Goal: Task Accomplishment & Management: Complete application form

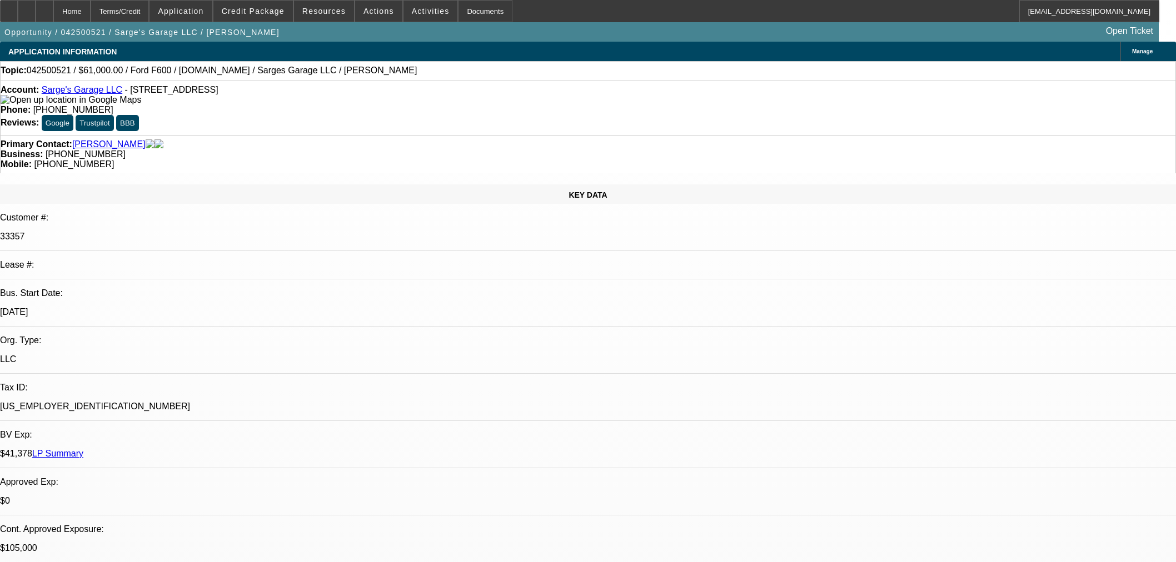
select select "0.1"
select select "2"
select select "0"
select select "6"
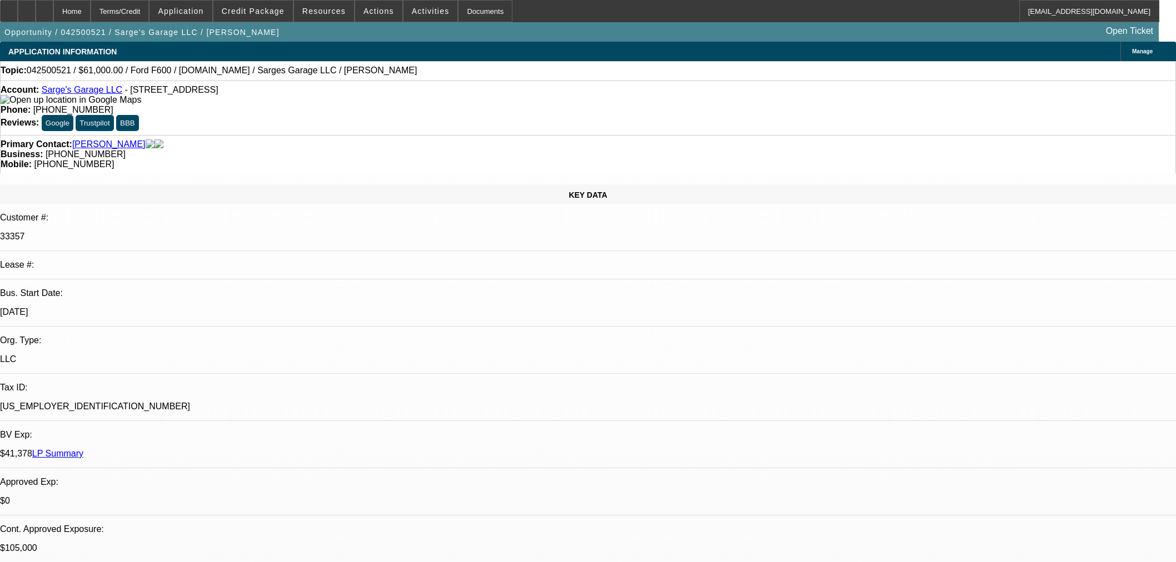
select select "0"
select select "2"
select select "0"
select select "6"
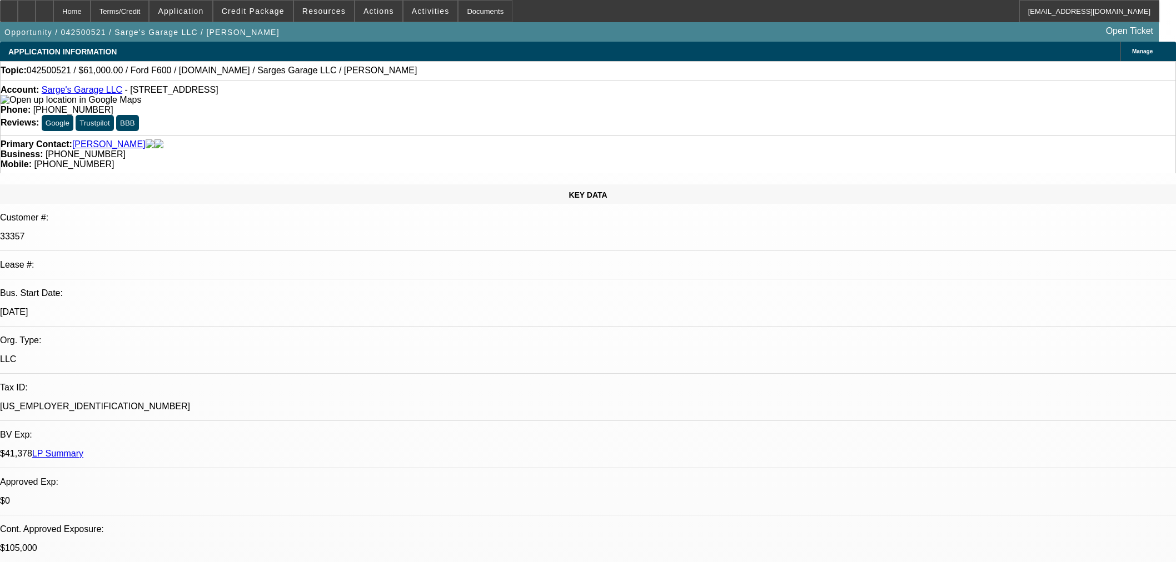
select select "0"
select select "2"
select select "0"
select select "6"
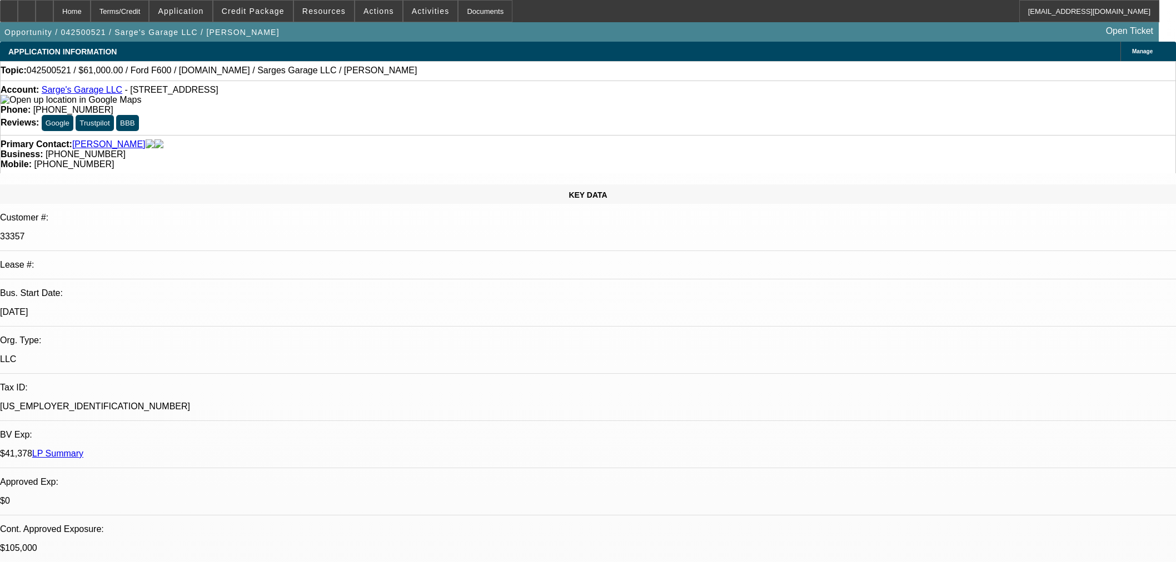
select select "2"
select select "0"
select select "6"
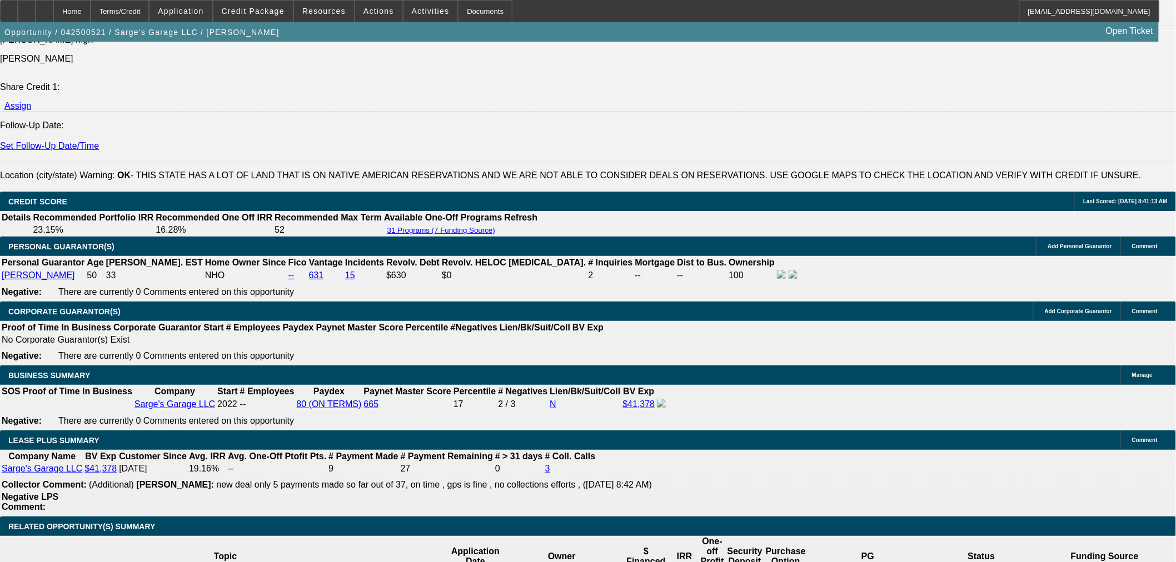
scroll to position [1667, 0]
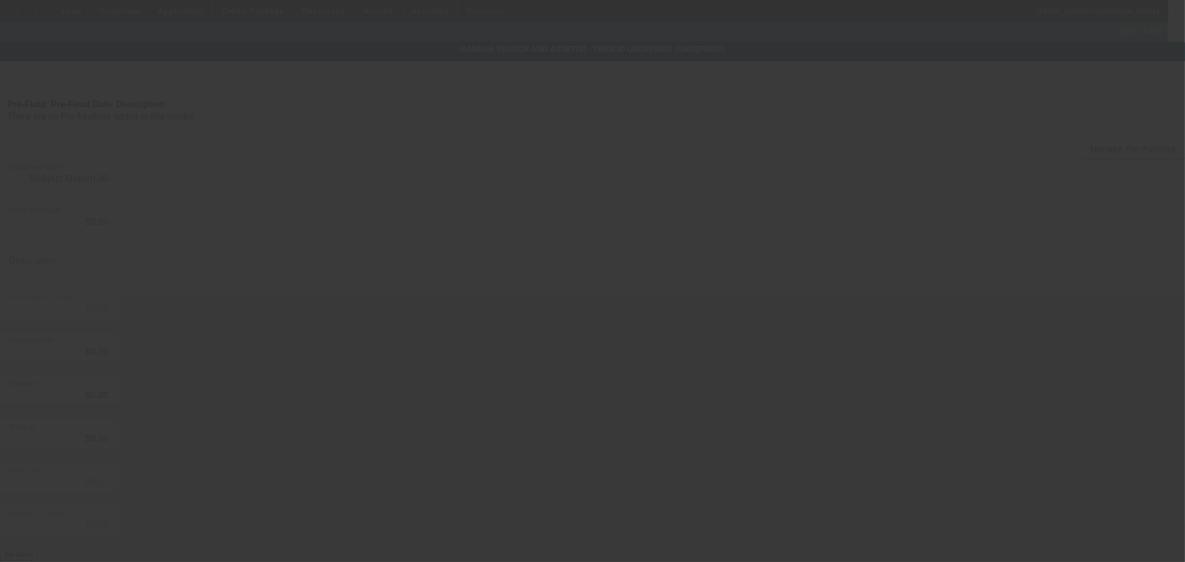
type input "$66,500.00"
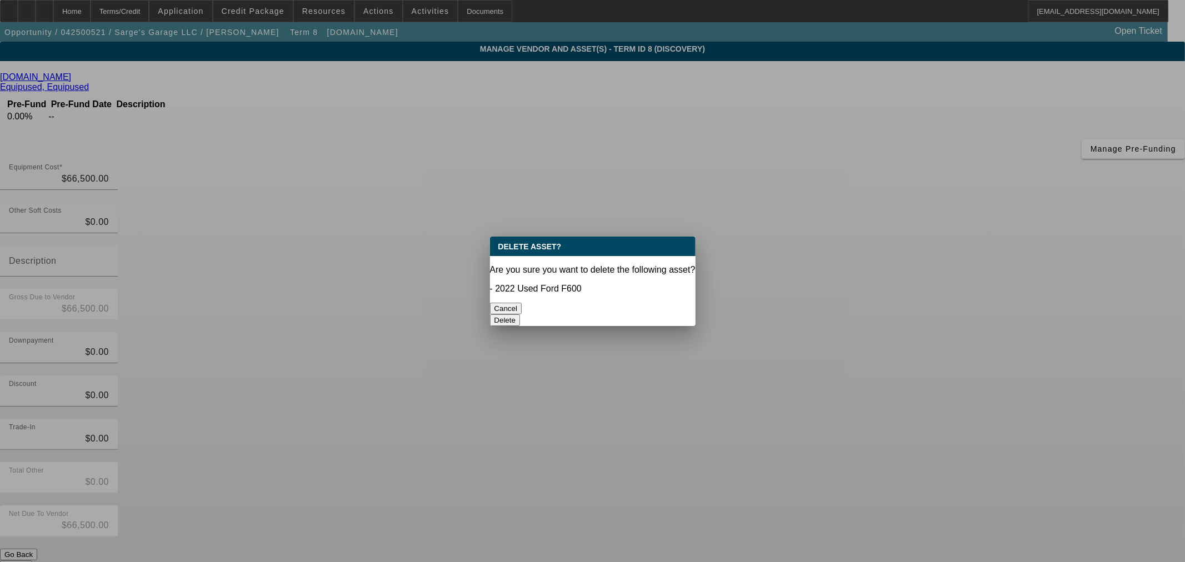
click at [521, 314] on button "Delete" at bounding box center [505, 320] width 31 height 12
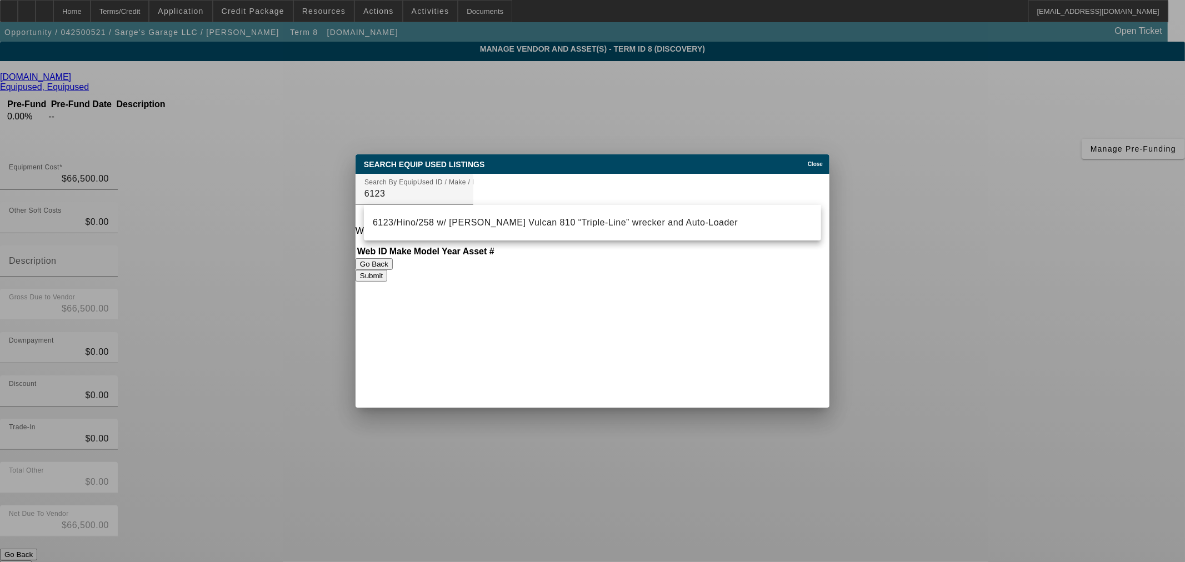
click at [387, 277] on button "Submit" at bounding box center [372, 276] width 32 height 12
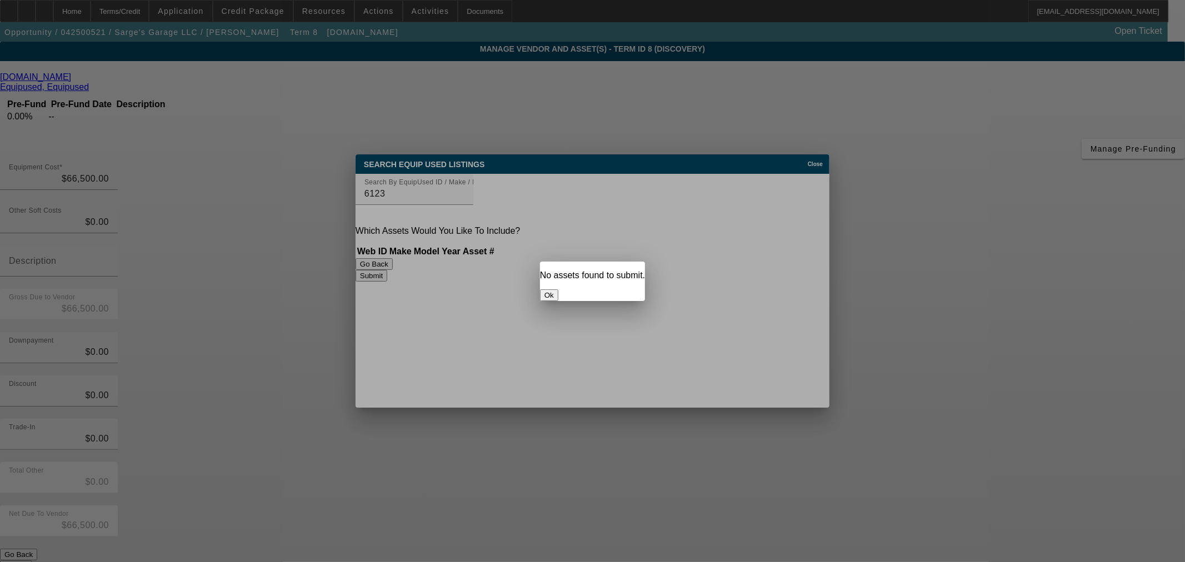
click at [558, 289] on button "Ok" at bounding box center [549, 295] width 18 height 12
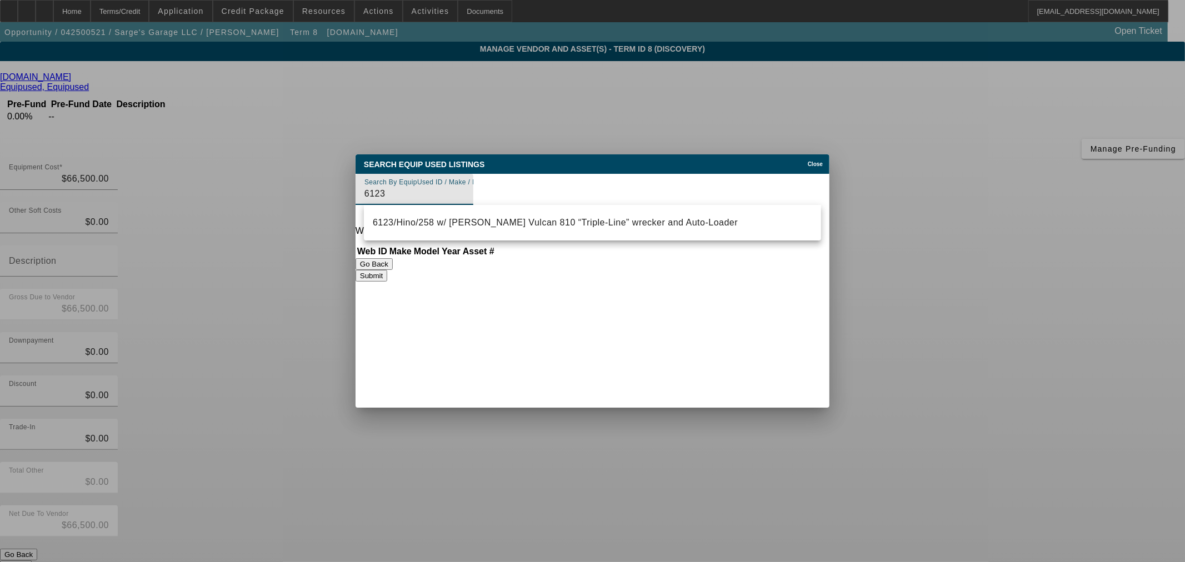
click at [398, 192] on input "6123" at bounding box center [414, 193] width 100 height 13
click at [410, 215] on mat-option "6123/Hino/258 w/ Miller Vulcan 810 “Triple-Line” wrecker and Auto-Loader" at bounding box center [592, 222] width 457 height 27
type input "6123/Hino/258 w/ Miller Vulcan 810 “Triple-Line” wrecker and Auto-Loader"
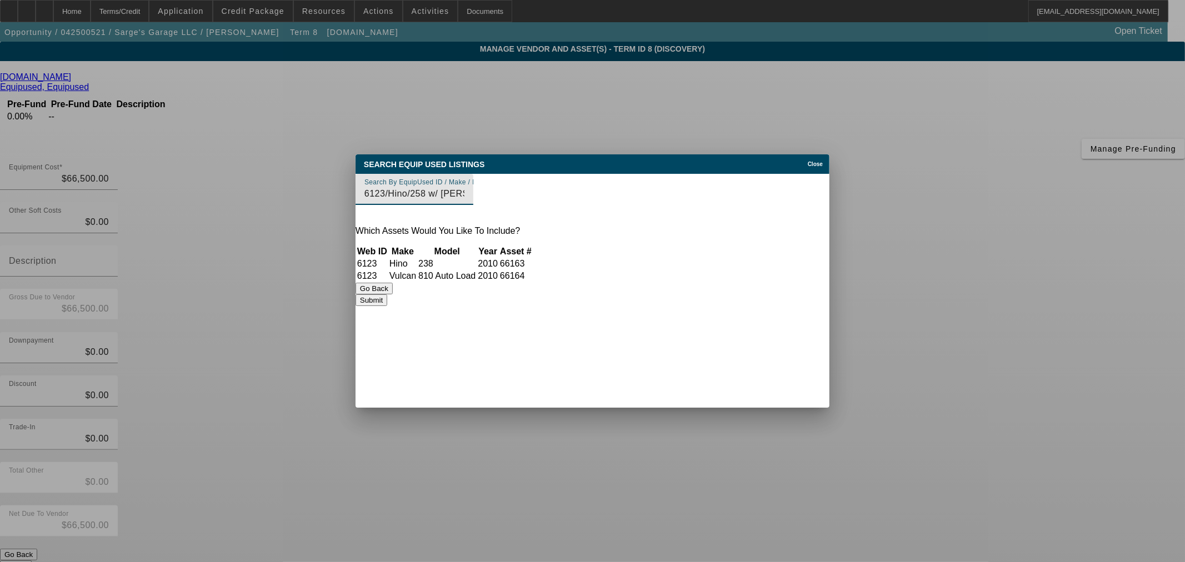
click at [532, 272] on td "66164" at bounding box center [515, 276] width 33 height 11
click at [781, 283] on div "Web ID Make Model Year Asset # 6123 Hino 238 2010 66163 6123 Vulcan 810 Auto Lo…" at bounding box center [593, 264] width 474 height 38
click at [387, 302] on button "Submit" at bounding box center [372, 300] width 32 height 12
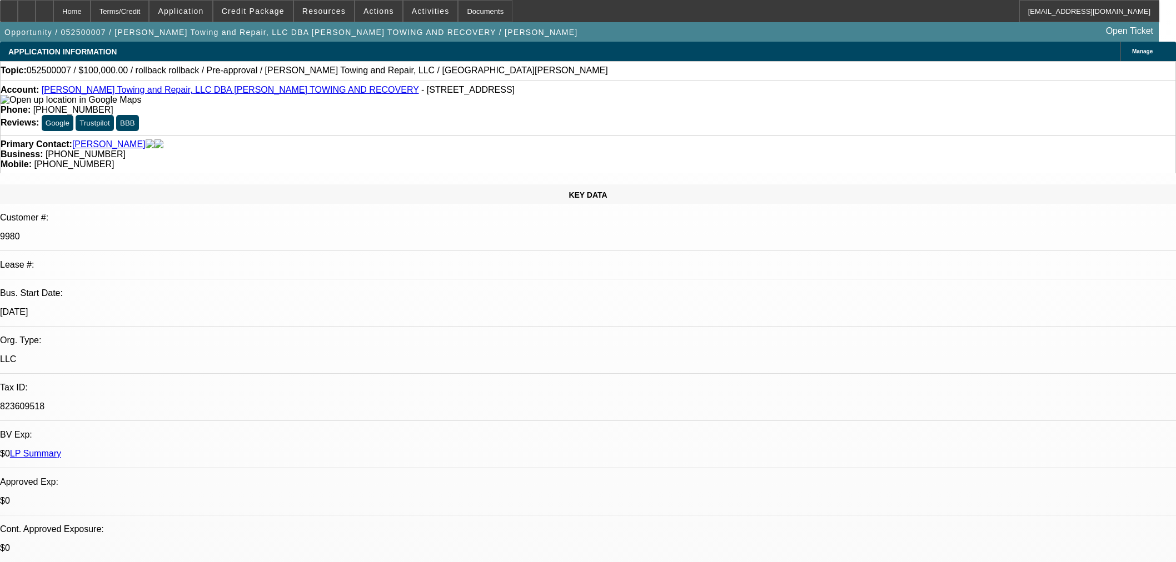
select select "0.2"
select select "0"
select select "2"
select select "0"
select select "2"
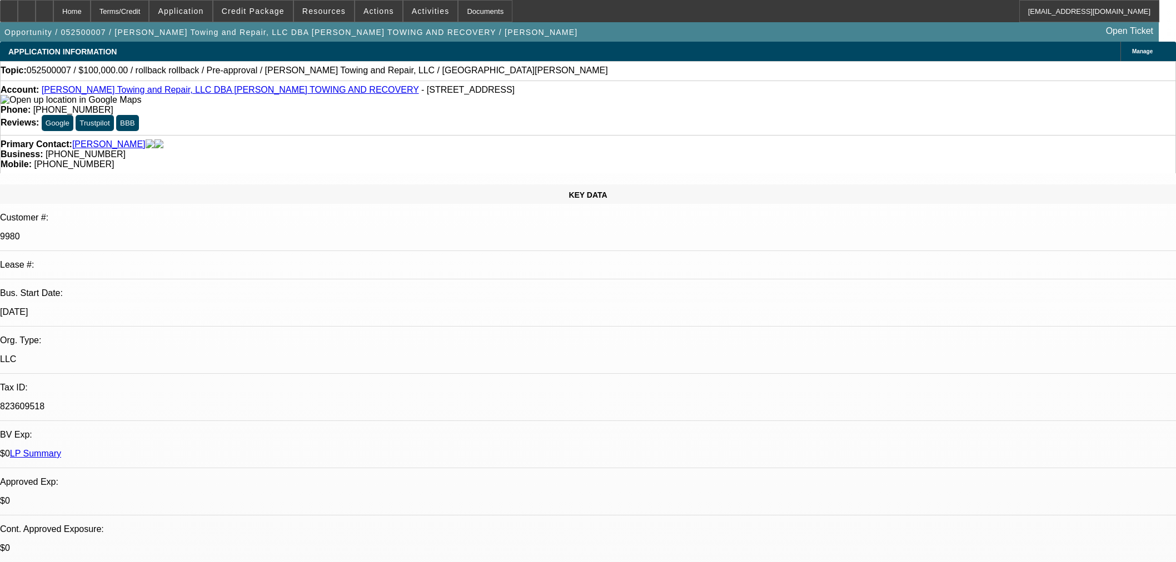
select select "0"
select select "3"
select select "0"
select select "2"
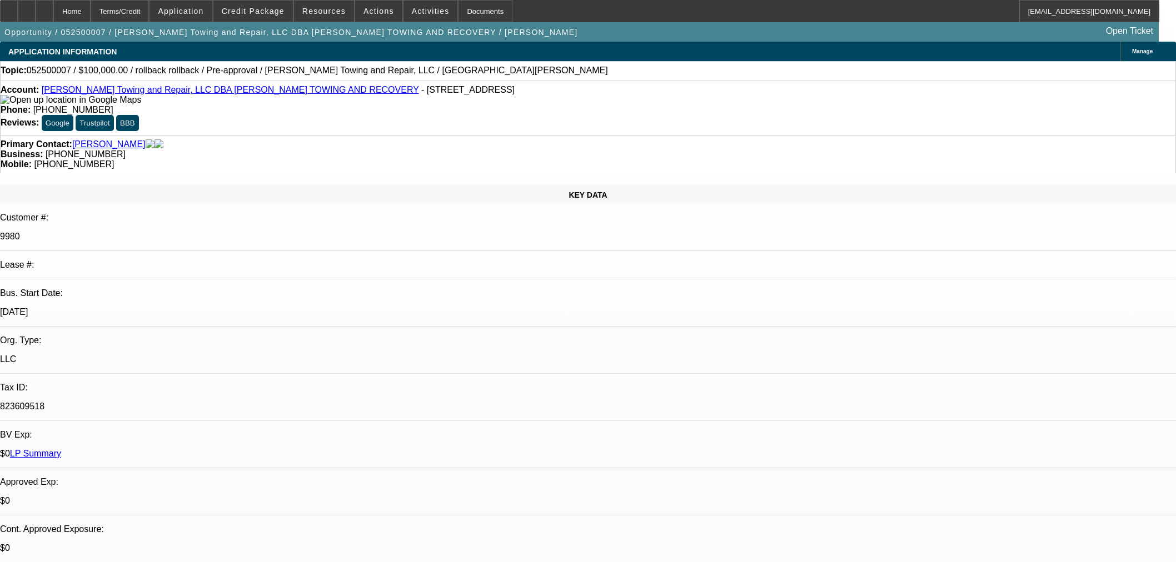
select select "0"
select select "3"
select select "0"
select select "2"
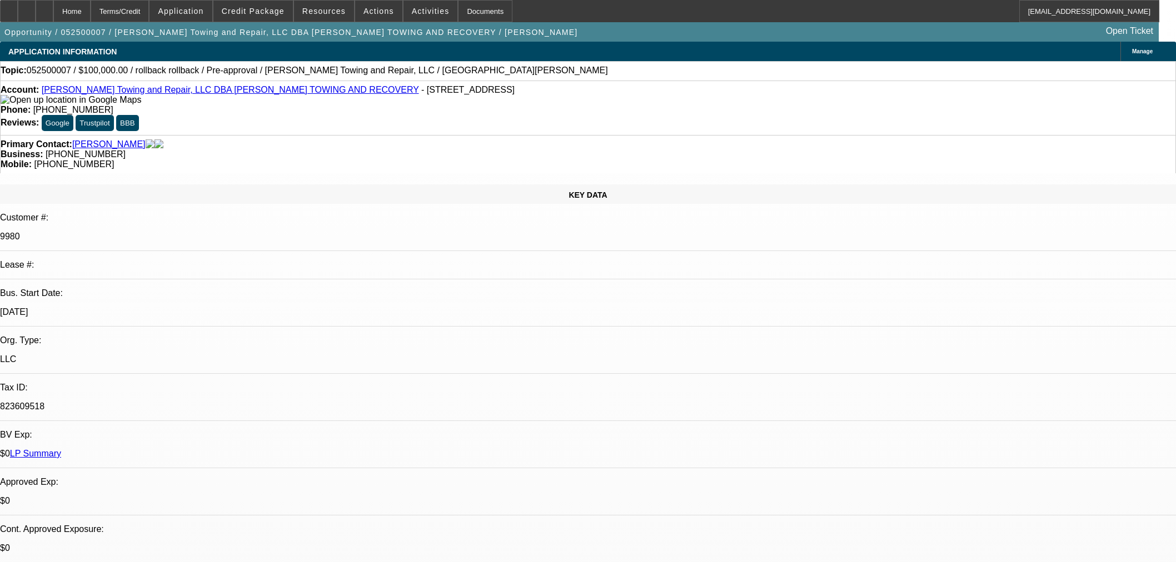
select select "0"
select select "3"
select select "0"
select select "2"
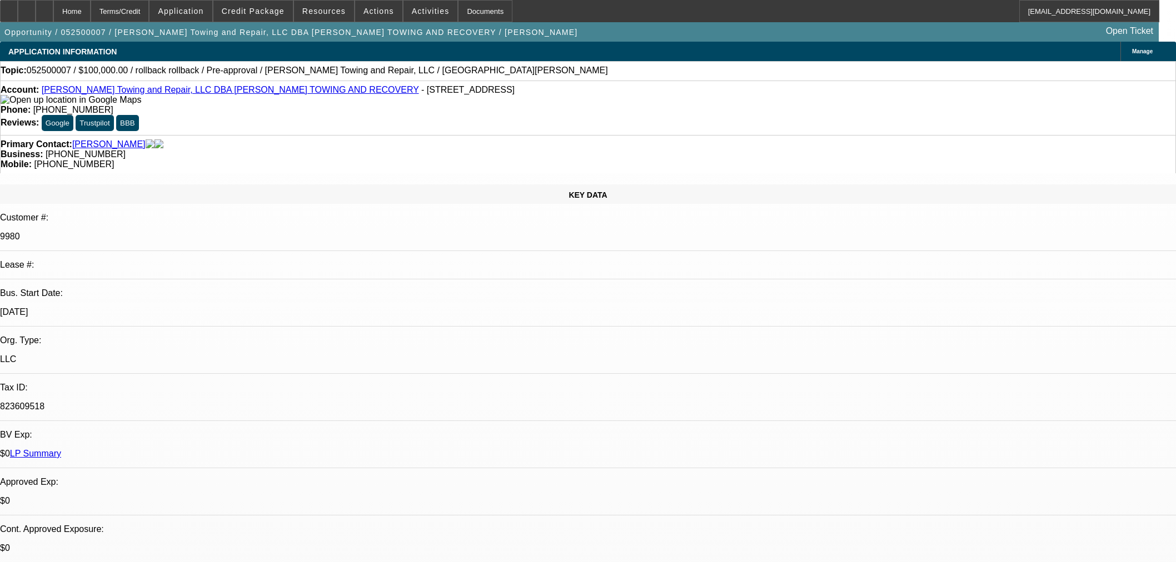
scroll to position [1467, 0]
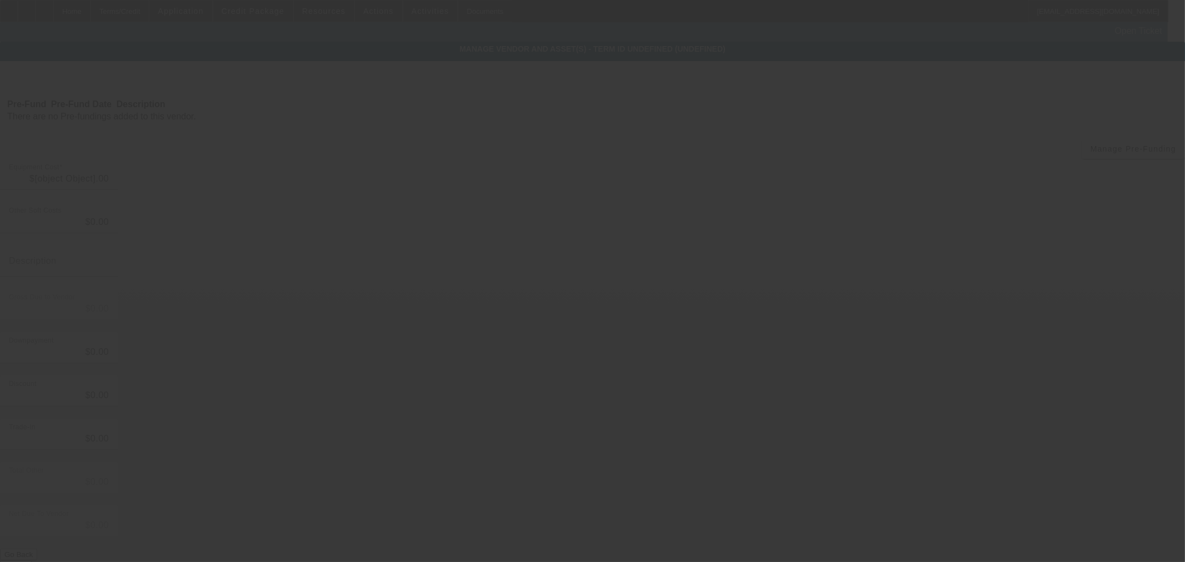
type input "$66,500.00"
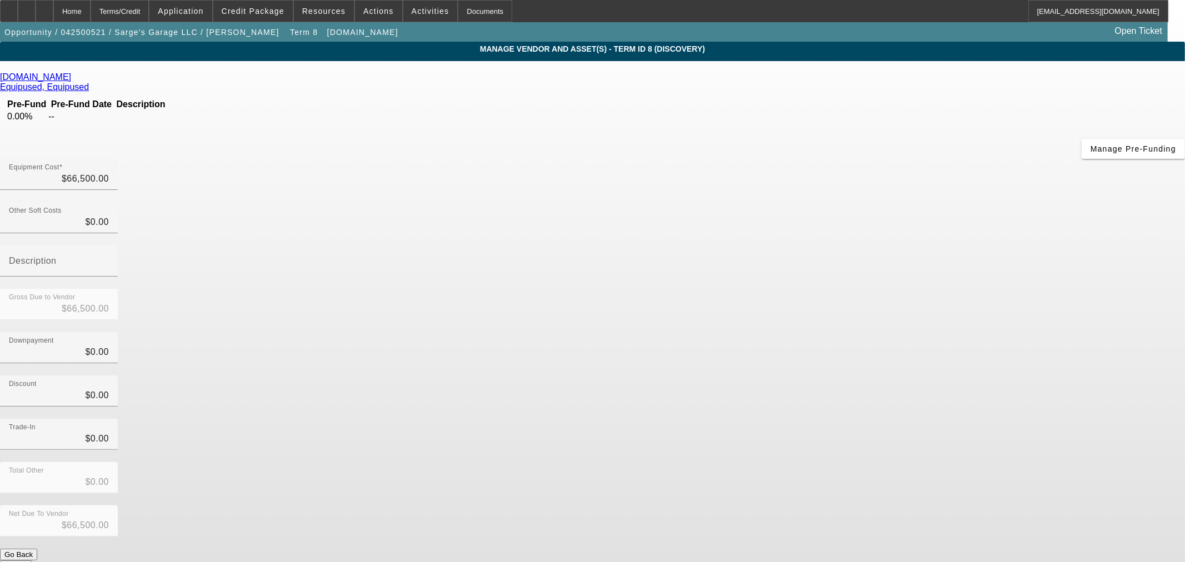
click at [32, 561] on button "Submit" at bounding box center [16, 567] width 32 height 12
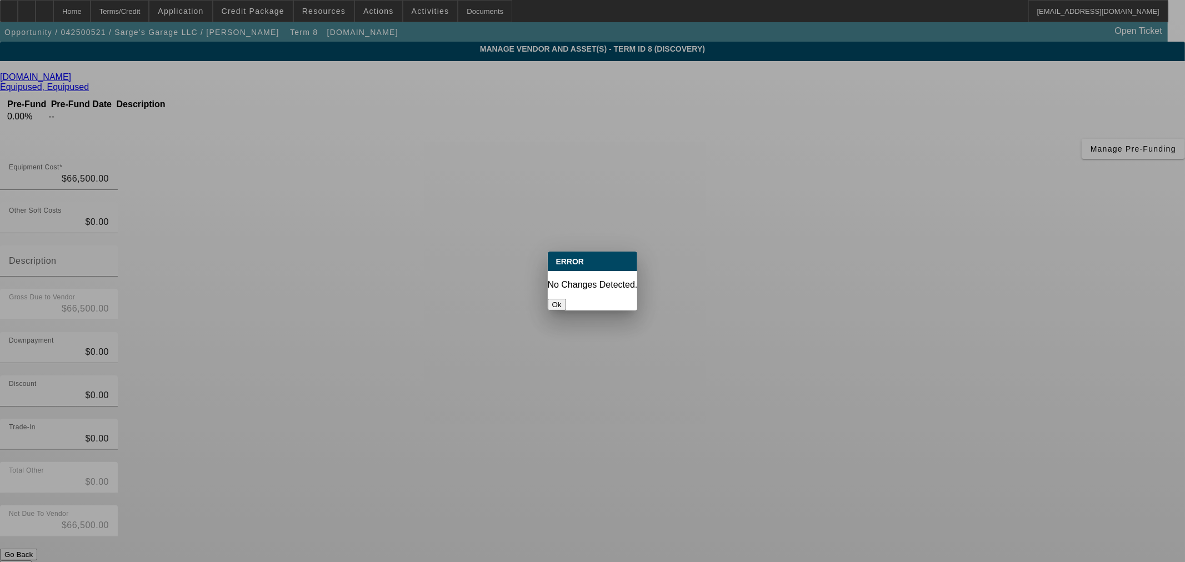
click at [566, 299] on button "Ok" at bounding box center [557, 305] width 18 height 12
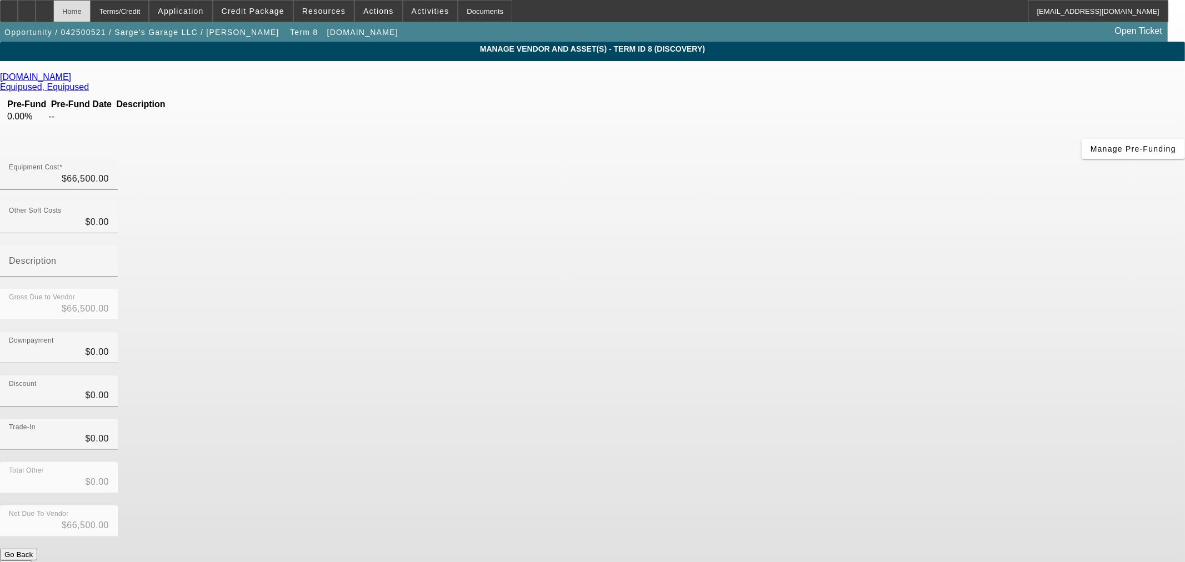
click at [91, 8] on div "Home" at bounding box center [71, 11] width 37 height 22
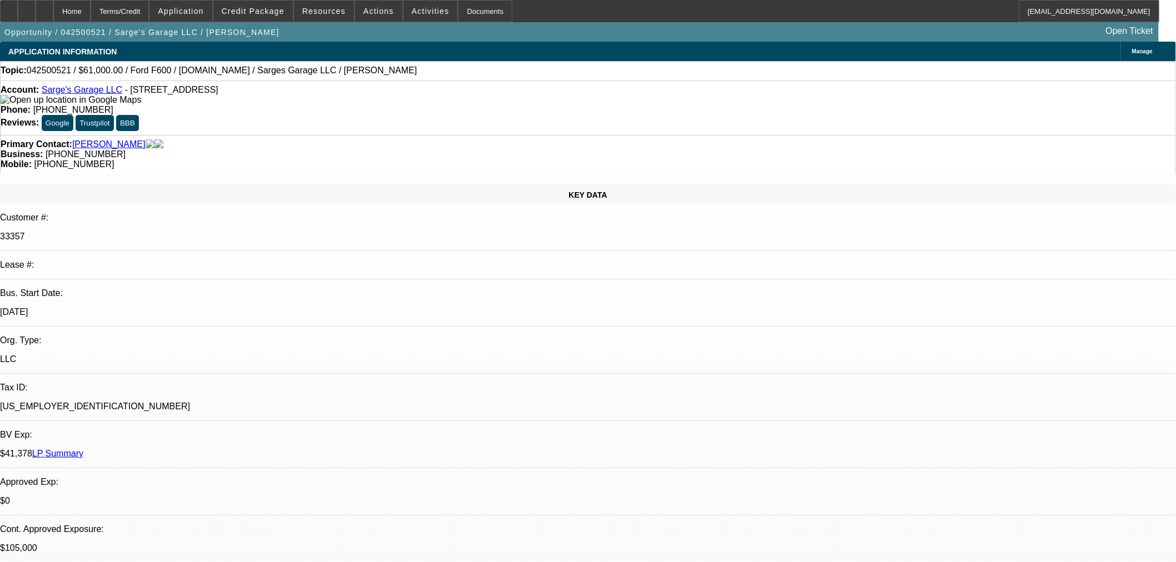
select select "0.1"
select select "2"
select select "0"
select select "6"
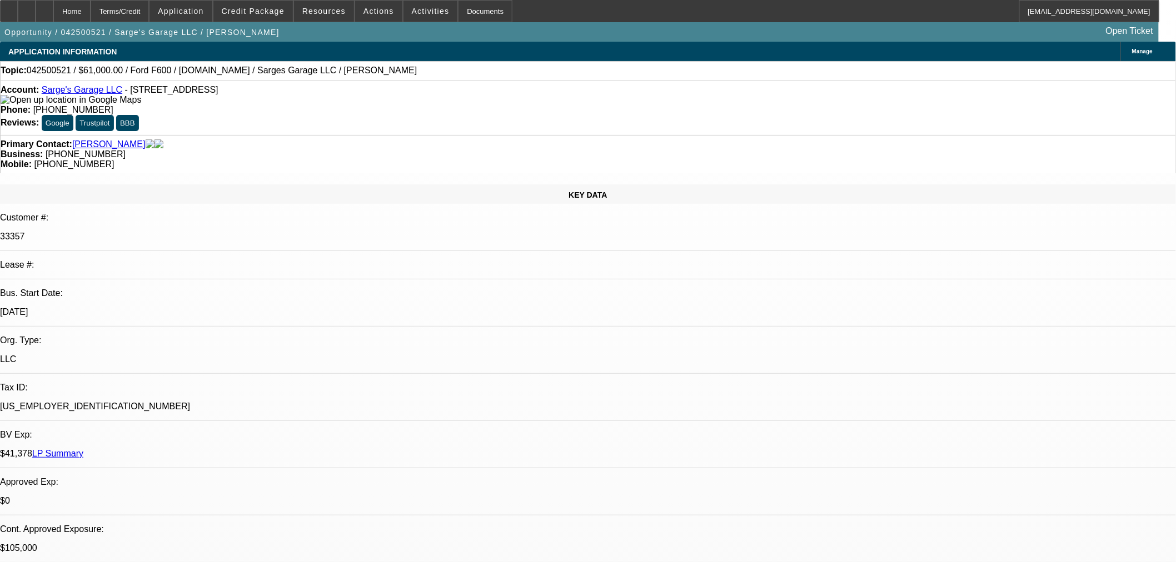
select select "0"
select select "2"
select select "0"
select select "6"
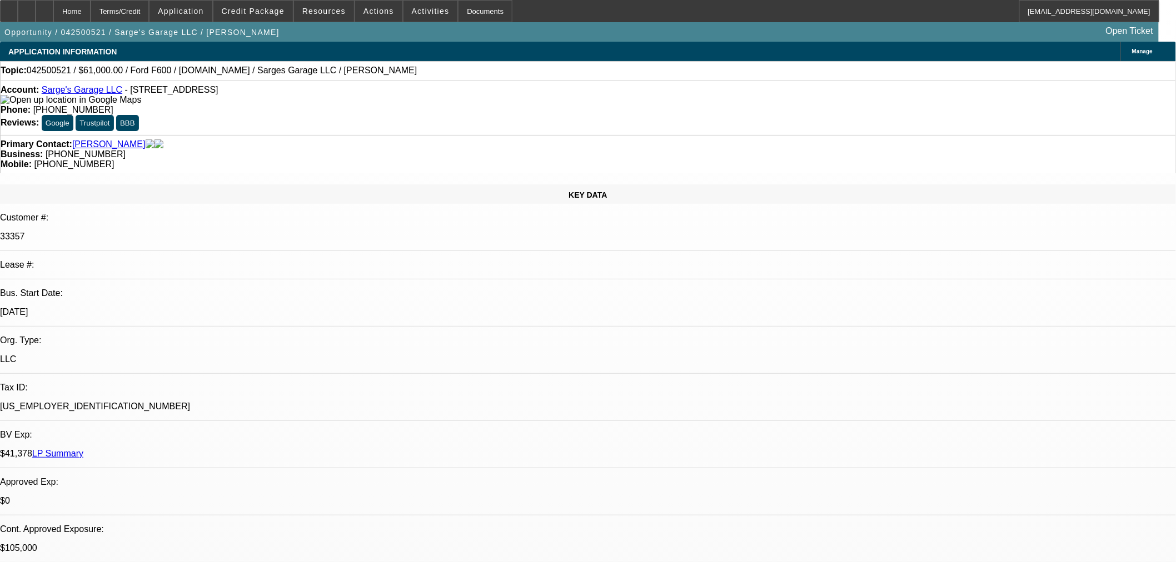
select select "0"
select select "2"
select select "0"
select select "6"
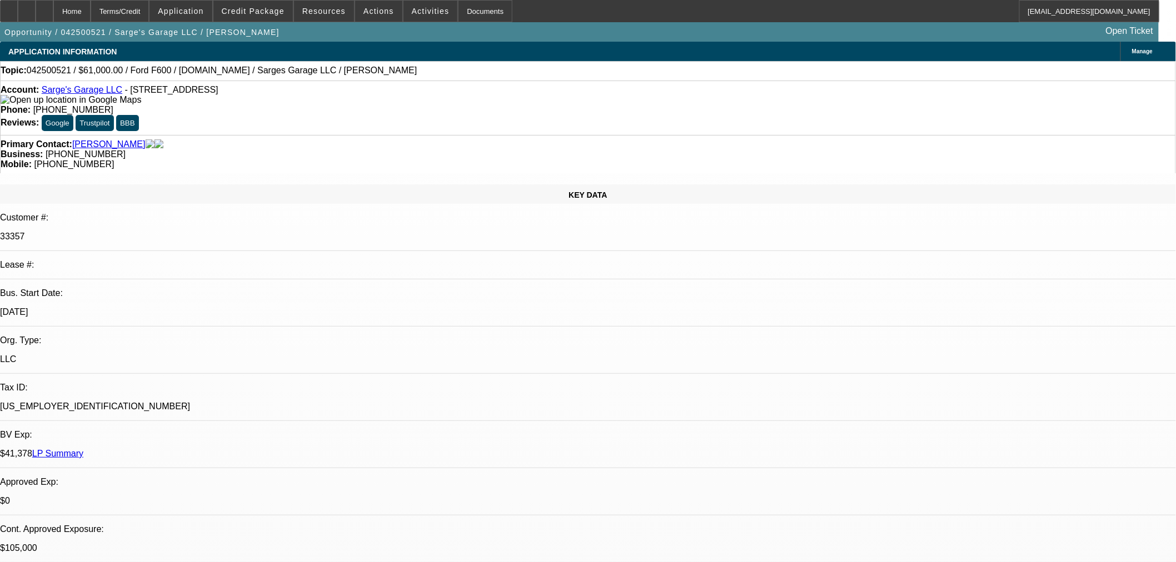
select select "2"
select select "0"
select select "6"
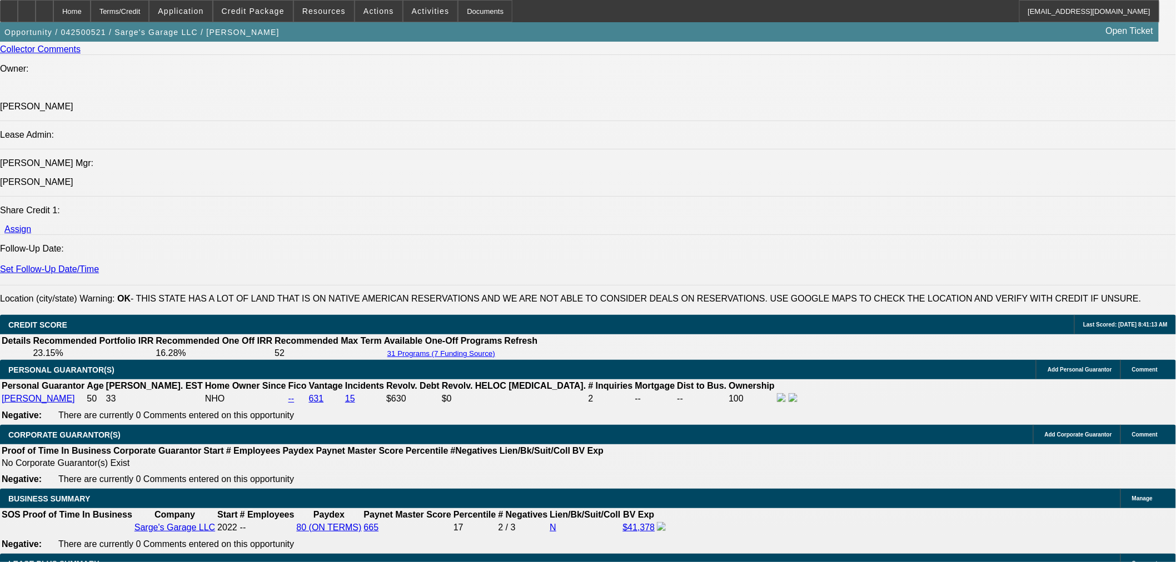
scroll to position [1728, 0]
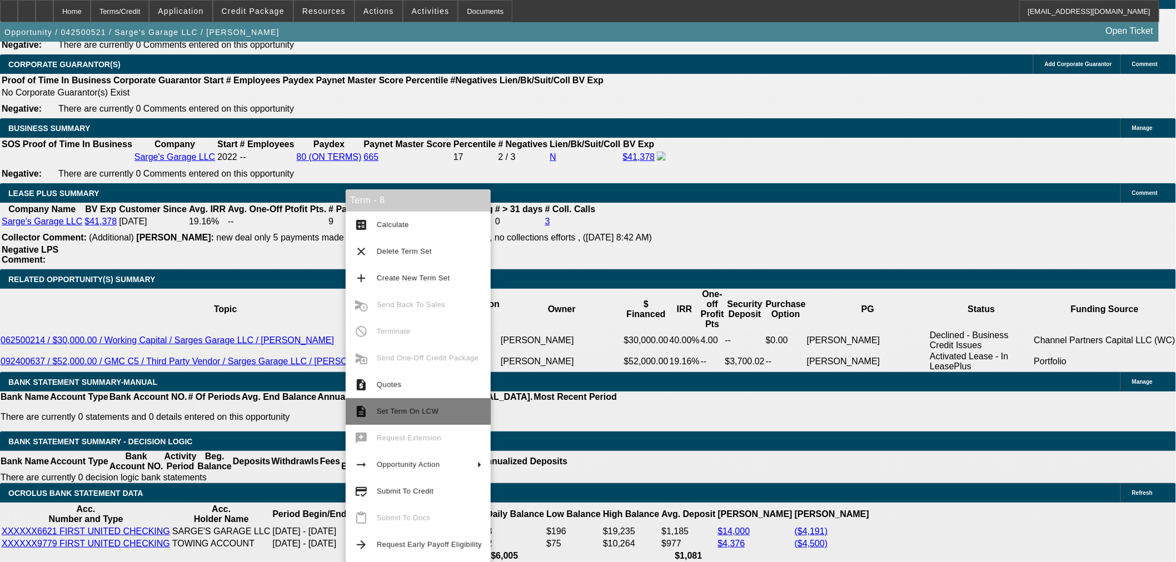
click at [446, 403] on button "description Set Term On LCW" at bounding box center [418, 411] width 145 height 27
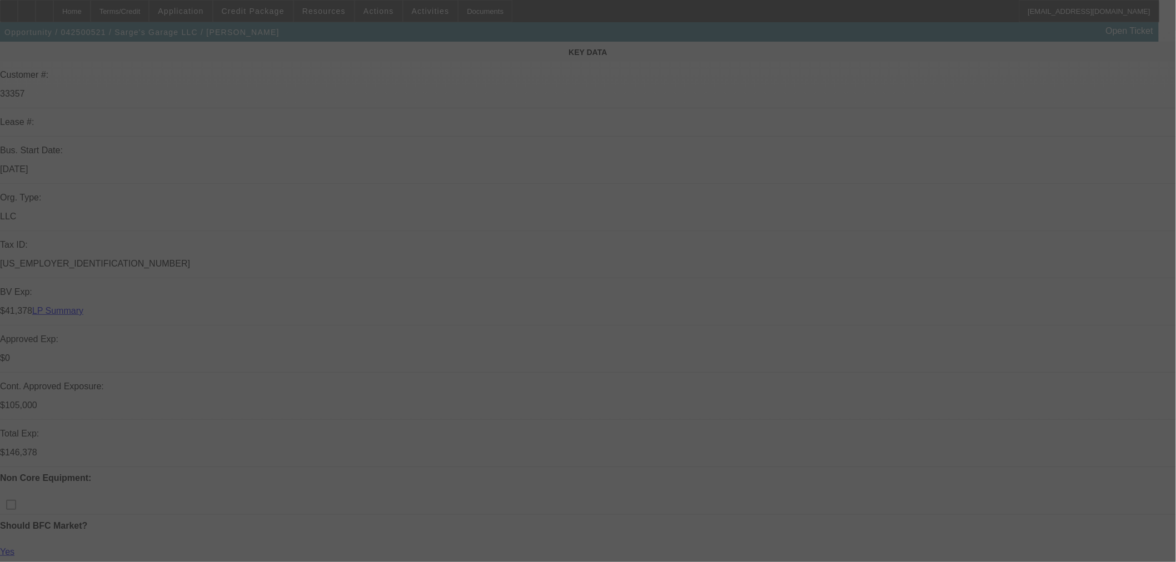
scroll to position [432, 0]
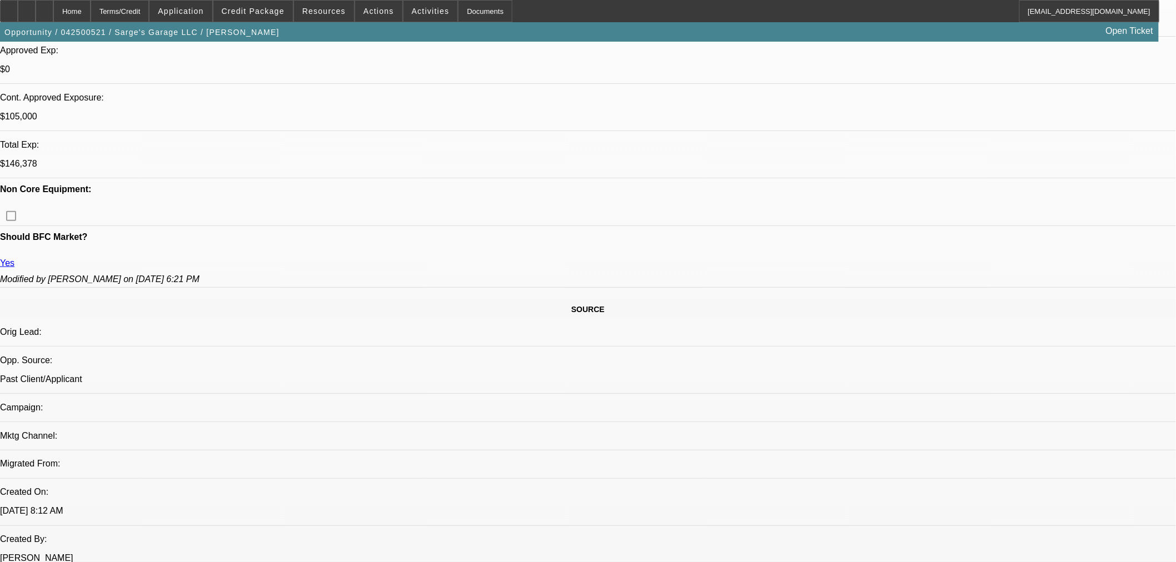
select select "0.1"
select select "2"
select select "0"
select select "6"
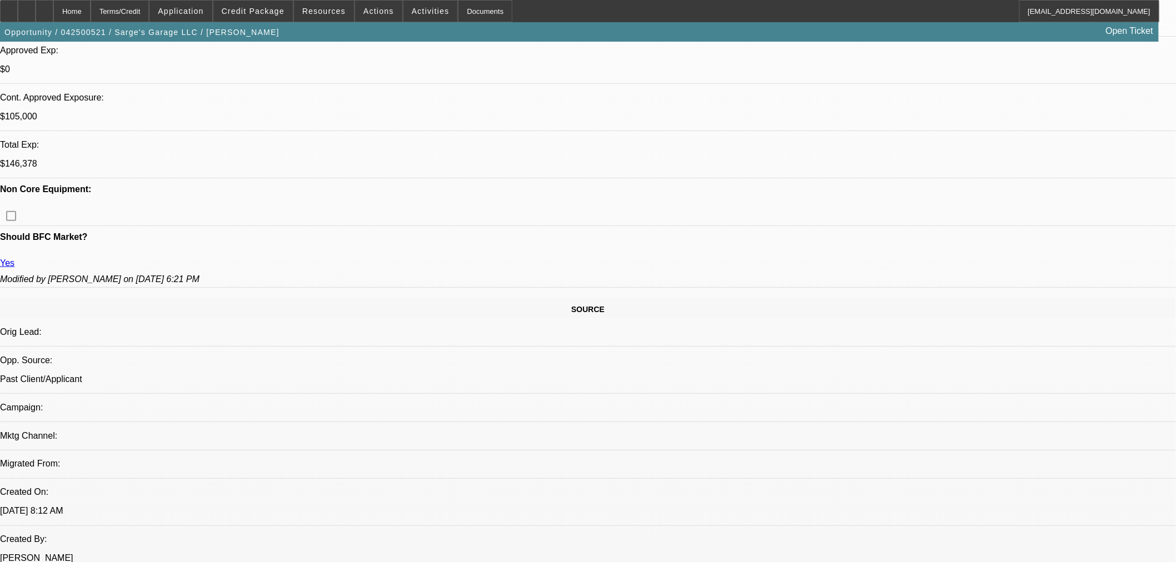
select select "0"
select select "2"
select select "0"
select select "6"
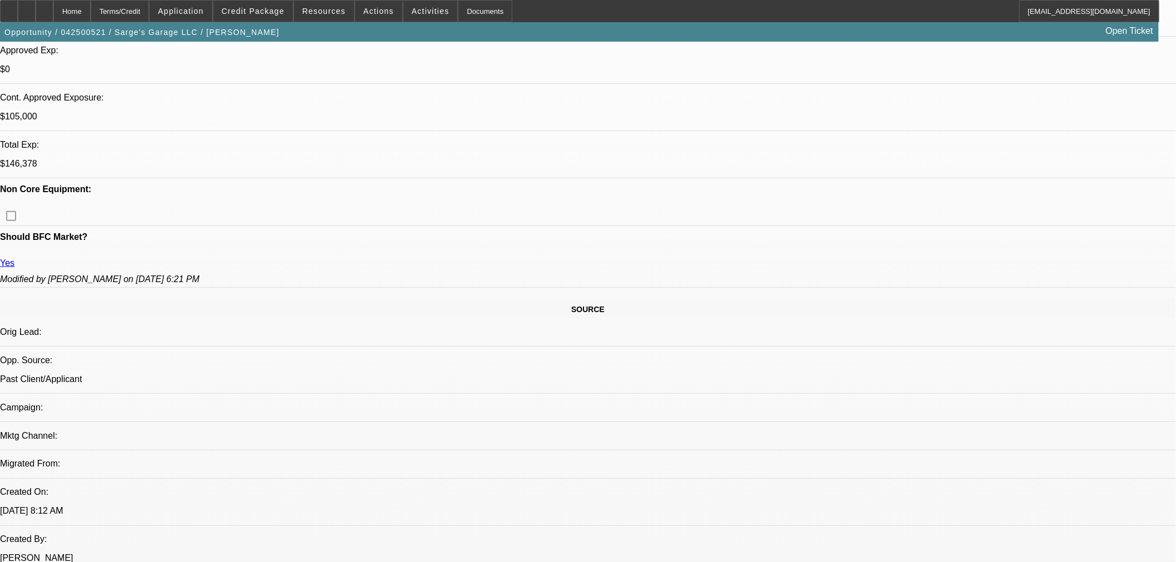
select select "0"
select select "2"
select select "0"
select select "6"
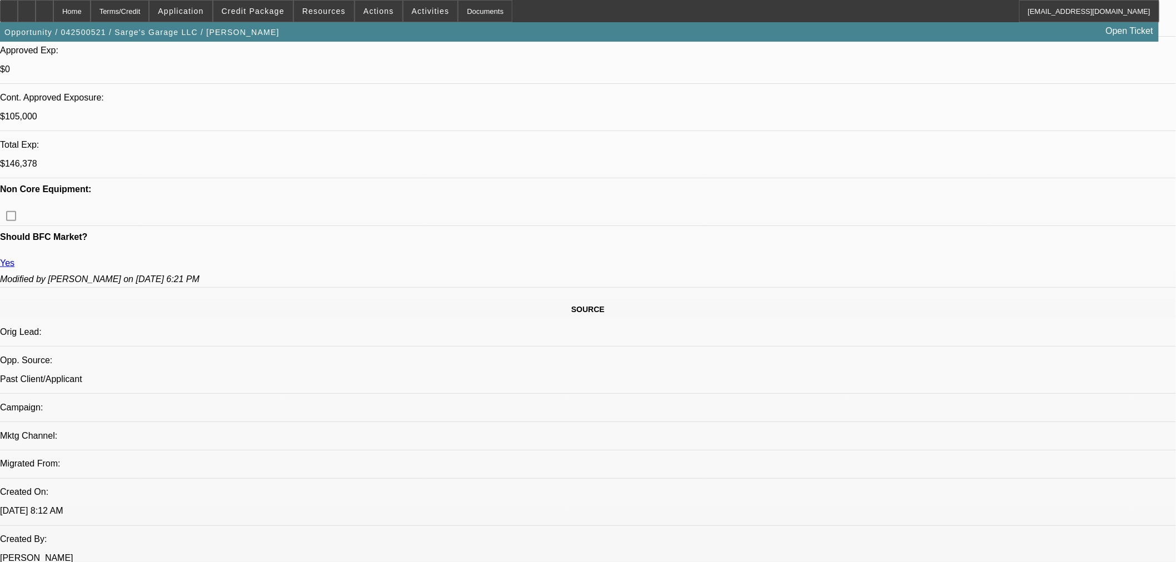
select select "2"
select select "0"
select select "6"
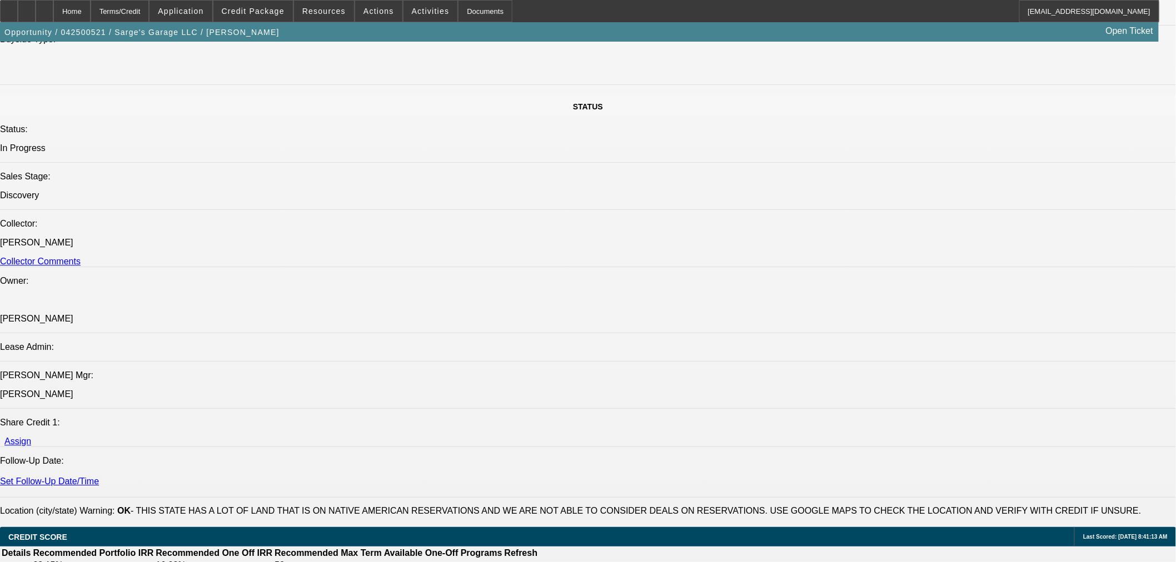
scroll to position [1296, 0]
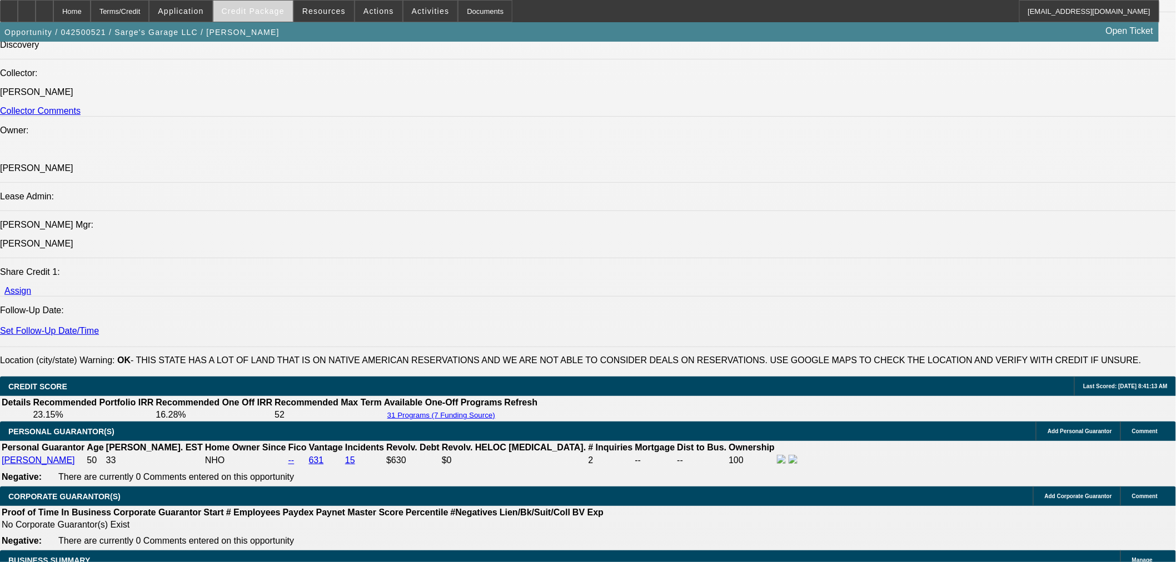
click at [282, 17] on span at bounding box center [252, 11] width 79 height 27
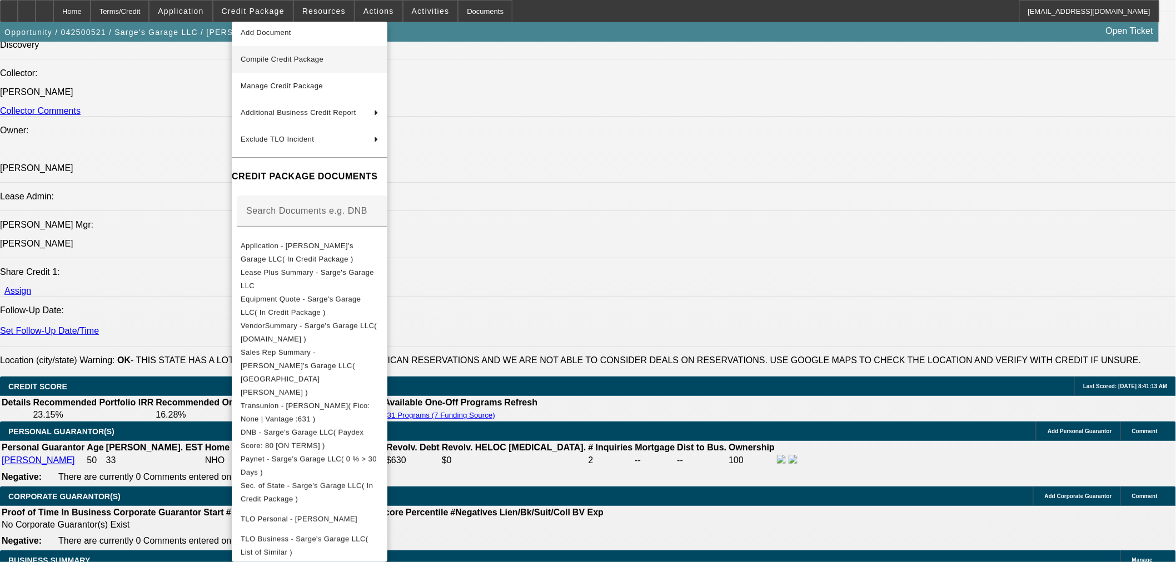
scroll to position [4, 0]
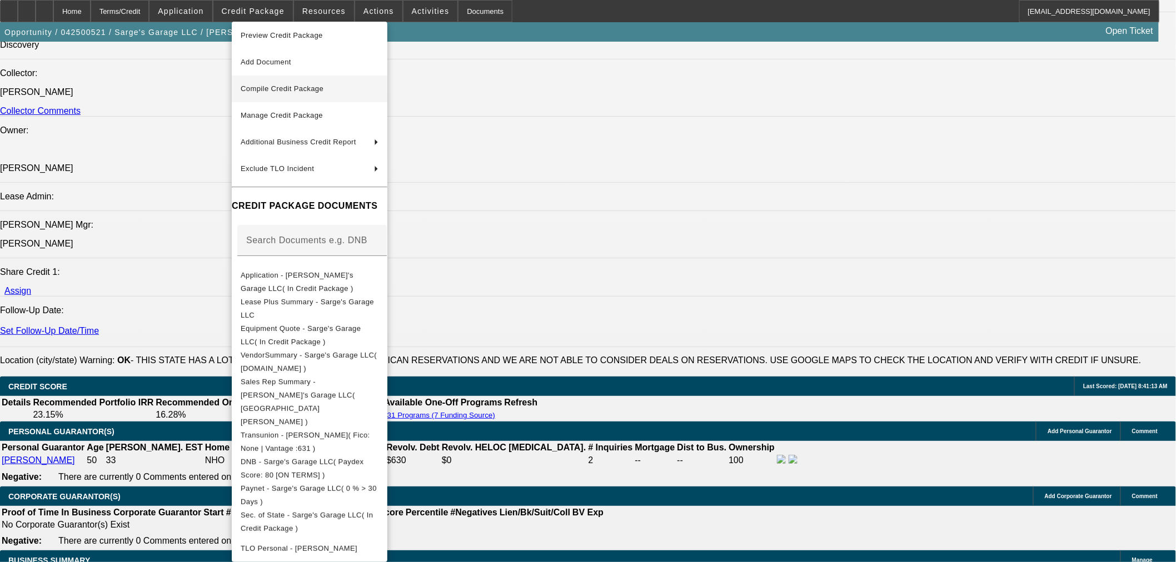
click at [313, 84] on span "Compile Credit Package" at bounding box center [282, 88] width 83 height 8
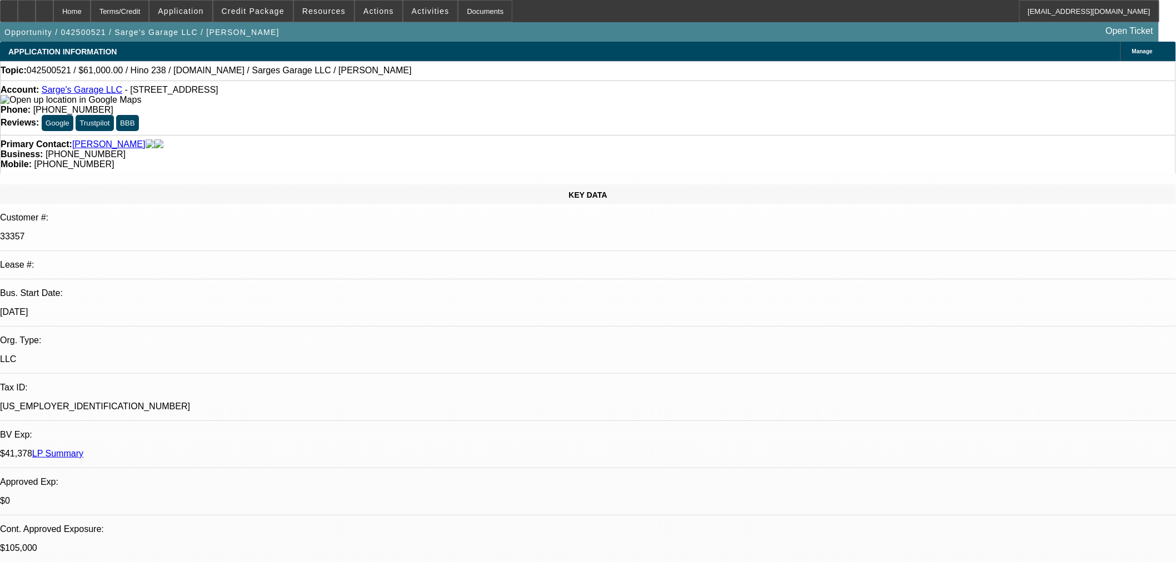
select select "0.1"
select select "2"
select select "0"
select select "6"
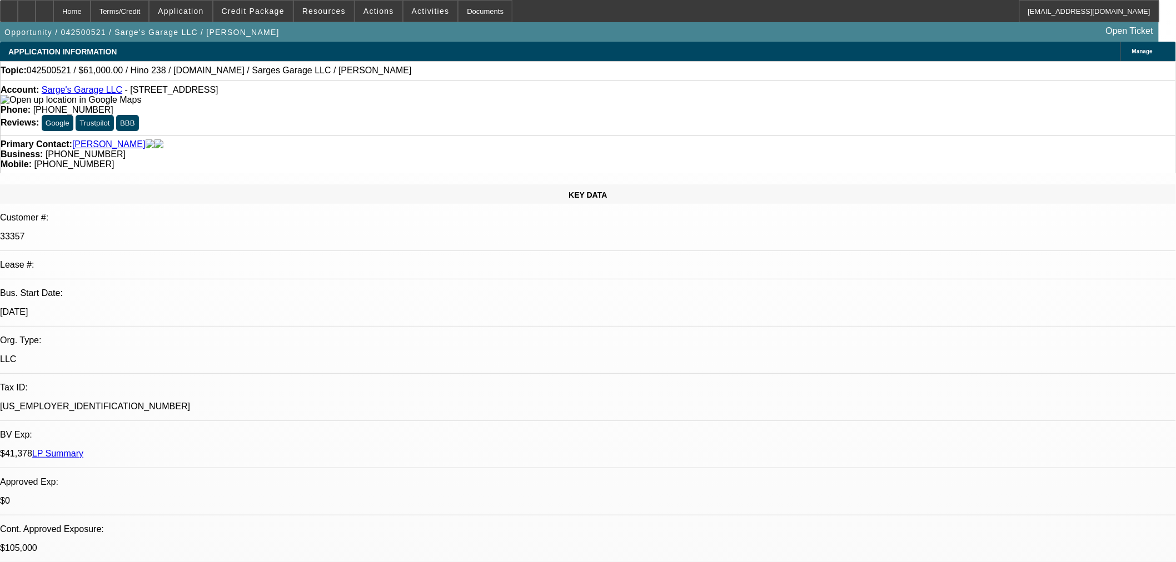
select select "0"
select select "2"
select select "0"
select select "6"
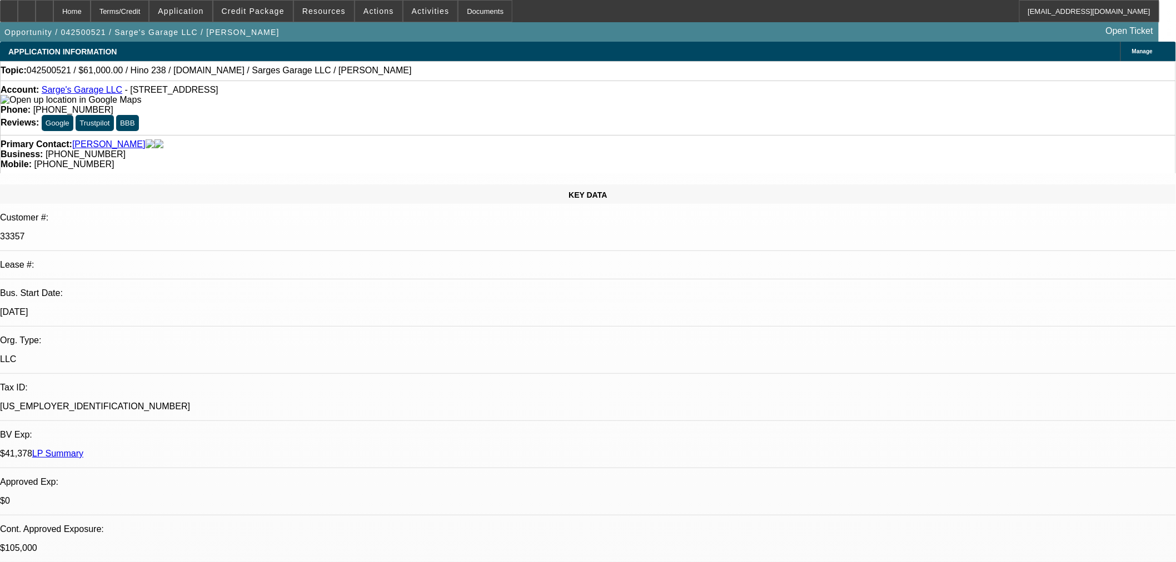
select select "0"
select select "2"
select select "0"
select select "6"
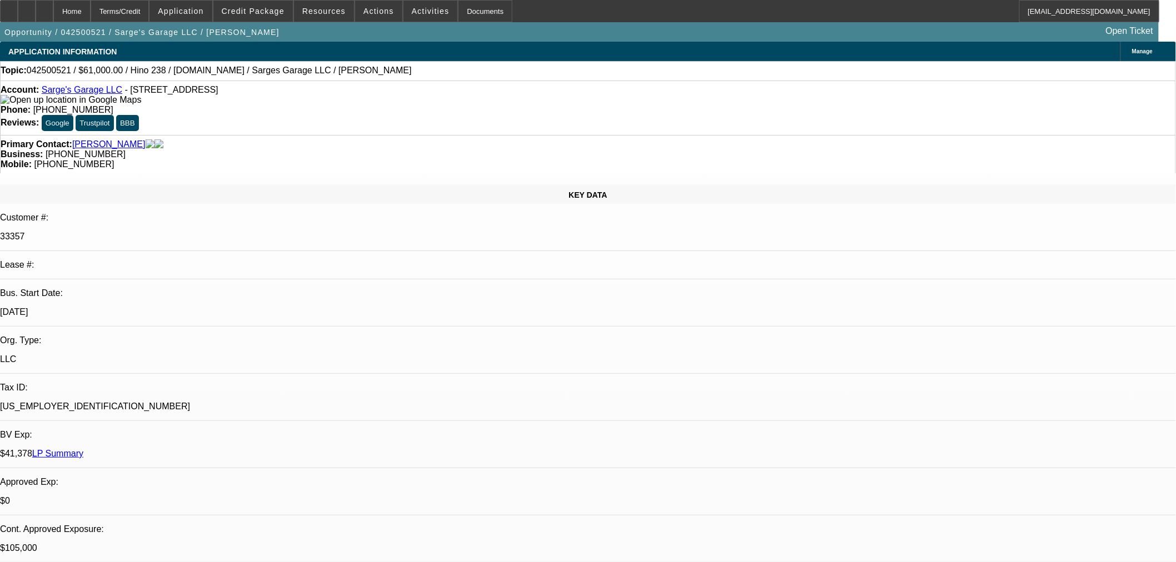
select select "2"
select select "0"
select select "6"
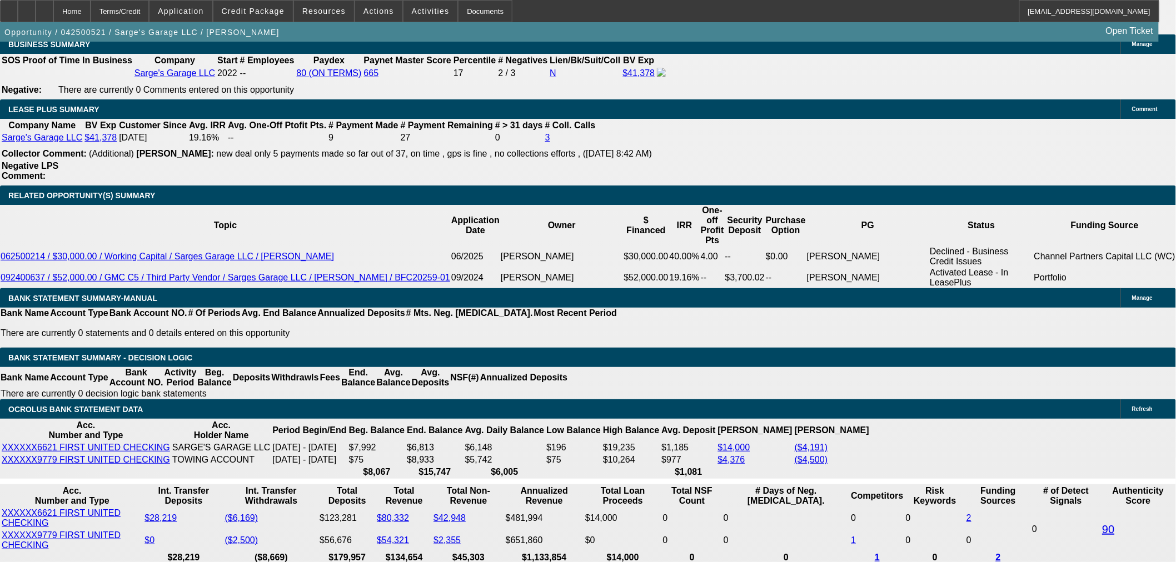
scroll to position [1667, 0]
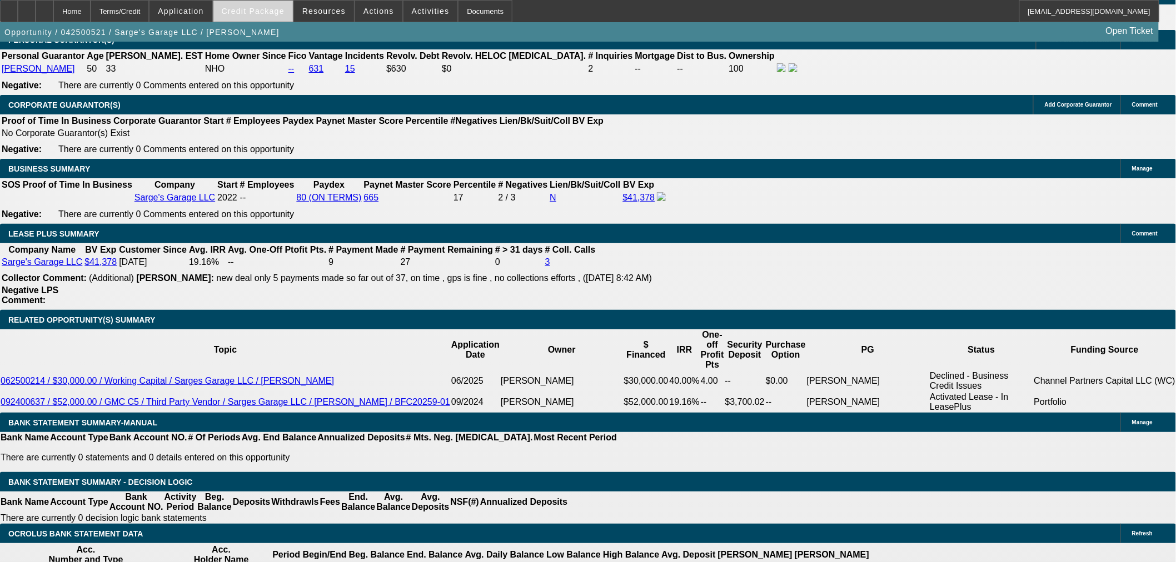
click at [263, 17] on span at bounding box center [252, 11] width 79 height 27
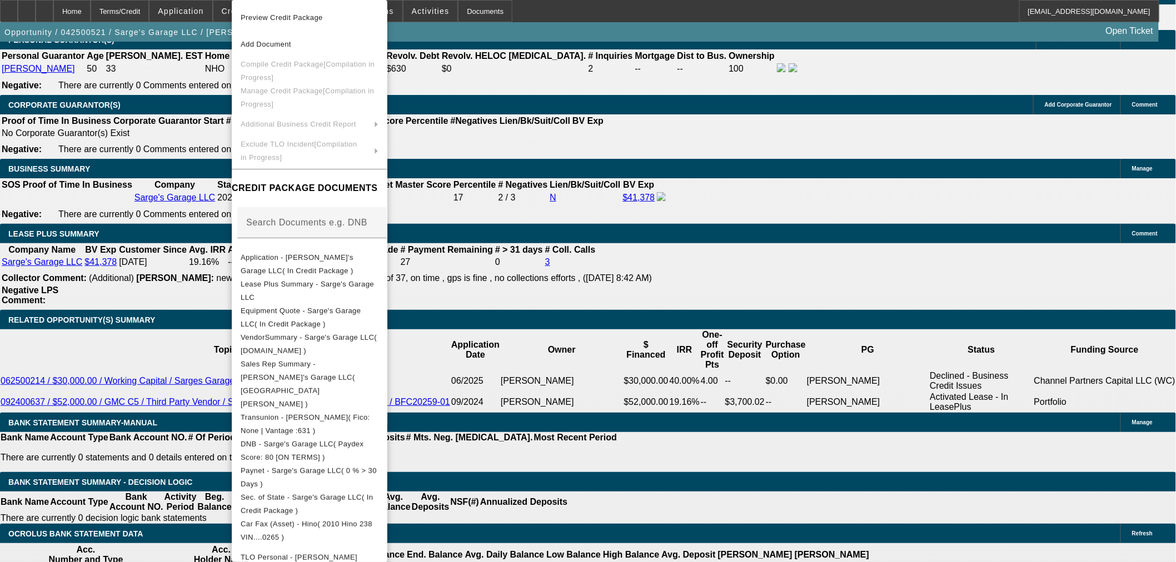
scroll to position [71, 0]
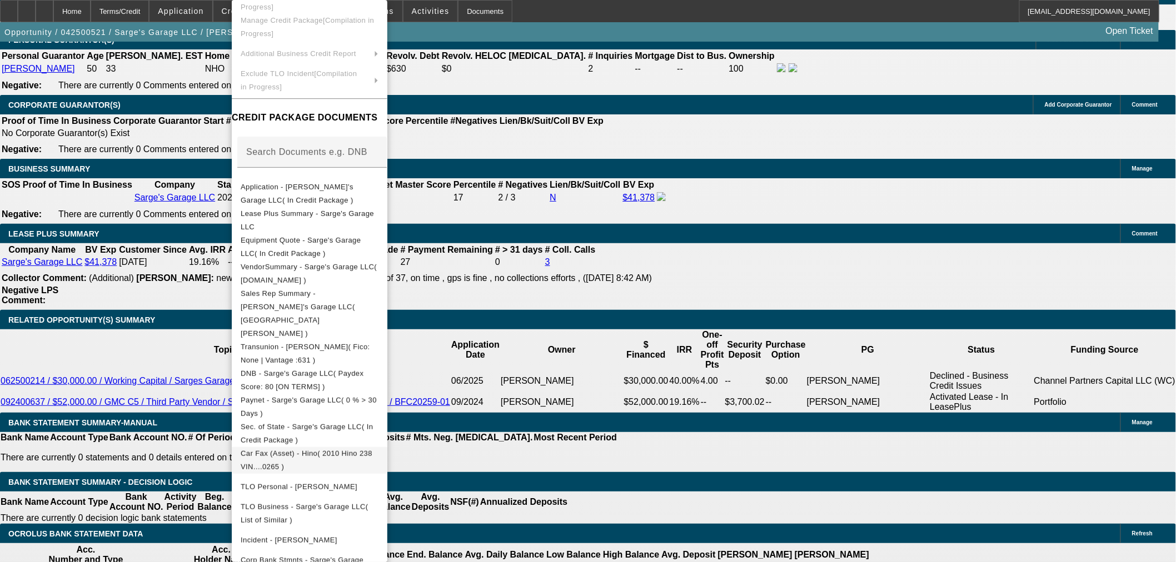
click at [372, 449] on span "Car Fax (Asset) - Hino( 2010 Hino 238 VIN....0265 )" at bounding box center [307, 460] width 132 height 22
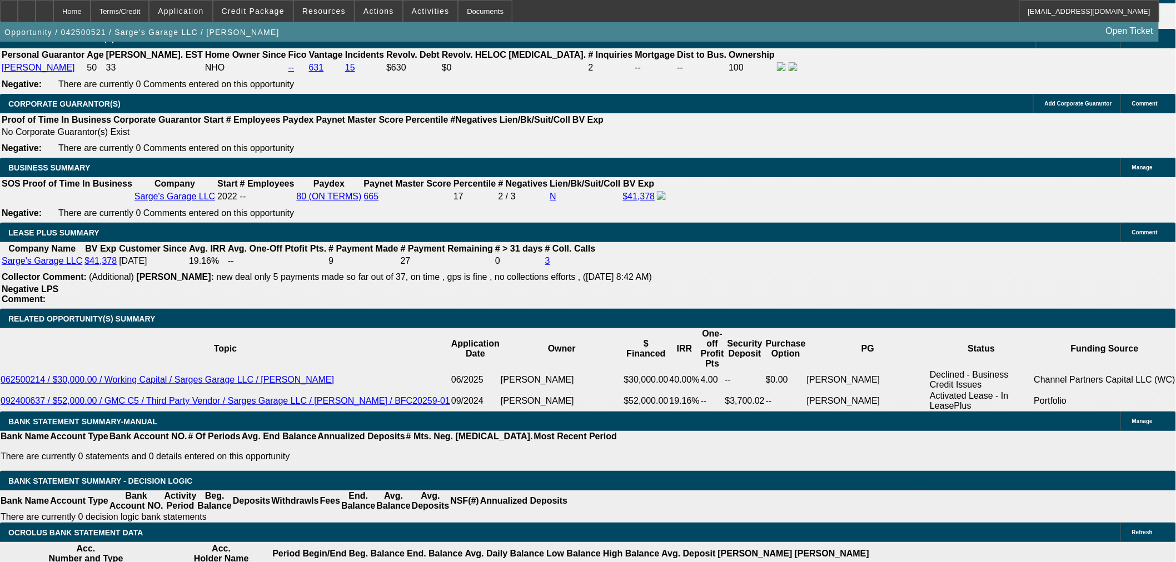
scroll to position [1733, 0]
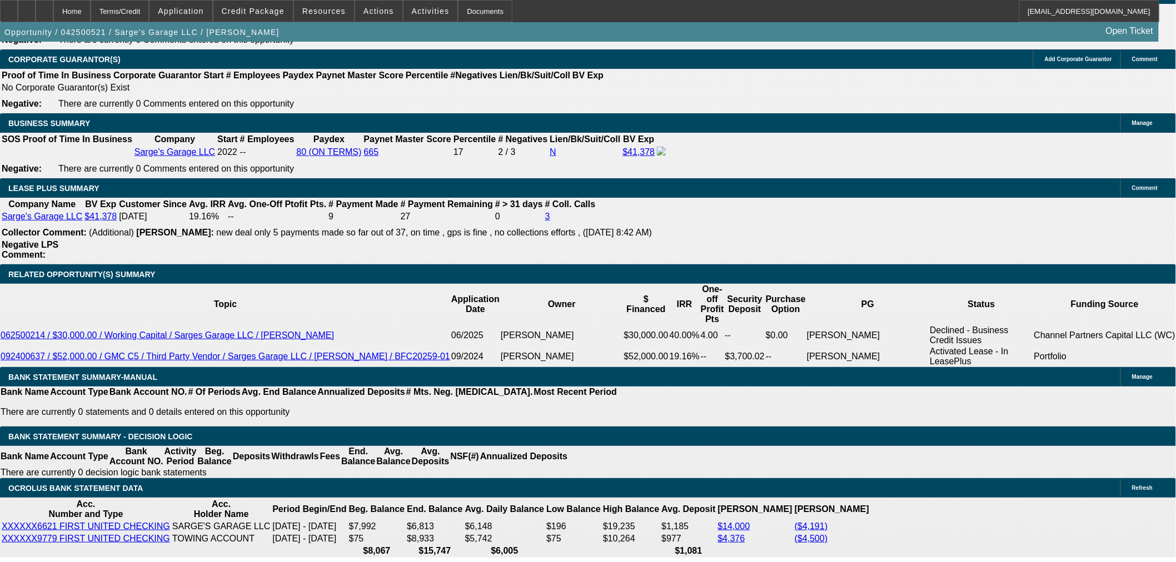
drag, startPoint x: 278, startPoint y: 108, endPoint x: 272, endPoint y: 163, distance: 55.9
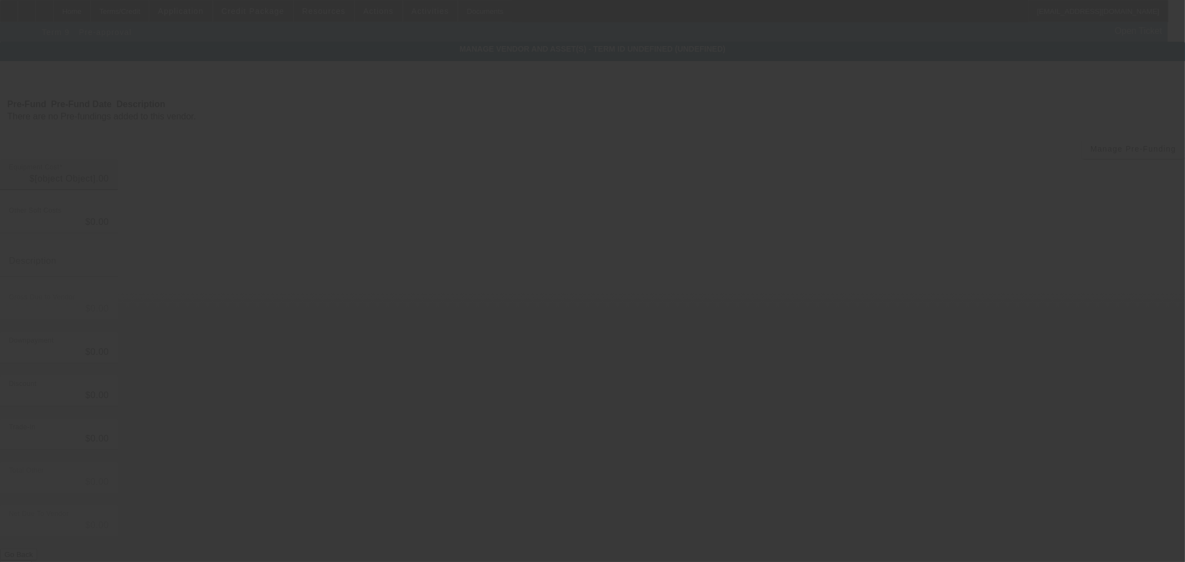
type input "$120,000.00"
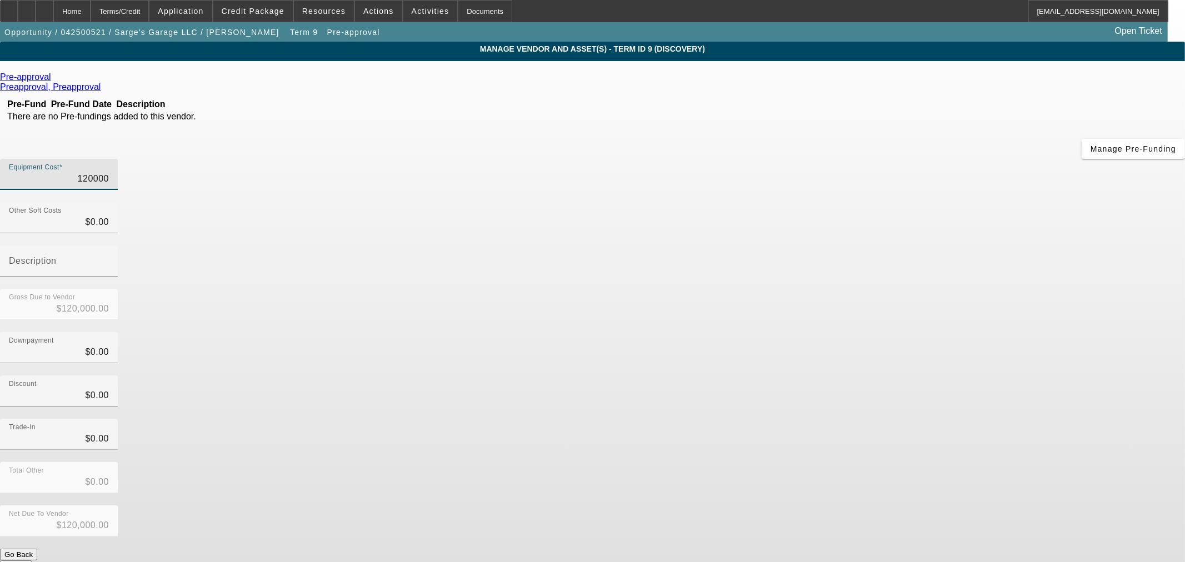
drag, startPoint x: 665, startPoint y: 93, endPoint x: 1184, endPoint y: 68, distance: 520.0
click at [1184, 68] on app-vendor-asset-manage "MANAGE VENDOR AND ASSET(S) - Term ID 9 (Discovery) Remove Vendor Pre-approval P…" at bounding box center [592, 340] width 1185 height 597
type input "2"
type input "$2.00"
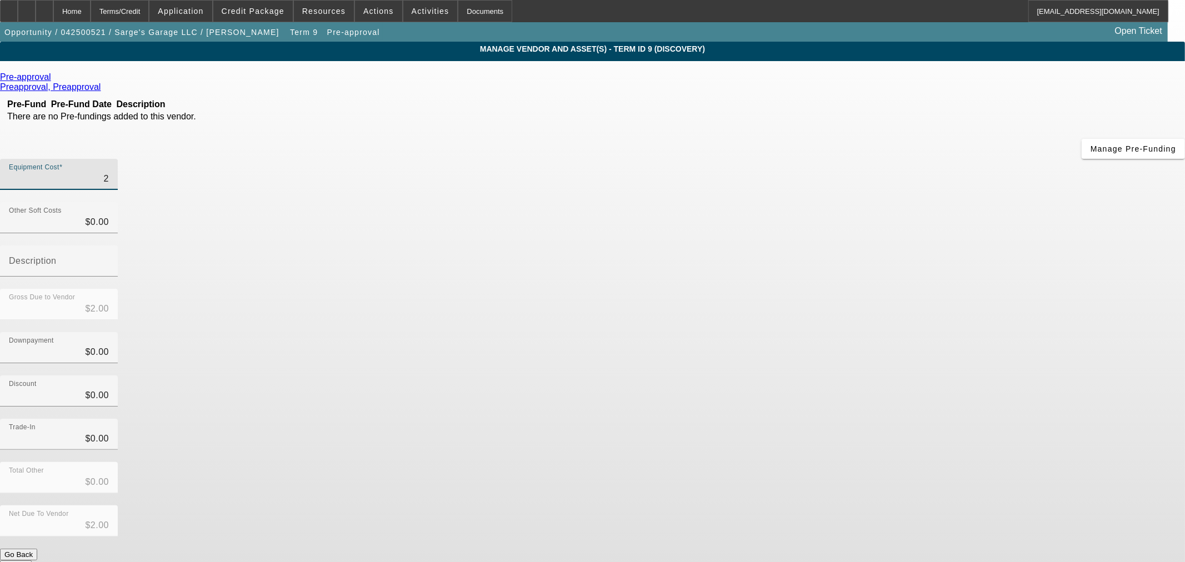
type input "26"
type input "$26.00"
type input "260"
type input "$260.00"
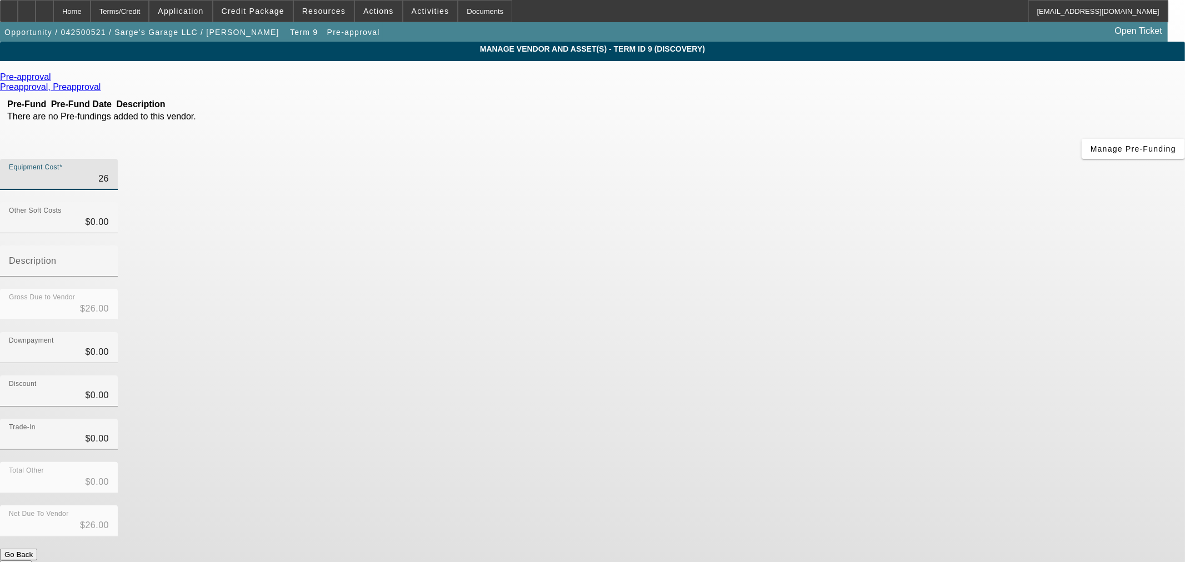
type input "$260.00"
type input "2600"
type input "$2,600.00"
type input "26000"
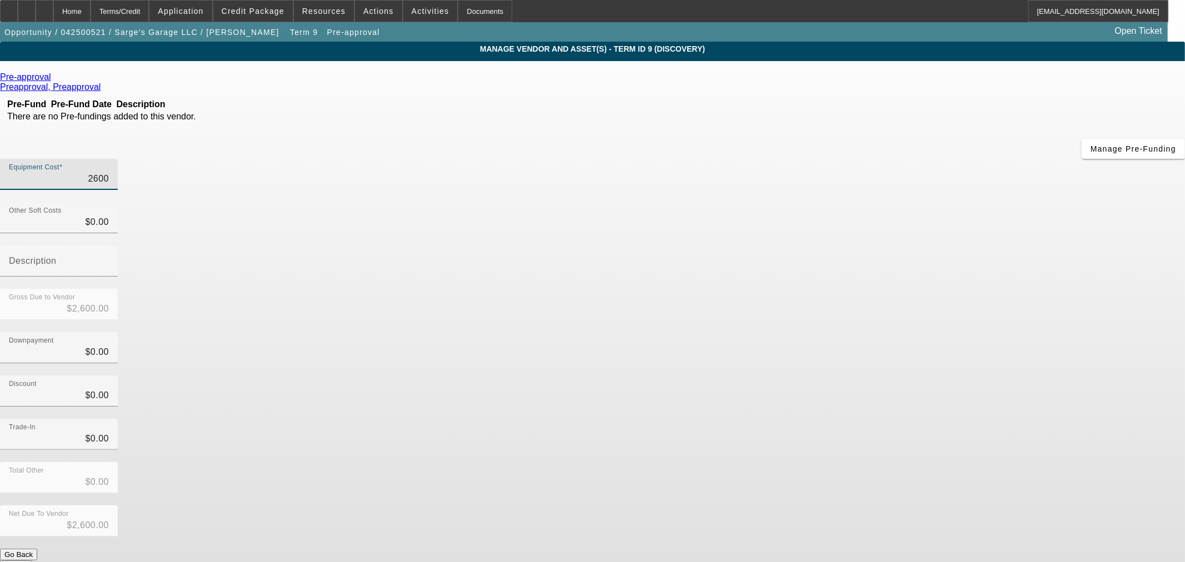
type input "$26,000.00"
click at [825, 376] on div "Discount $0.00" at bounding box center [592, 397] width 1185 height 43
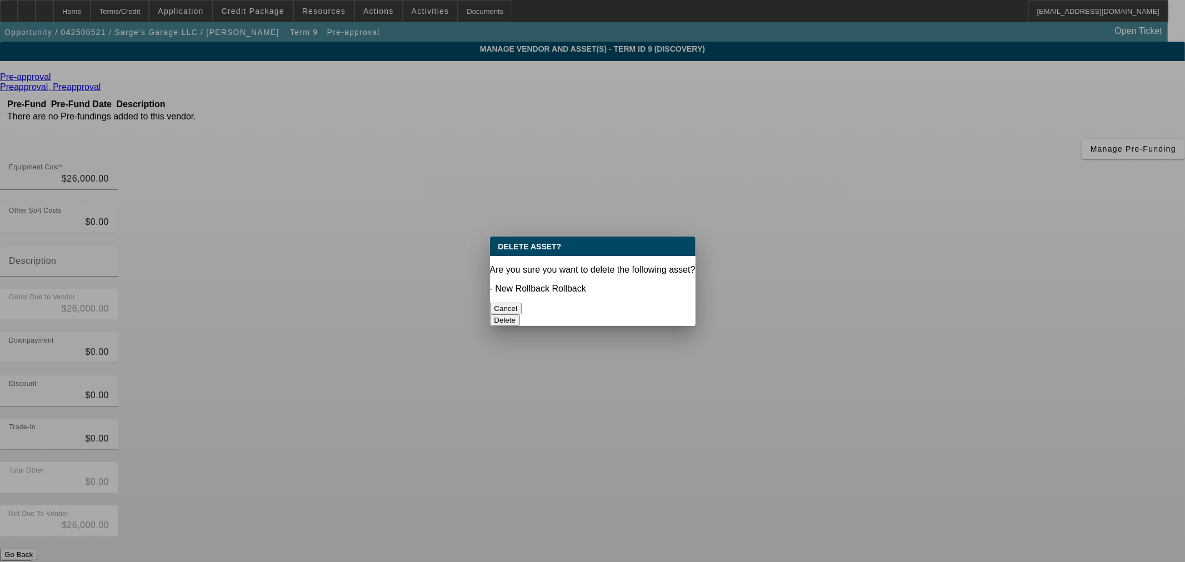
drag, startPoint x: 669, startPoint y: 298, endPoint x: 632, endPoint y: 360, distance: 72.2
click at [521, 314] on button "Delete" at bounding box center [505, 320] width 31 height 12
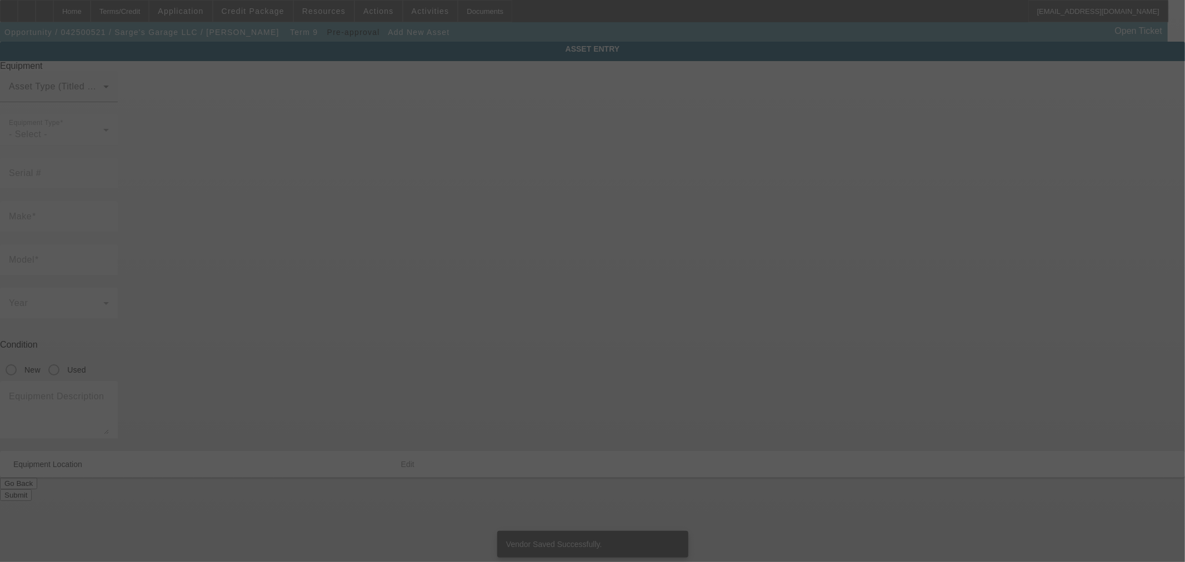
type input "2800 N 1st Ave"
type input "Durant"
type input "74701"
type input "Bryan"
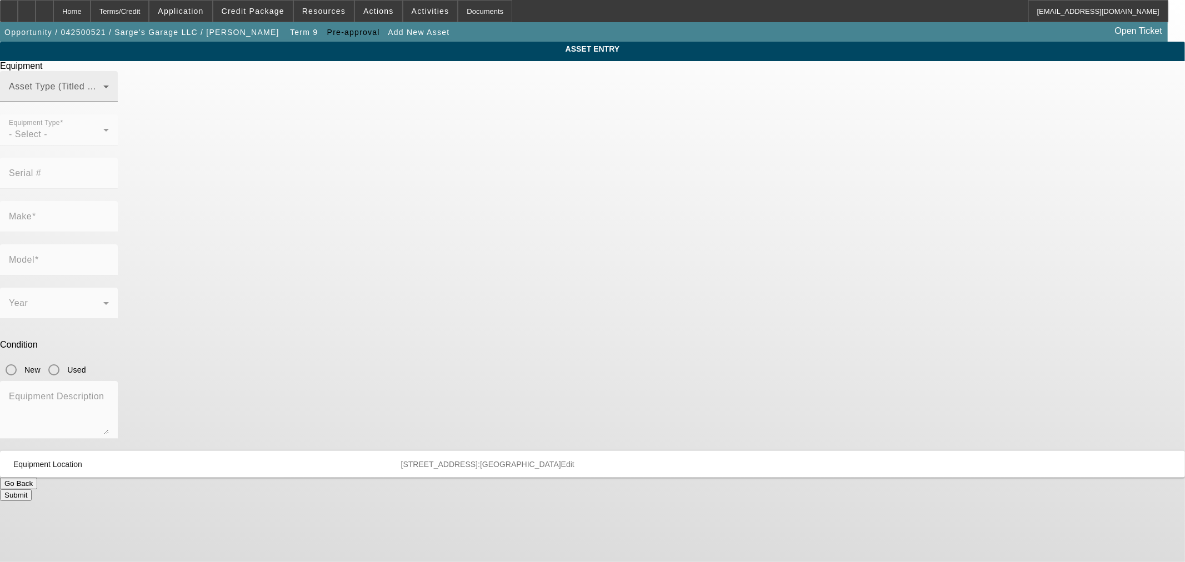
click at [103, 98] on span at bounding box center [56, 90] width 94 height 13
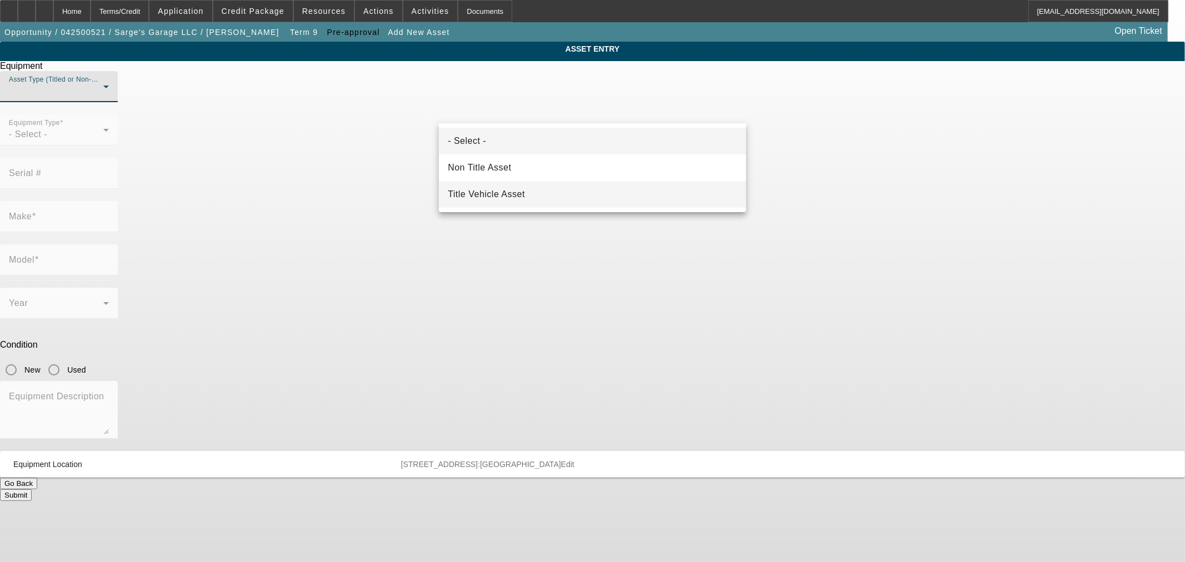
click at [504, 194] on span "Title Vehicle Asset" at bounding box center [486, 194] width 77 height 13
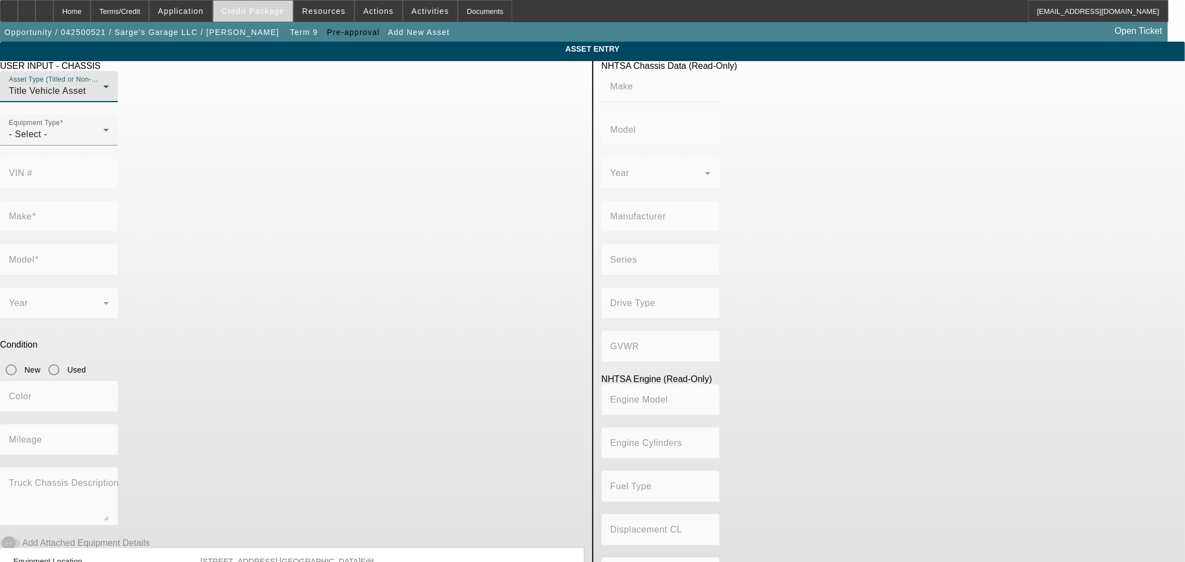
click at [267, 15] on span at bounding box center [252, 11] width 79 height 27
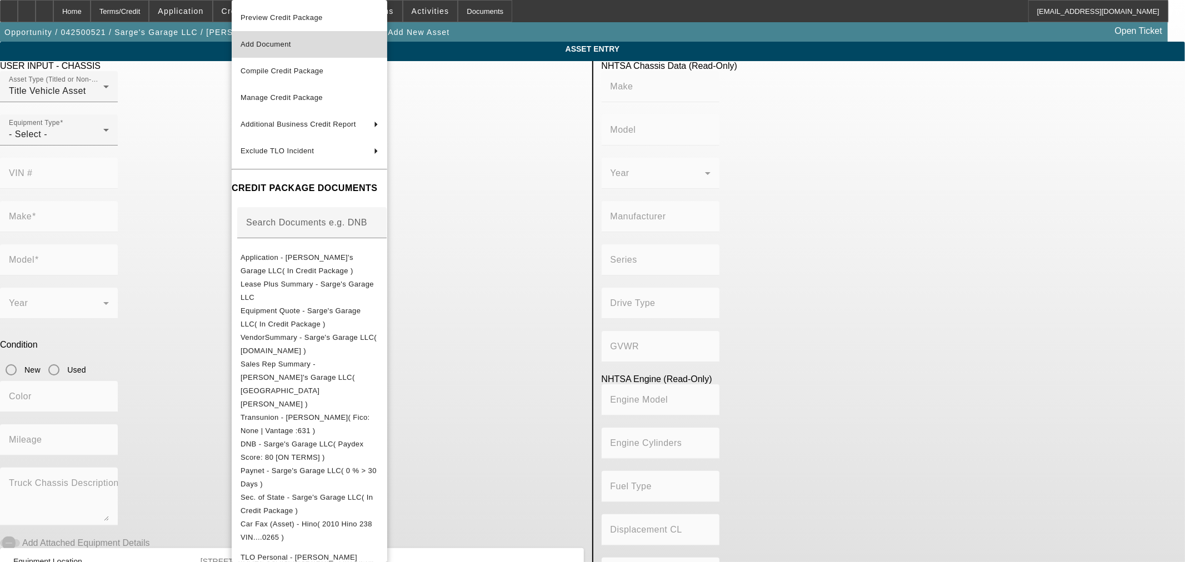
click at [276, 42] on span "Add Document" at bounding box center [266, 44] width 51 height 8
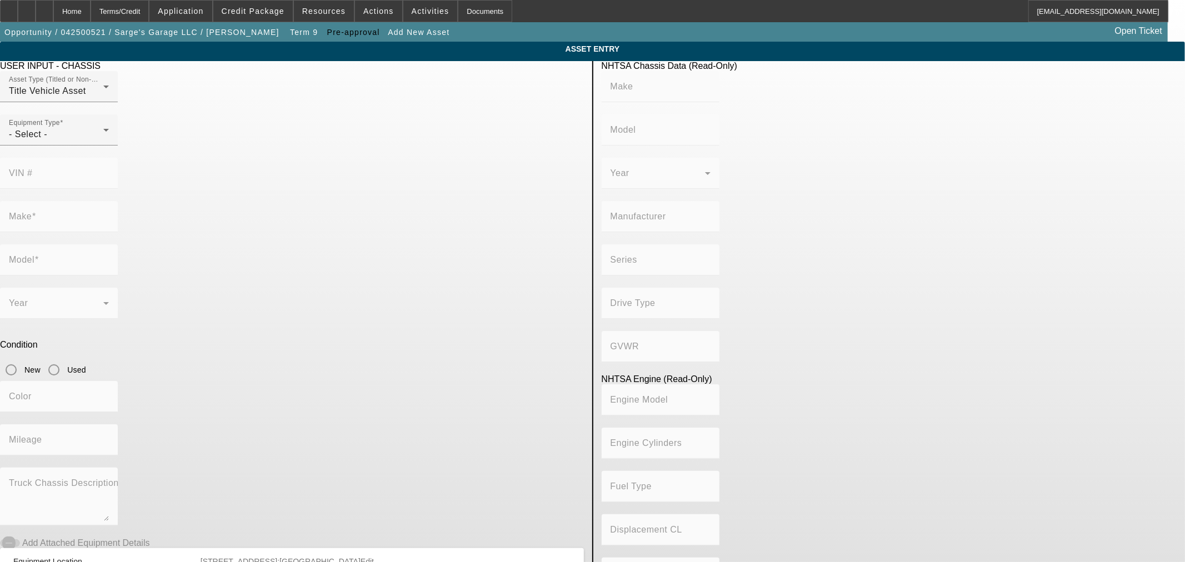
click at [937, 174] on app-asset-collateral-manage "ASSET ENTRY USER INPUT - CHASSIS Asset Type (Titled or Non-Titled) Title Vehicl…" at bounding box center [592, 350] width 1185 height 616
click at [281, 13] on span "Credit Package" at bounding box center [253, 11] width 63 height 9
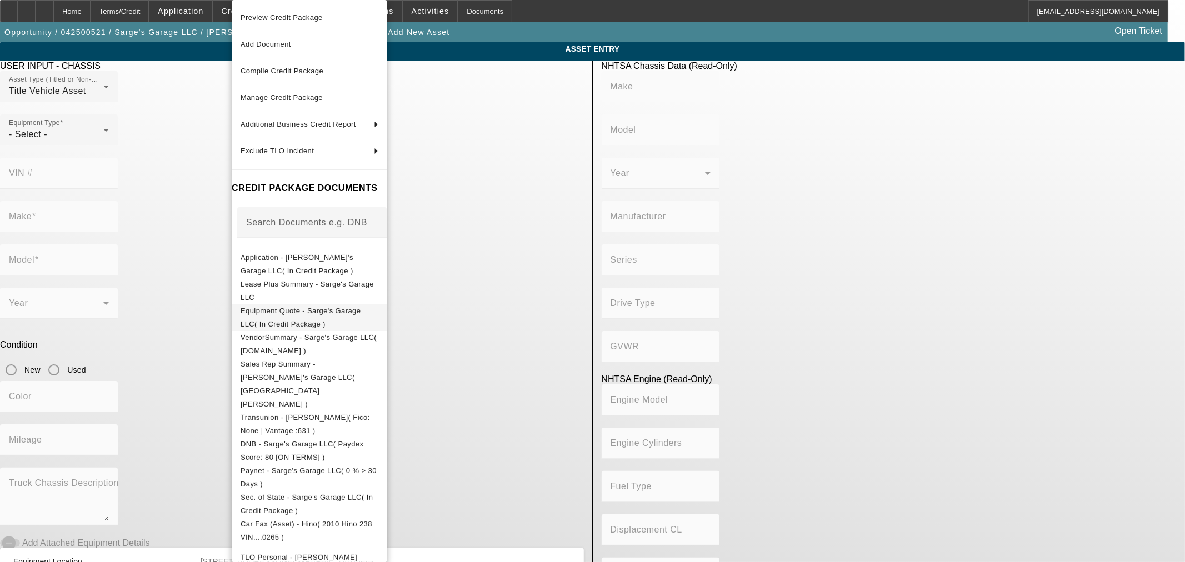
click at [273, 308] on span "Equipment Quote - Sarge's Garage LLC( In Credit Package )" at bounding box center [310, 317] width 138 height 27
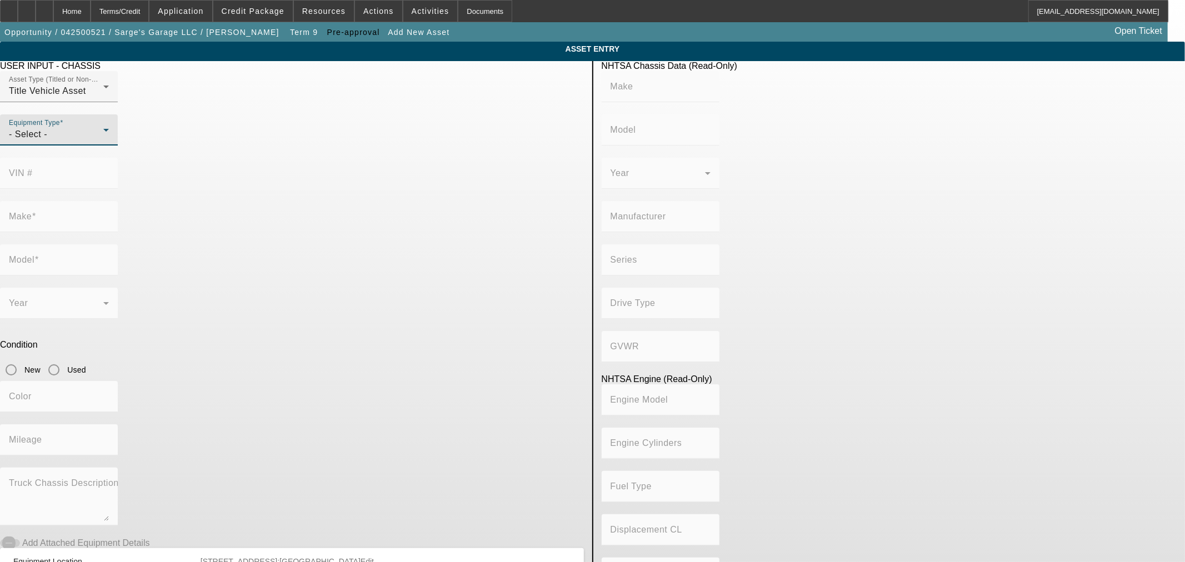
click at [103, 141] on div "- Select -" at bounding box center [56, 134] width 94 height 13
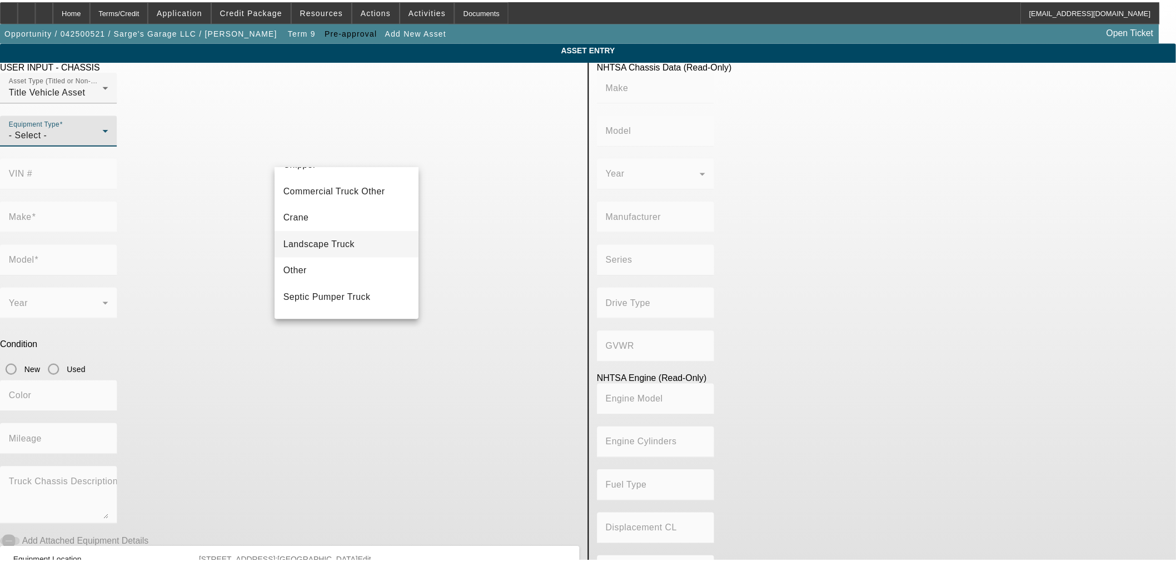
scroll to position [52, 0]
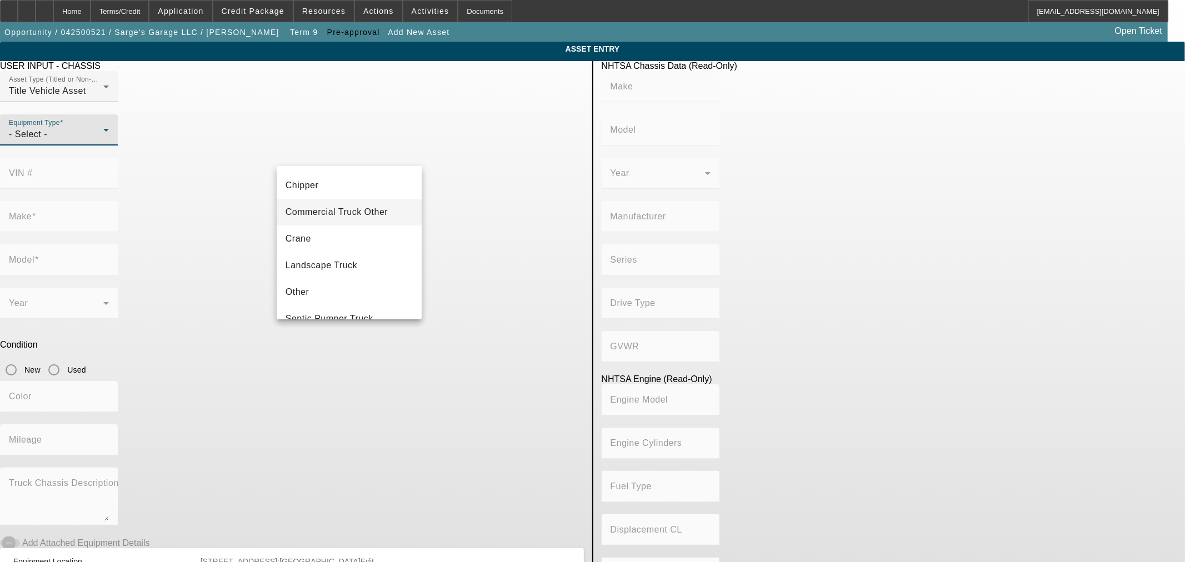
click at [357, 217] on span "Commercial Truck Other" at bounding box center [337, 212] width 102 height 13
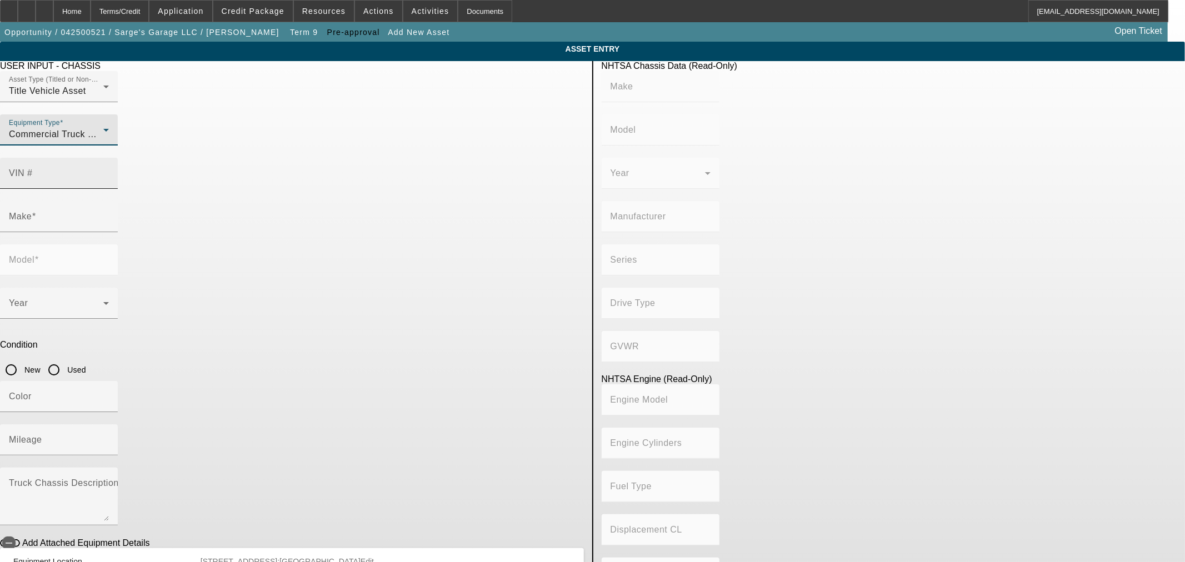
click at [109, 171] on input "VIN #" at bounding box center [59, 177] width 100 height 13
type input "1ftrf3dnxled32418"
type input "FORD"
type input "F-350"
type input "FORD MOTOR COMPANY"
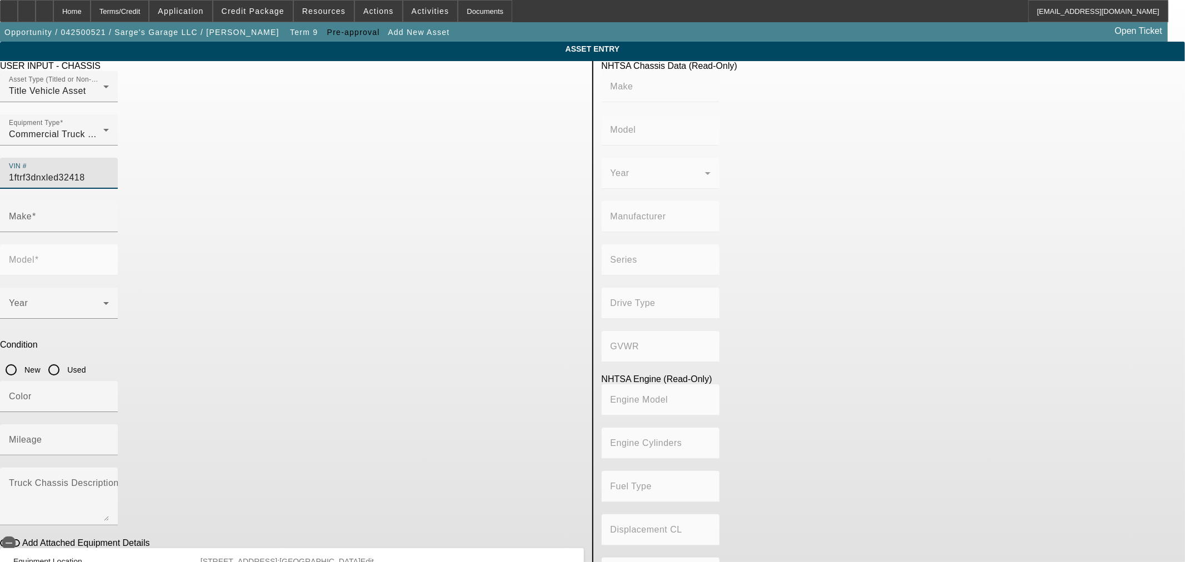
type input "Super Duty - Dual Rear Wheel"
type input "4WD/4-Wheel Drive/4x4"
type input "Class 3: 10,001 - 14,000 lb (4,536 - 6,350 kg)"
type input "8"
type input "Gasoline"
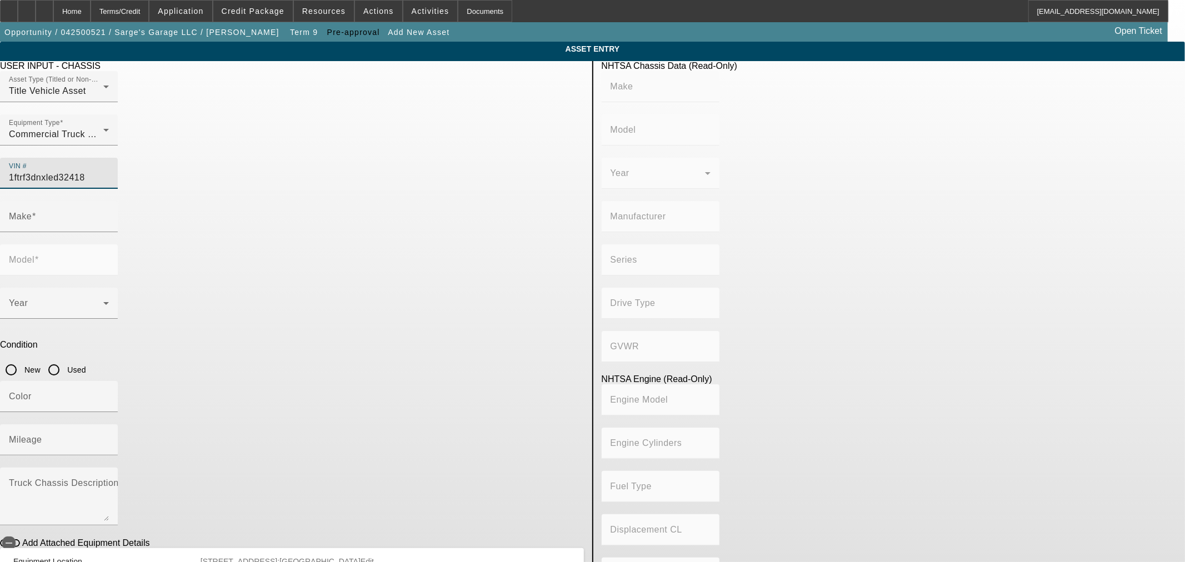
type input "445.47333189154"
type input "7.3"
type input "FORD"
type input "F-350"
type input "1FTRF3DNXLED32418"
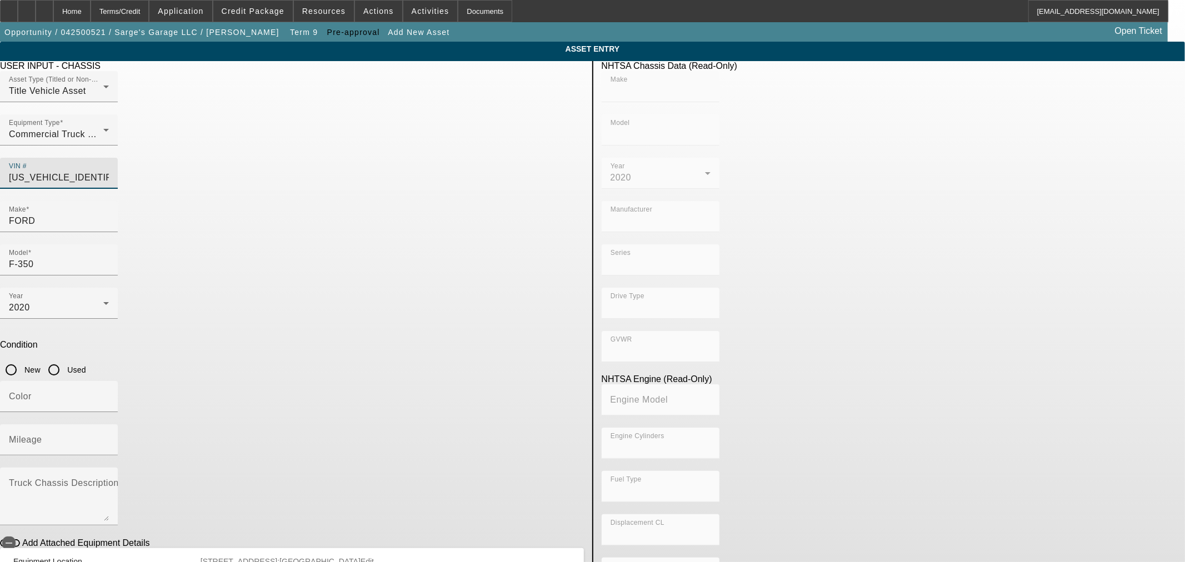
click at [65, 359] on input "Used" at bounding box center [54, 370] width 22 height 22
radio input "true"
type input "FORD"
type input "F-350"
type input "FORD MOTOR COMPANY"
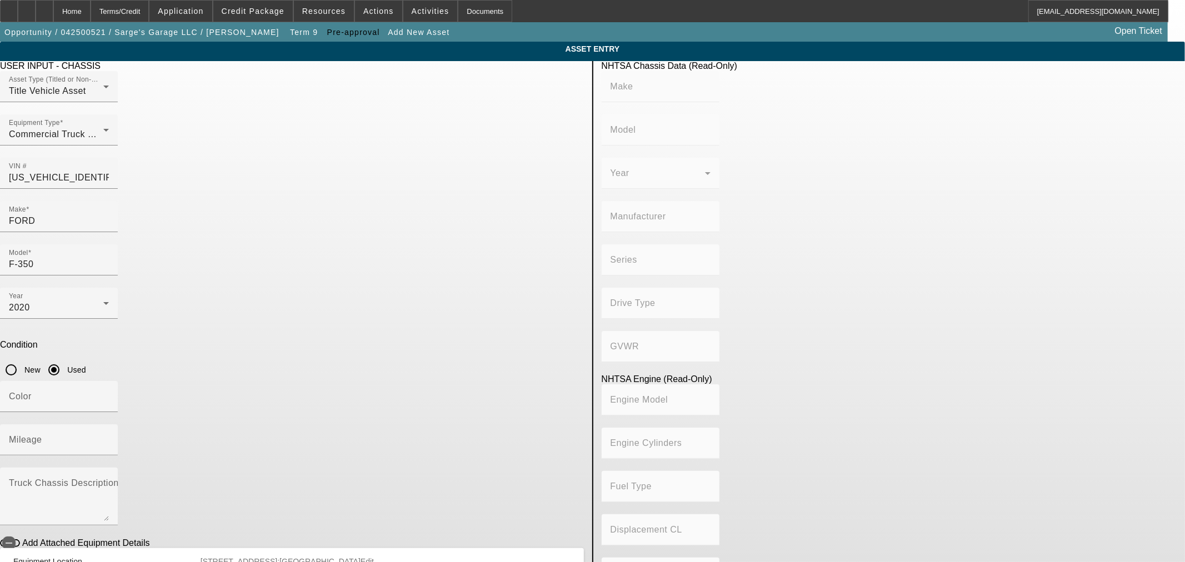
type input "Super Duty - Dual Rear Wheel"
type input "4WD/4-Wheel Drive/4x4"
type input "Class 3: 10,001 - 14,000 lb (4,536 - 6,350 kg)"
type input "8"
type input "Gasoline"
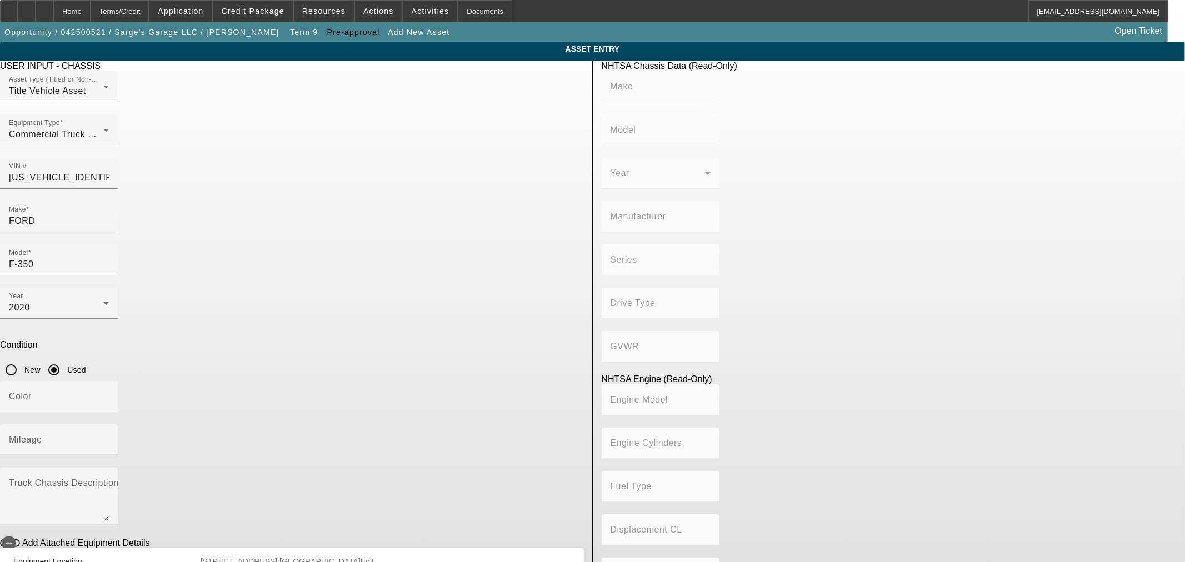
type input "445.47333189154"
type input "7.3"
click at [109, 438] on input "Mileage" at bounding box center [59, 444] width 100 height 13
type input "145800"
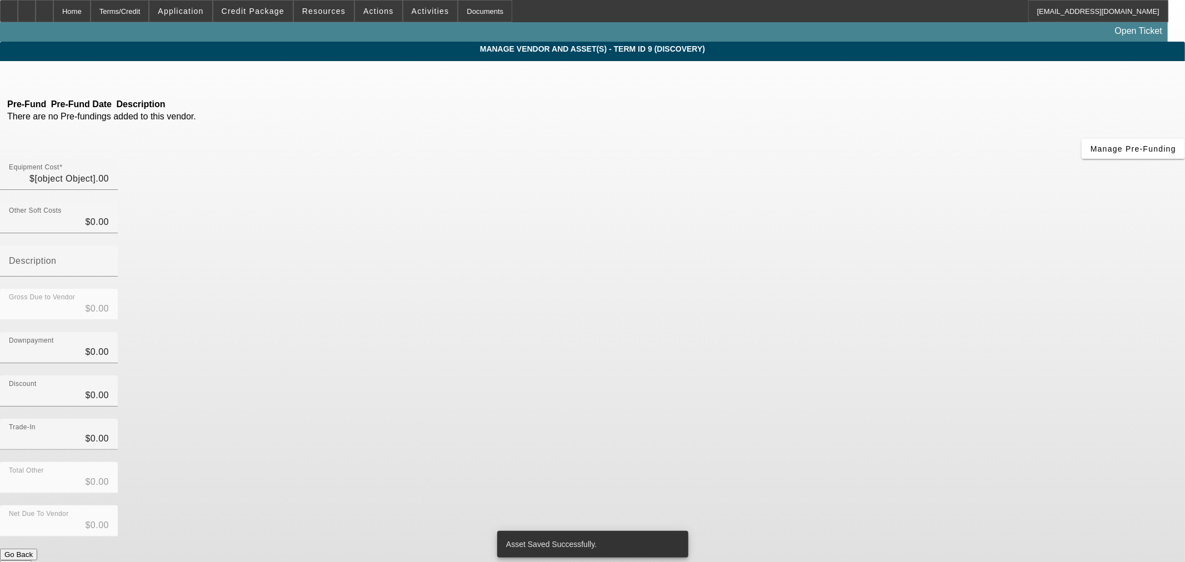
type input "$26,000.00"
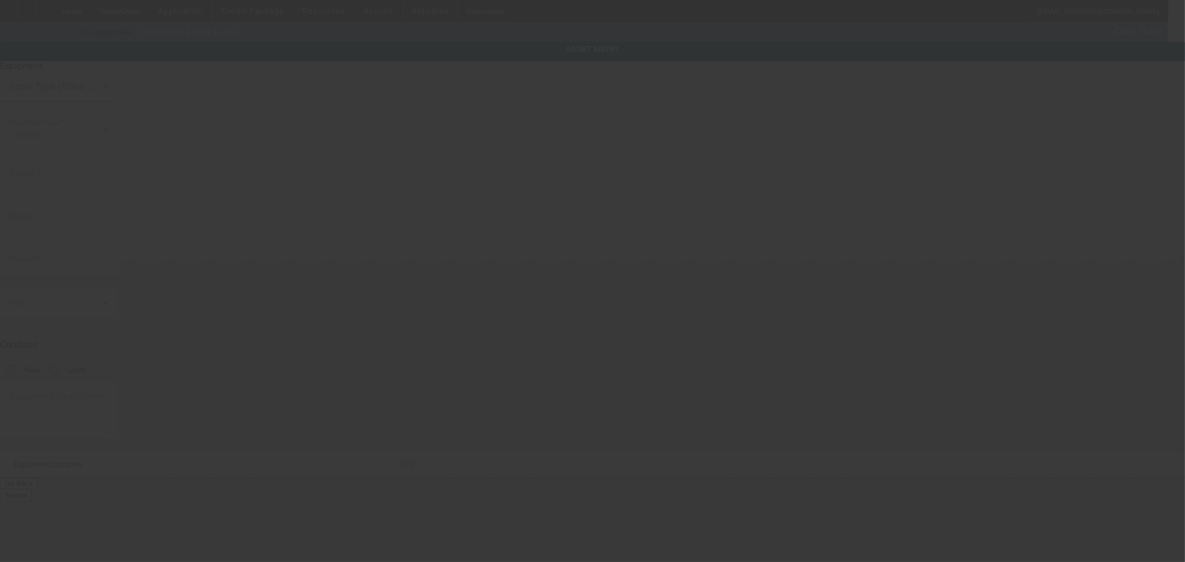
type input "1FTRF3DNXLED32418"
type input "Ford"
type input "F-350"
radio input "true"
type input "2800 N 1st Ave"
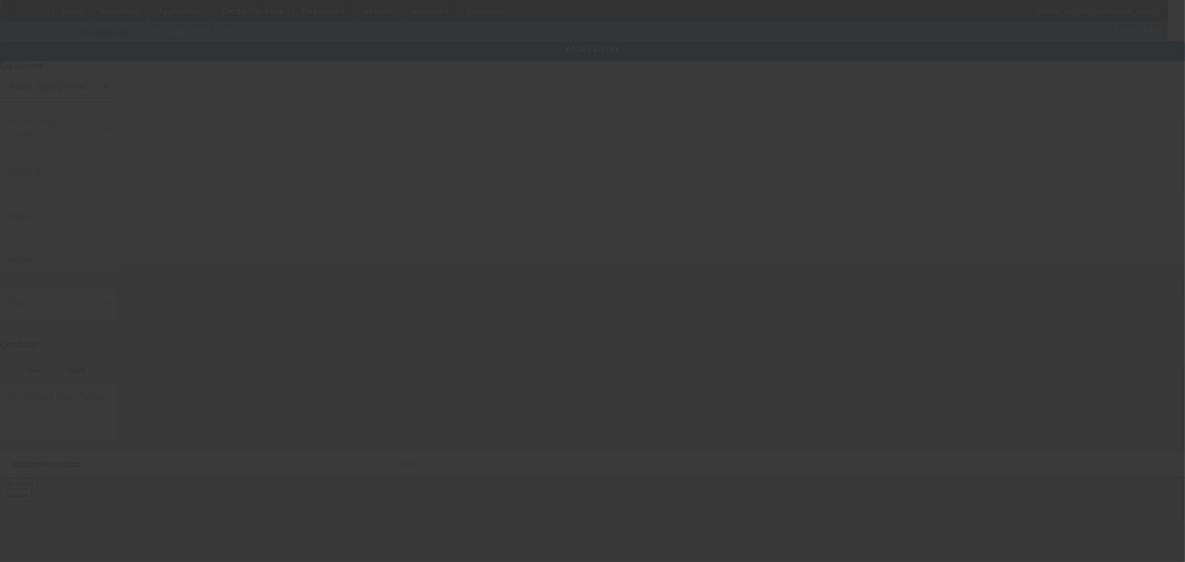
type input "Durant"
type input "74701"
type input "Bryan"
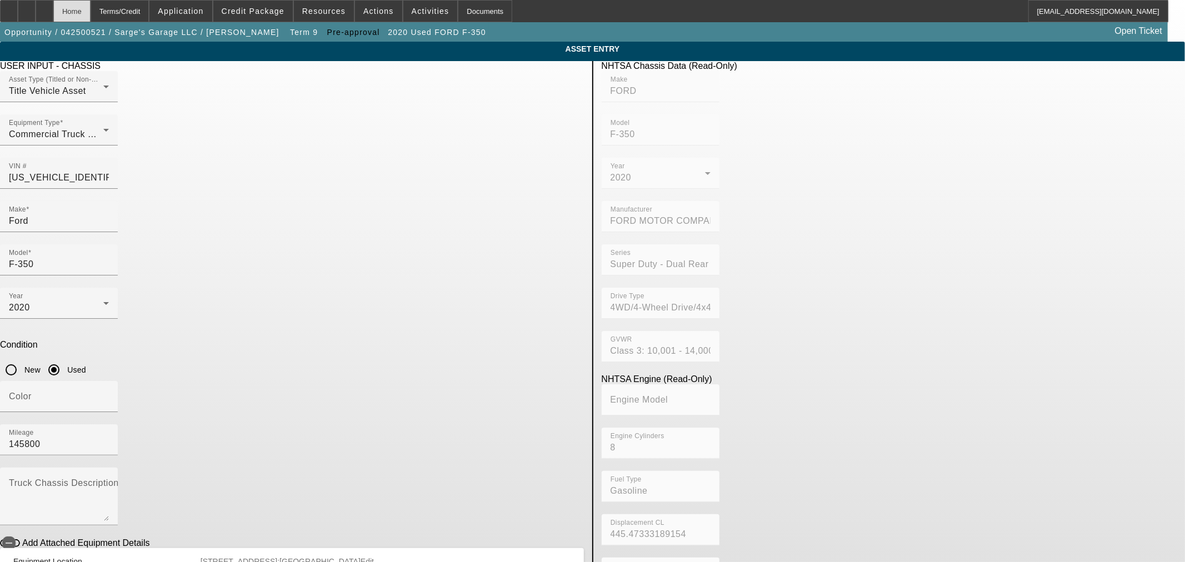
click at [91, 12] on div "Home" at bounding box center [71, 11] width 37 height 22
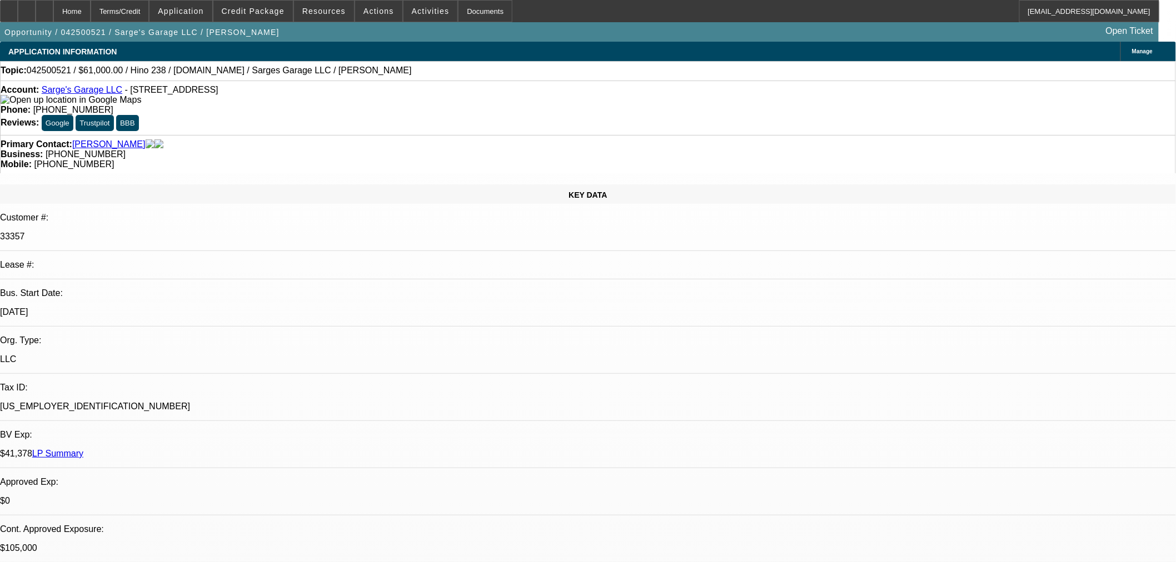
select select "0.1"
select select "2"
select select "0"
select select "6"
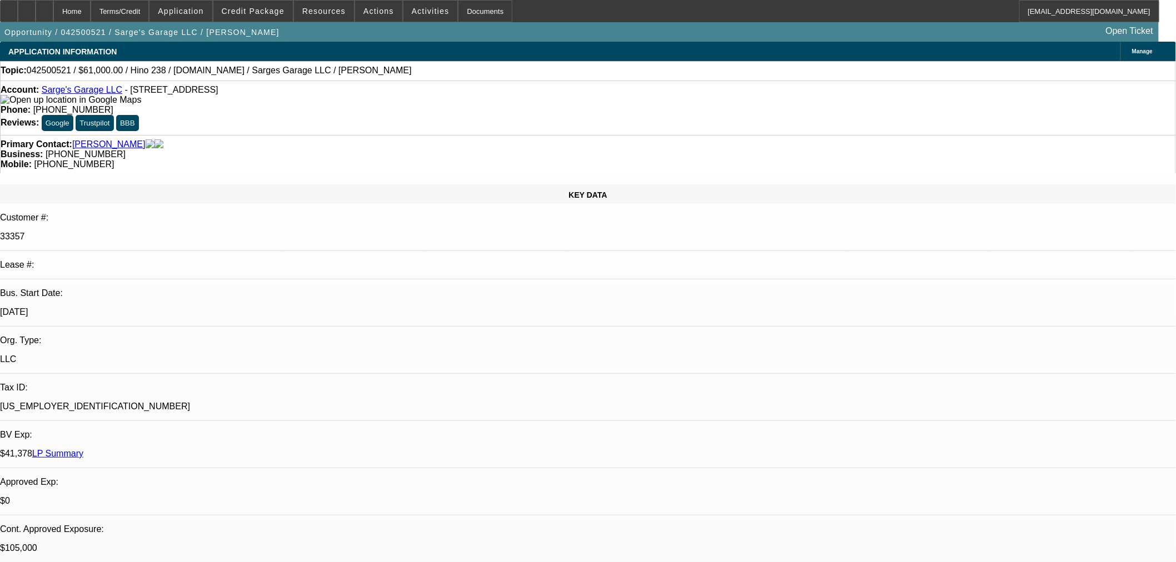
select select "0"
select select "2"
select select "0"
select select "6"
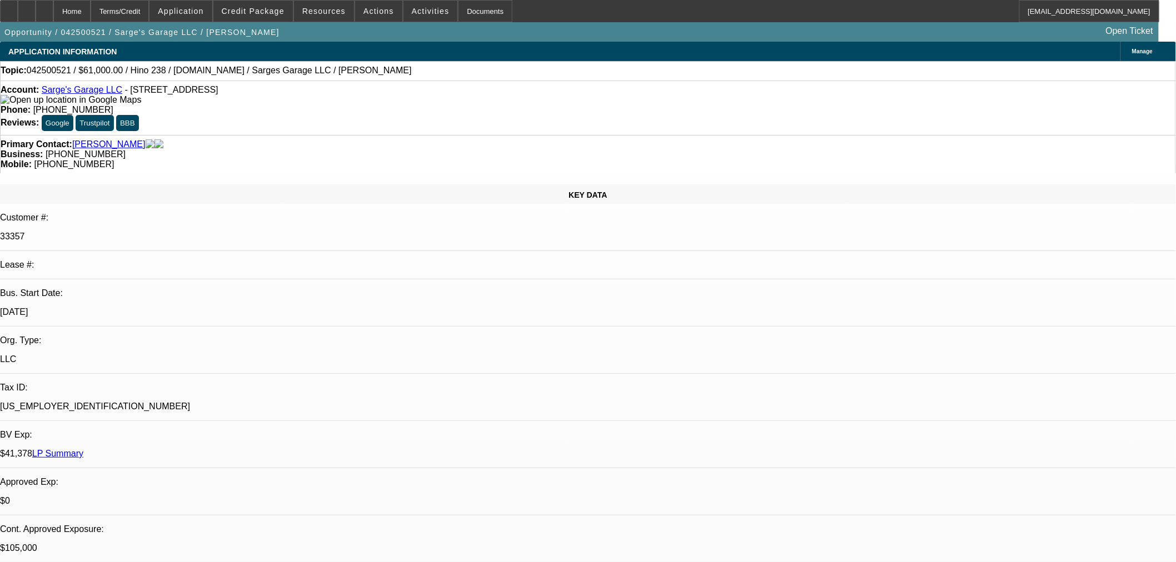
select select "0"
select select "2"
select select "0"
select select "6"
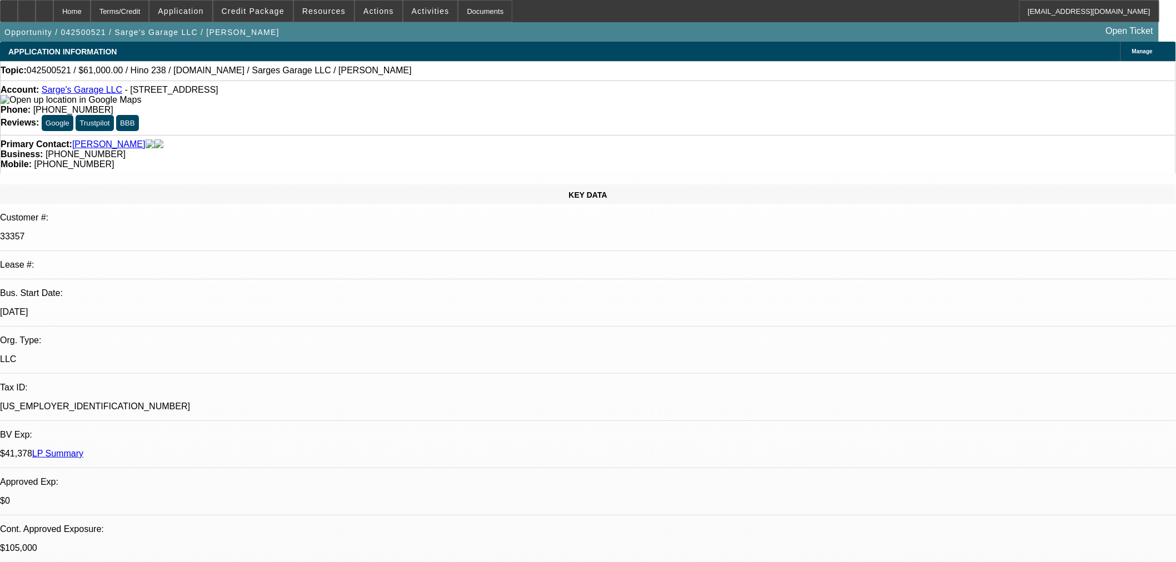
select select "2"
select select "0"
select select "6"
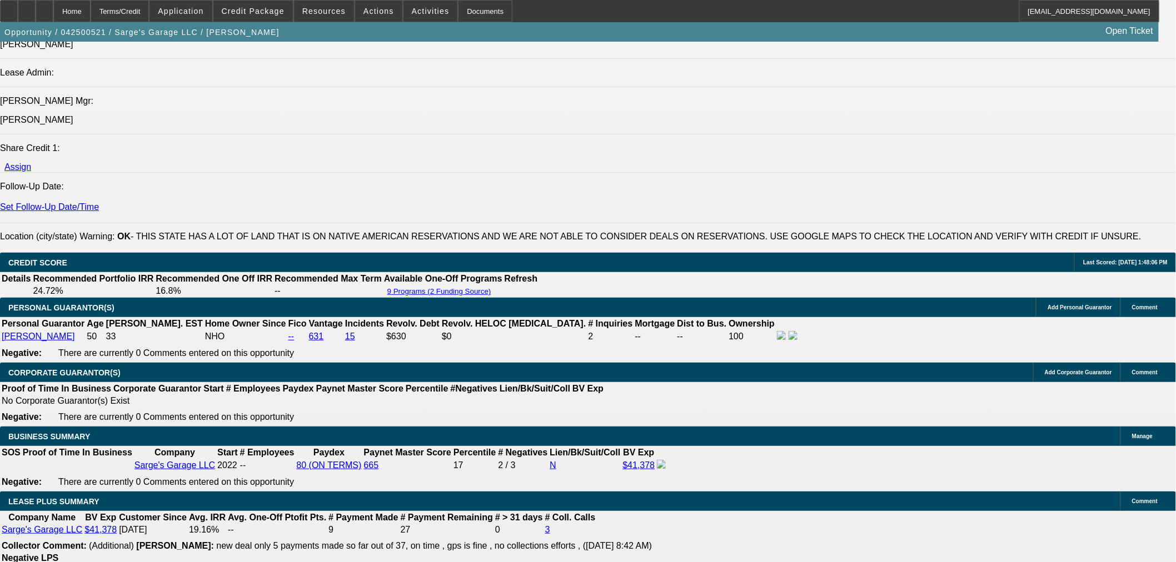
scroll to position [1419, 0]
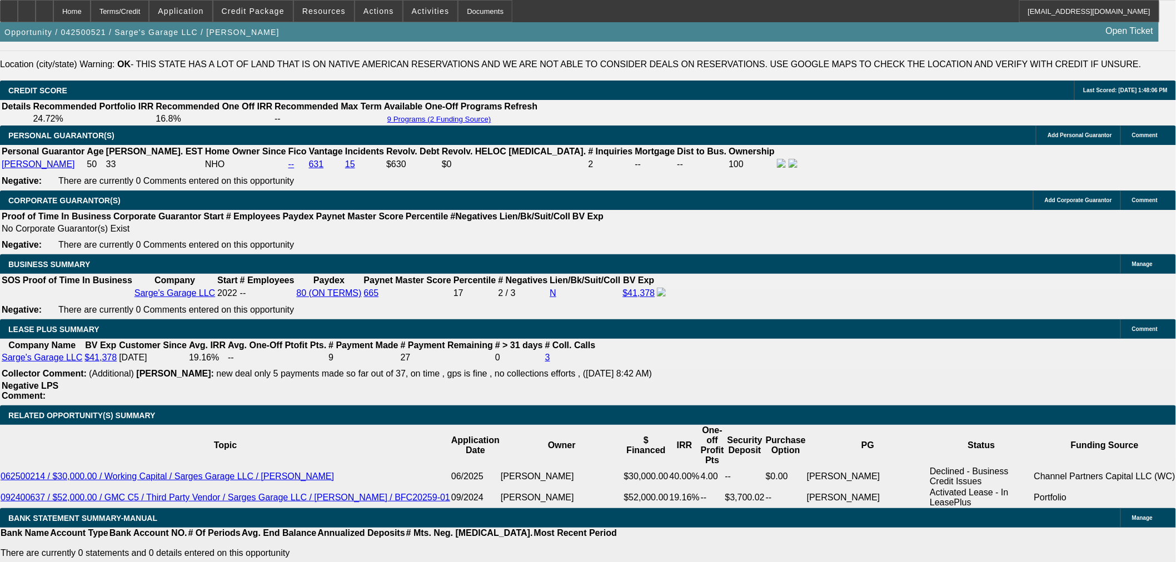
scroll to position [1728, 0]
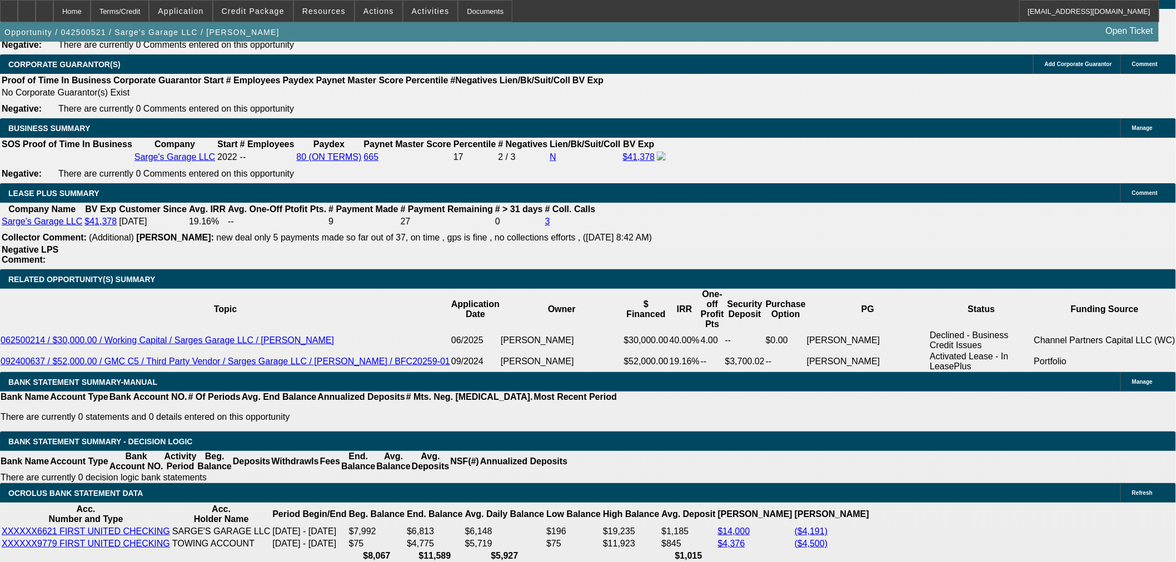
drag, startPoint x: 219, startPoint y: 259, endPoint x: 497, endPoint y: 133, distance: 305.3
click at [217, 203] on body "Home Terms/Credit Application Credit Package Resources Actions Activities Docum…" at bounding box center [588, 496] width 1176 height 4448
type input "$0.00"
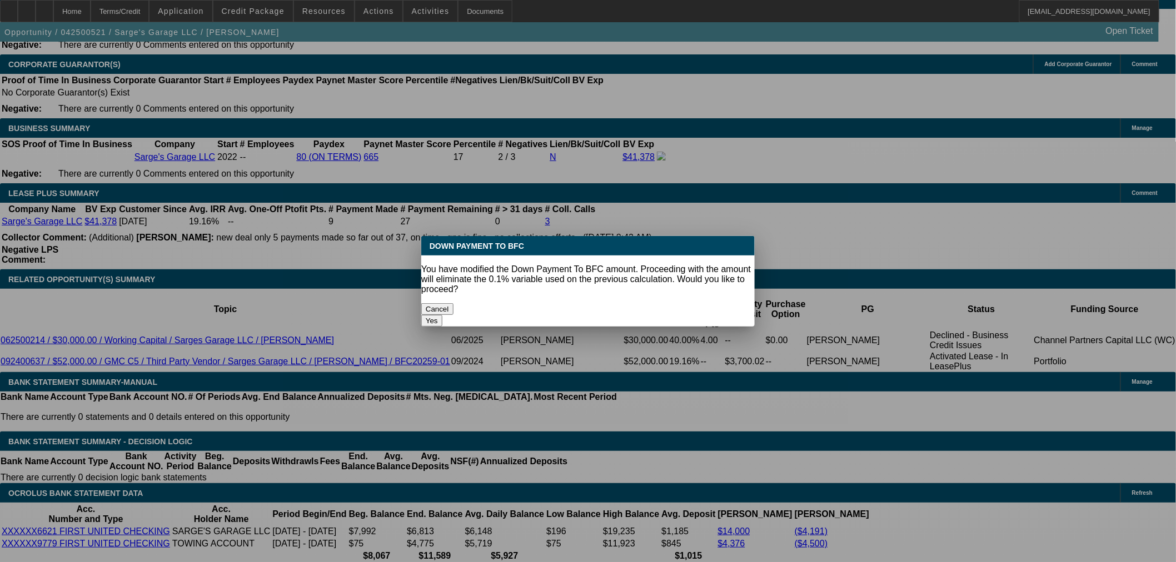
scroll to position [0, 0]
click at [442, 315] on button "Yes" at bounding box center [431, 321] width 21 height 12
select select "0"
type input "UNKNOWN"
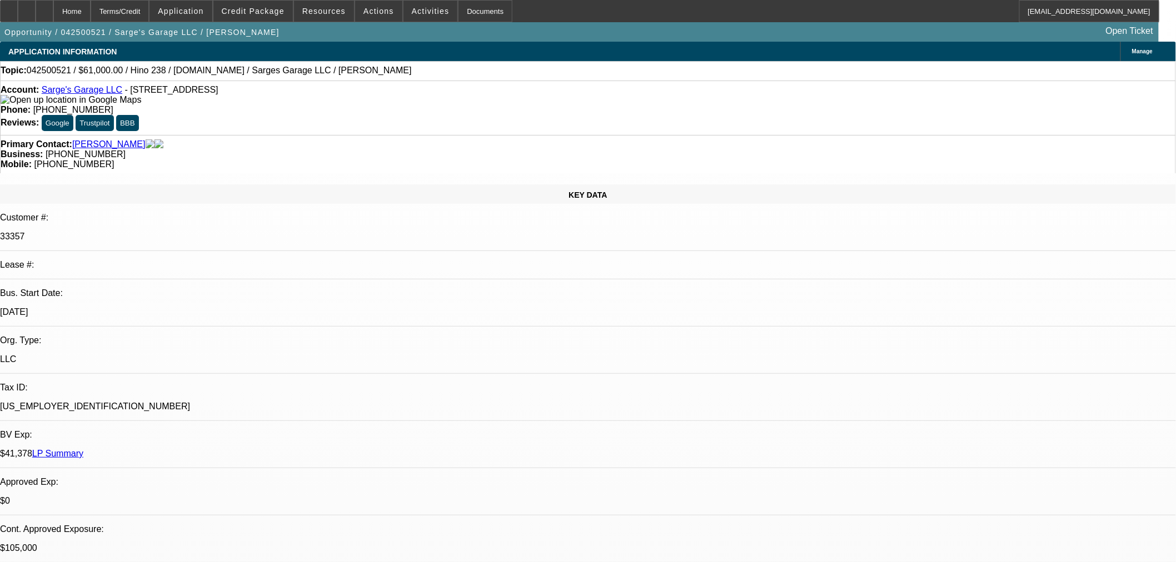
scroll to position [1728, 0]
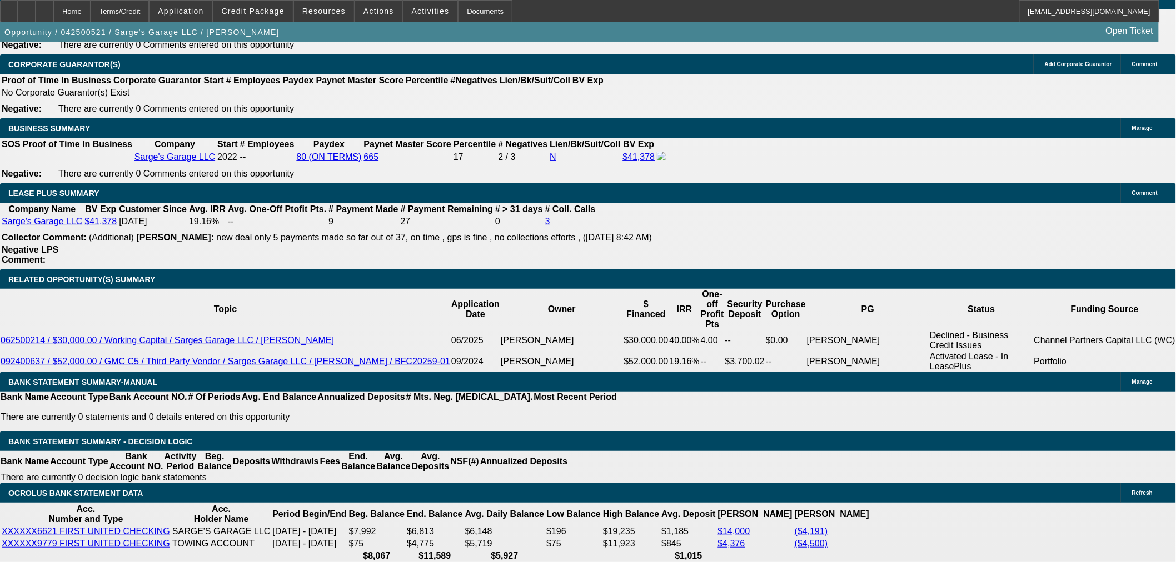
type input "$563.99"
type input "$1,127.98"
drag, startPoint x: 308, startPoint y: 350, endPoint x: 517, endPoint y: 268, distance: 224.3
type input "48"
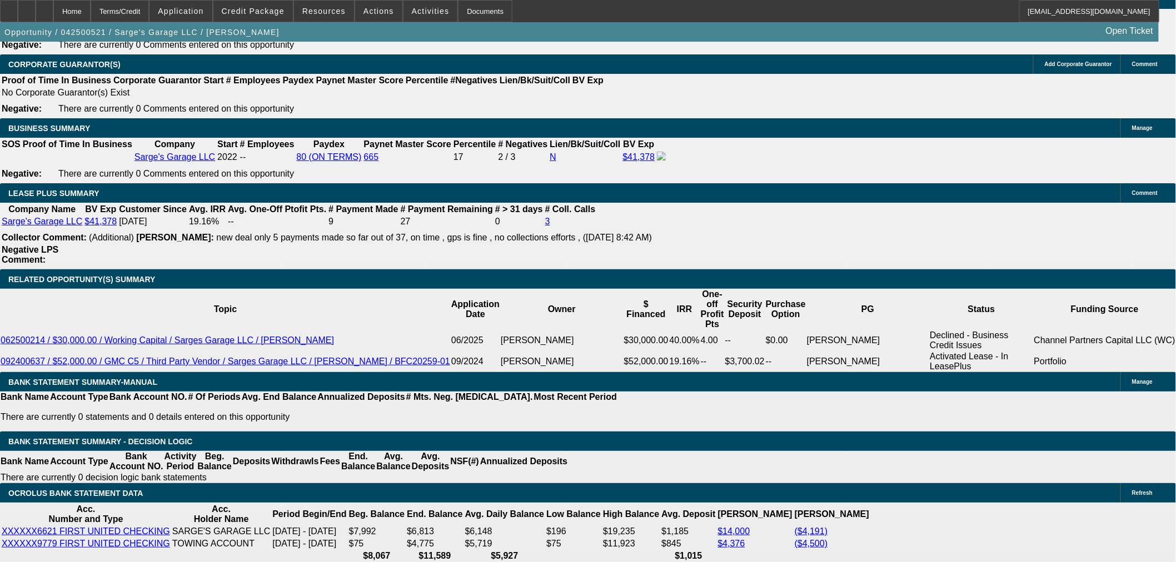
type input "$6,718.10"
type input "$13,436.20"
type input "$736.85"
type input "$1,473.70"
type input "48"
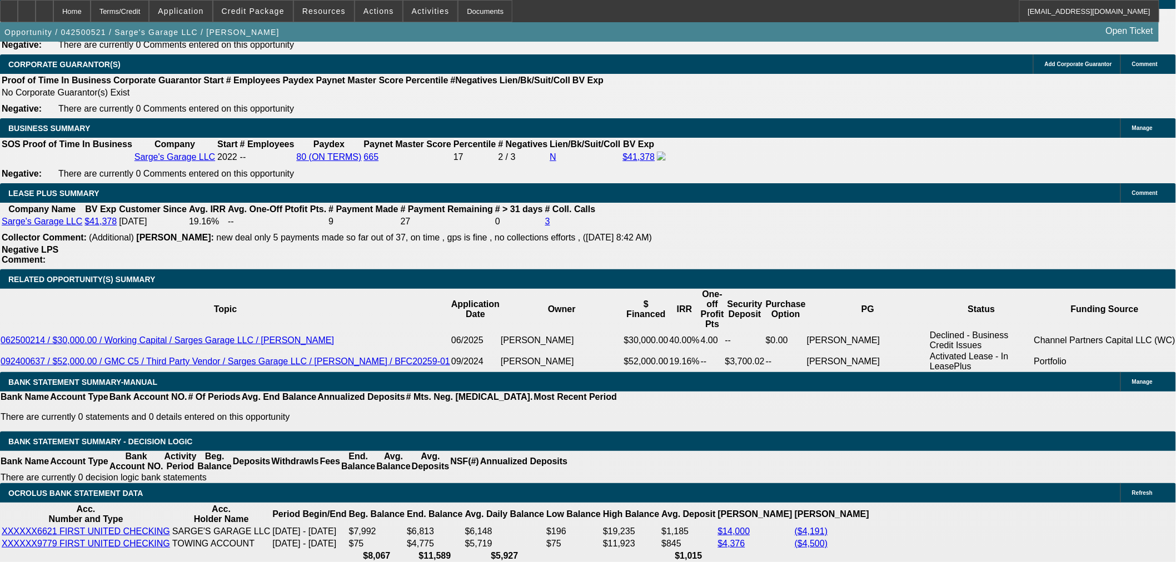
drag, startPoint x: 262, startPoint y: 346, endPoint x: 407, endPoint y: 321, distance: 147.7
type input "14"
type input "$552.80"
type input "$1,105.60"
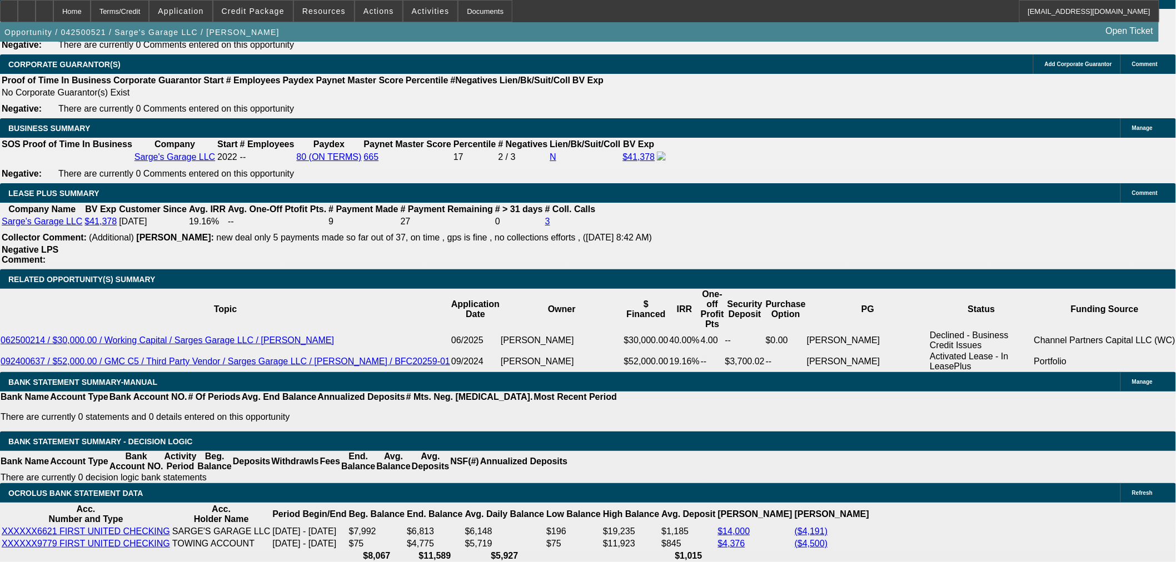
type input "$710.49"
type input "$1,420.98"
type input "14"
select select "3"
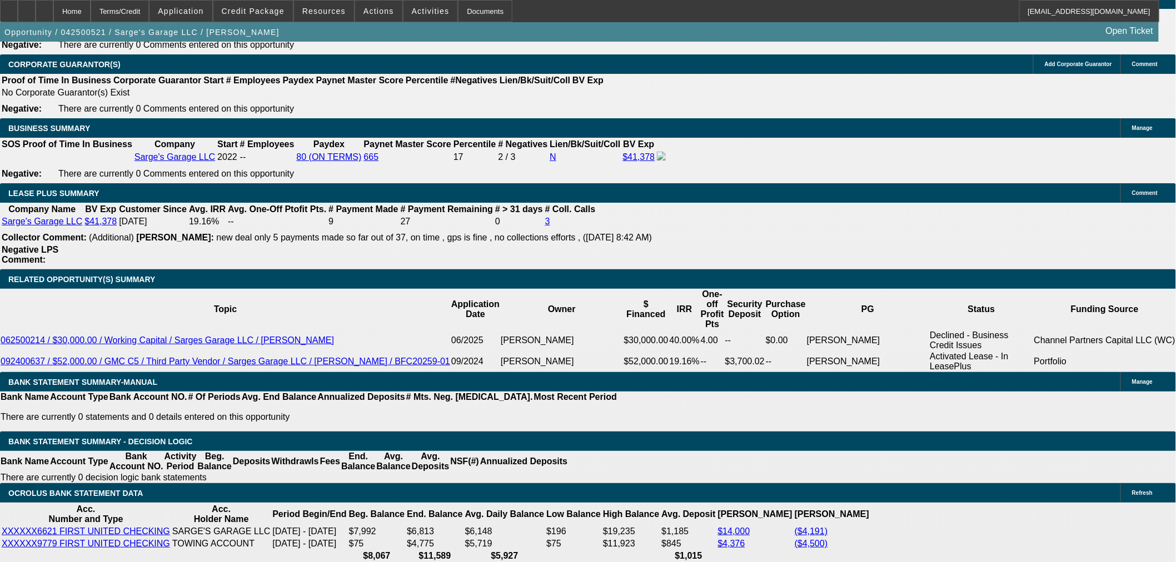
select select "0"
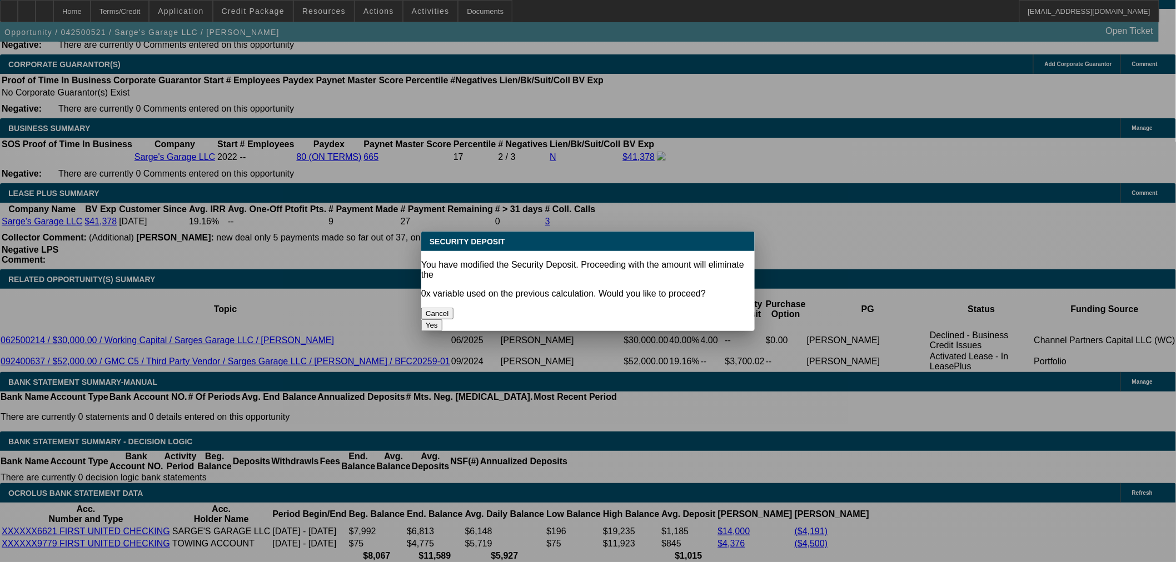
click at [442, 319] on button "Yes" at bounding box center [431, 325] width 21 height 12
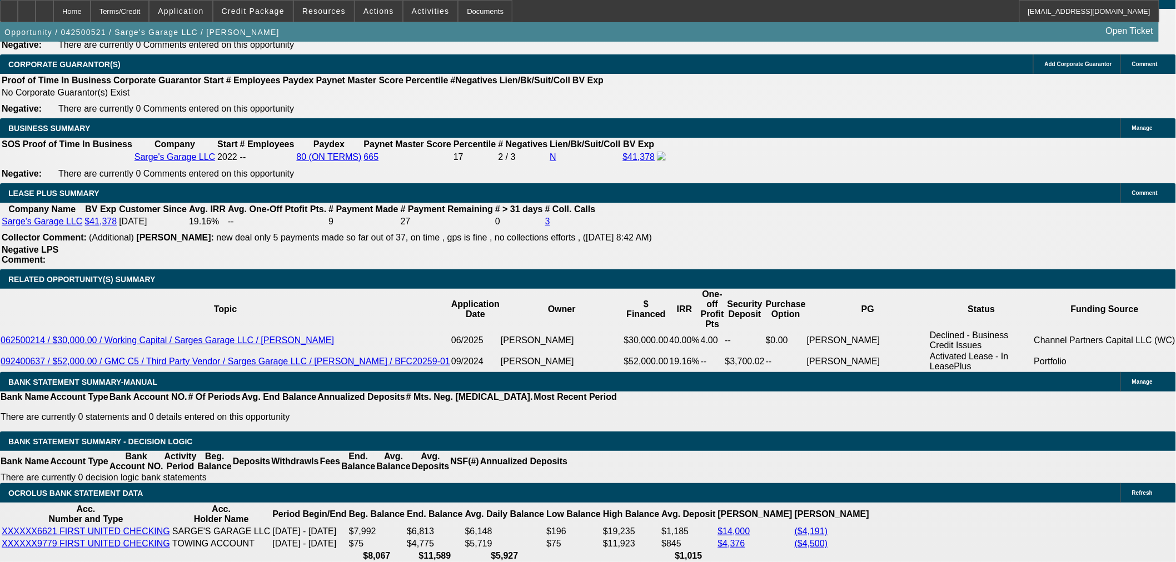
type input "$0.00"
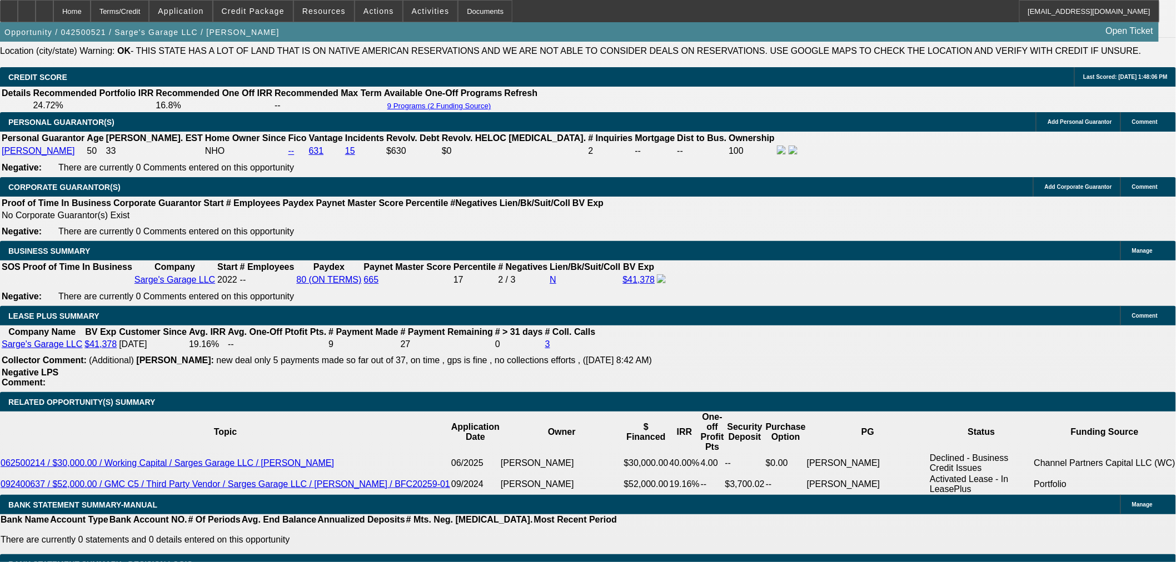
scroll to position [1604, 0]
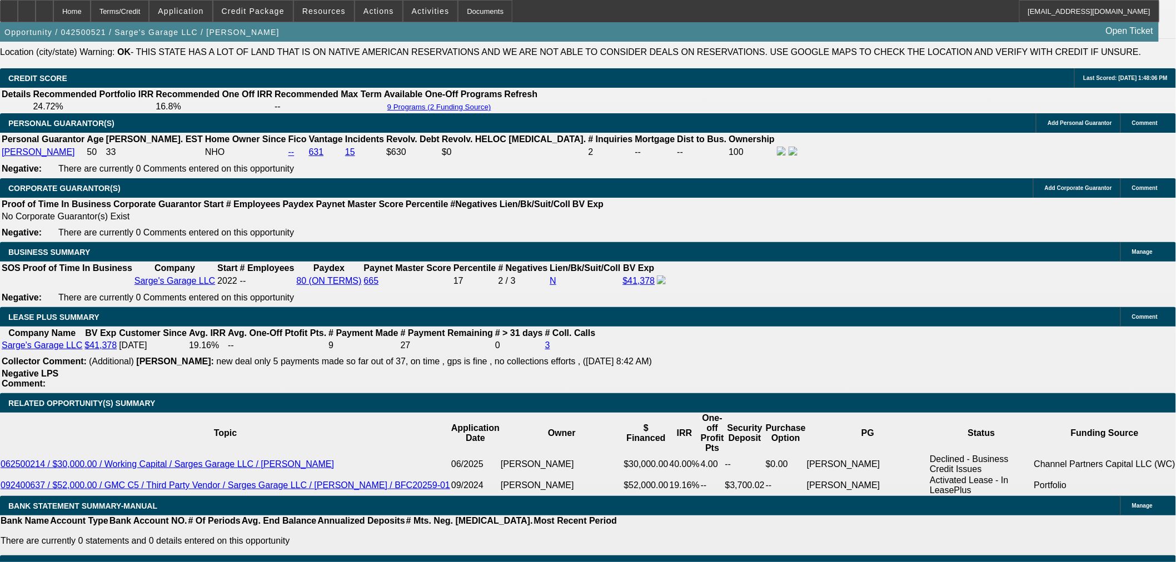
drag, startPoint x: 173, startPoint y: 172, endPoint x: 161, endPoint y: 210, distance: 39.5
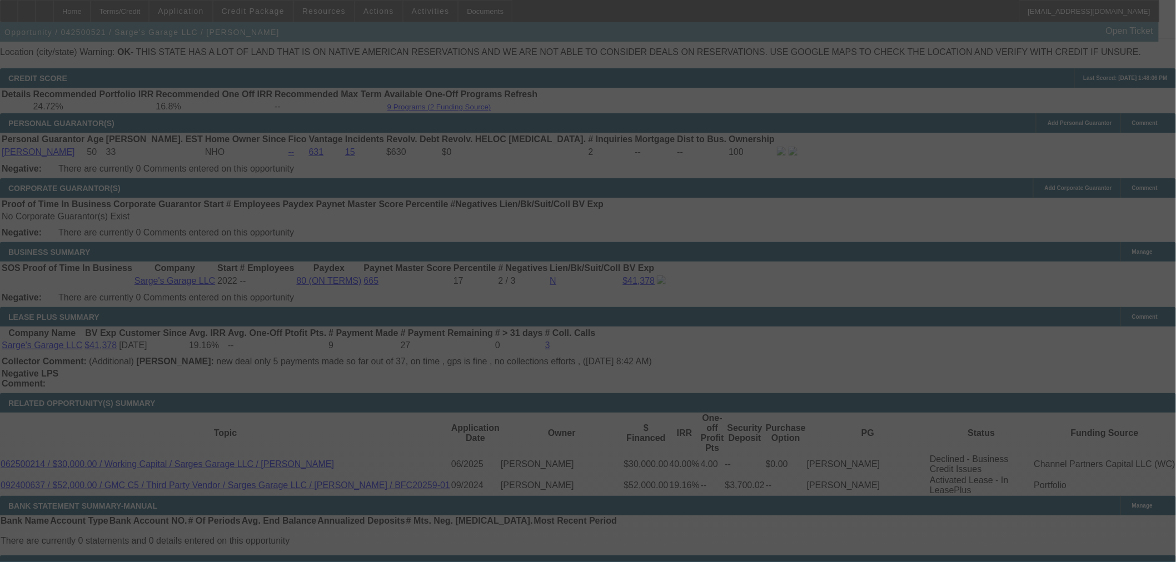
select select "0"
select select "3"
select select "0"
select select "6"
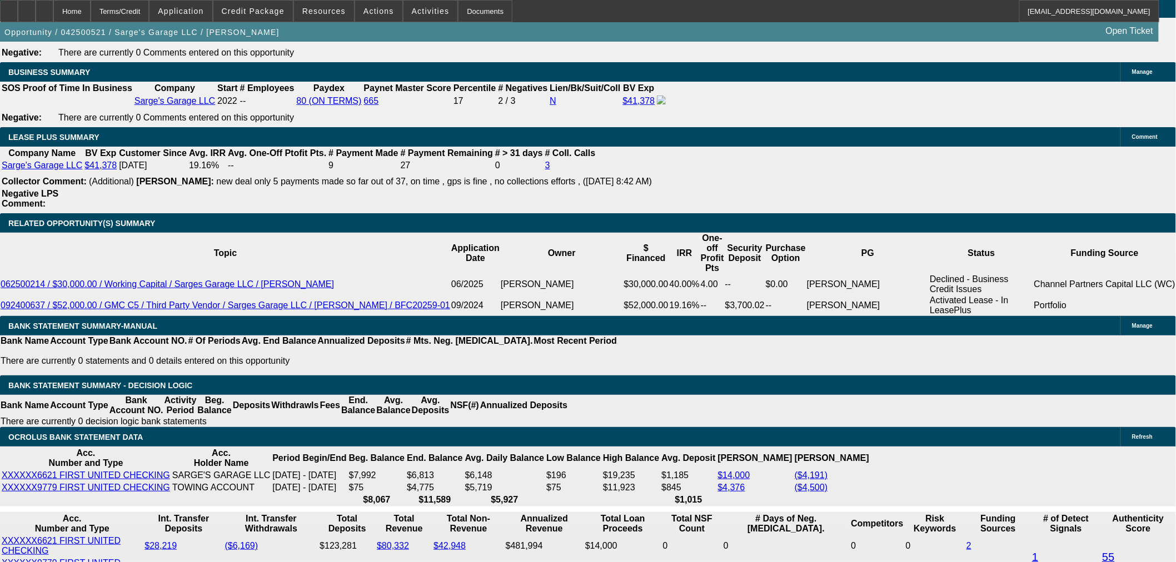
scroll to position [1913, 0]
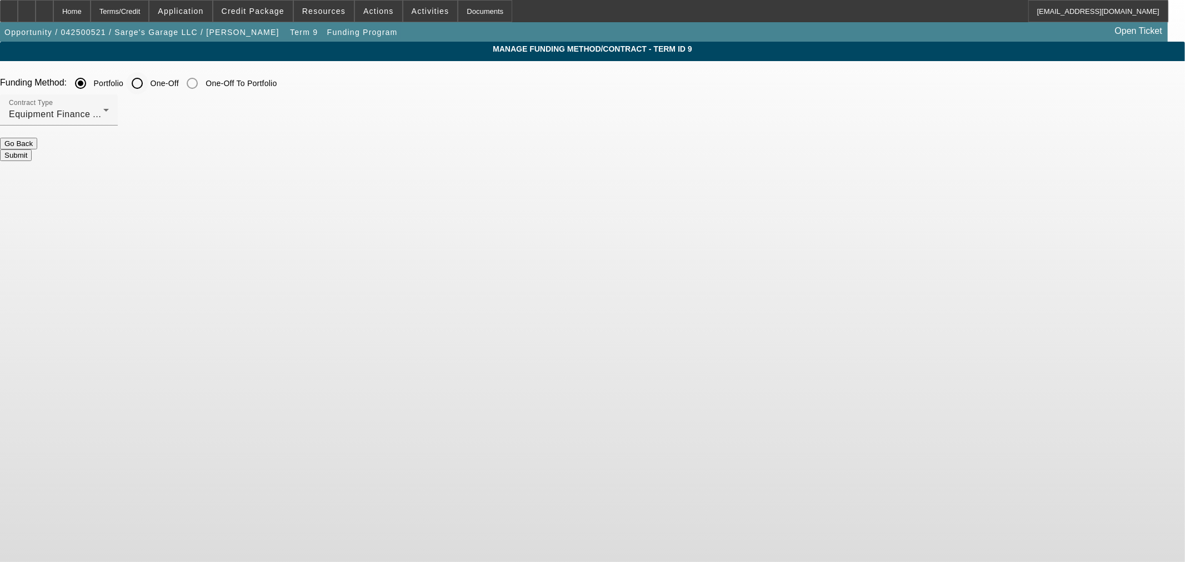
drag, startPoint x: 412, startPoint y: 80, endPoint x: 410, endPoint y: 87, distance: 7.0
click at [148, 80] on input "One-Off" at bounding box center [137, 83] width 22 height 22
radio input "true"
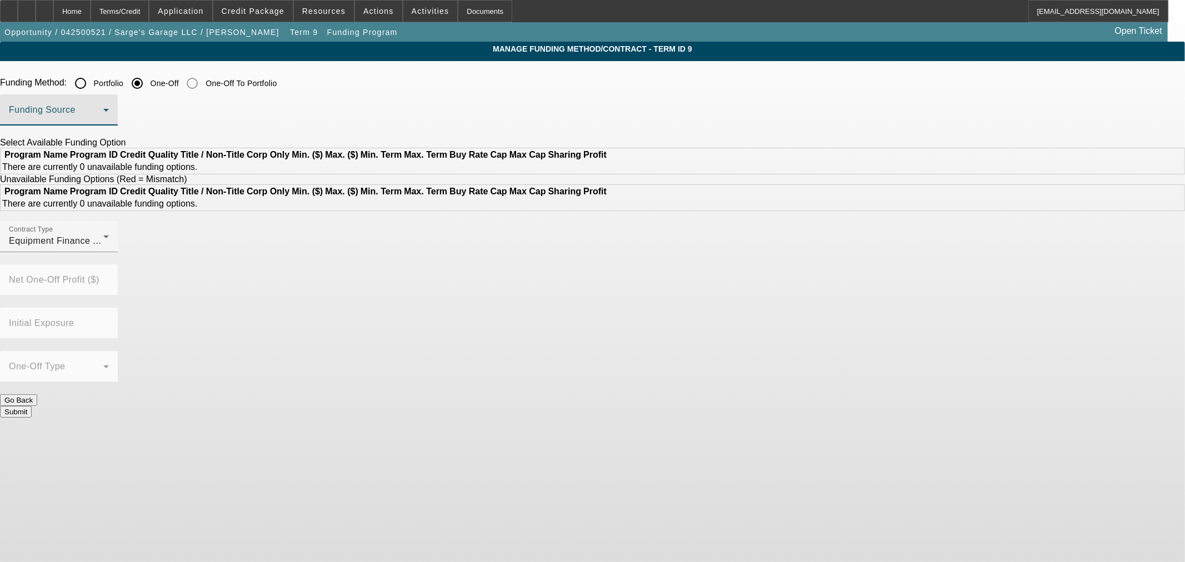
drag, startPoint x: 403, startPoint y: 109, endPoint x: 403, endPoint y: 115, distance: 6.1
click at [103, 112] on span at bounding box center [56, 114] width 94 height 13
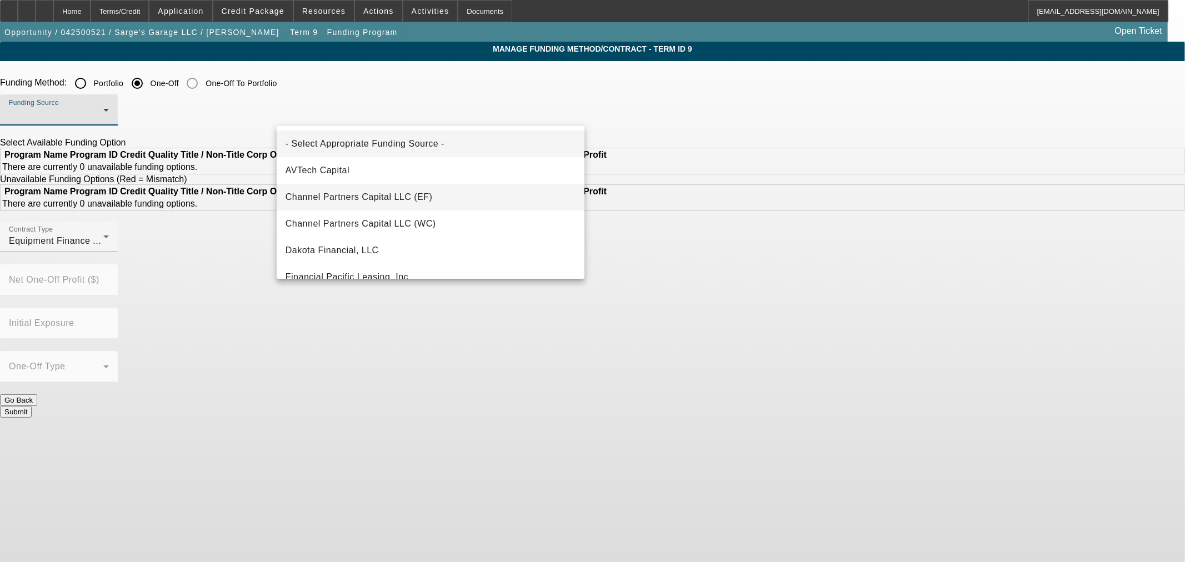
click at [379, 191] on span "Channel Partners Capital LLC (EF)" at bounding box center [359, 197] width 147 height 13
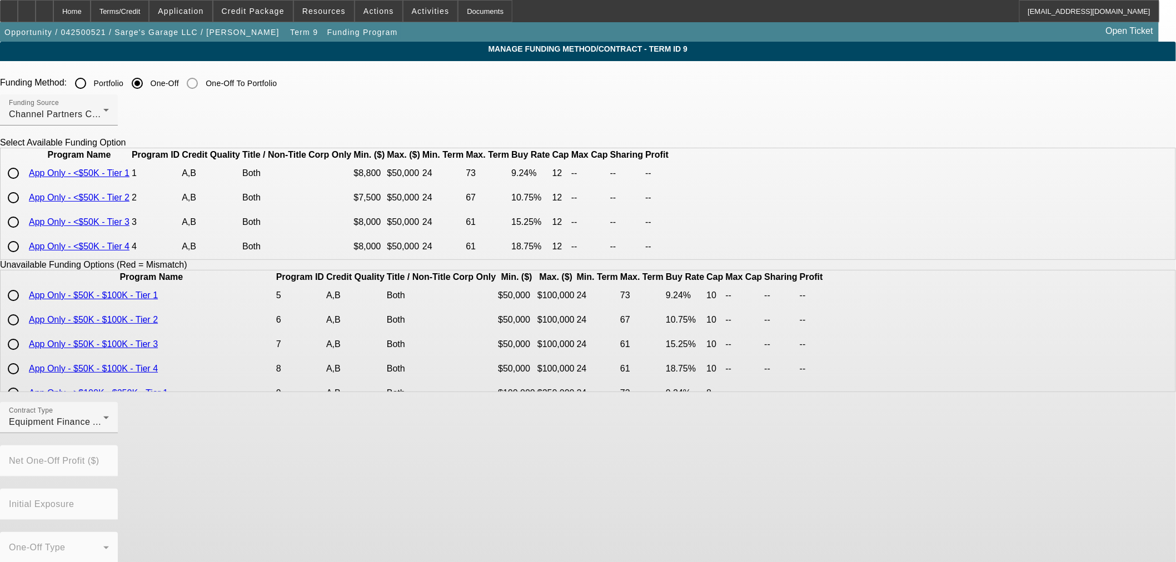
click at [24, 184] on input "radio" at bounding box center [13, 173] width 22 height 22
radio input "true"
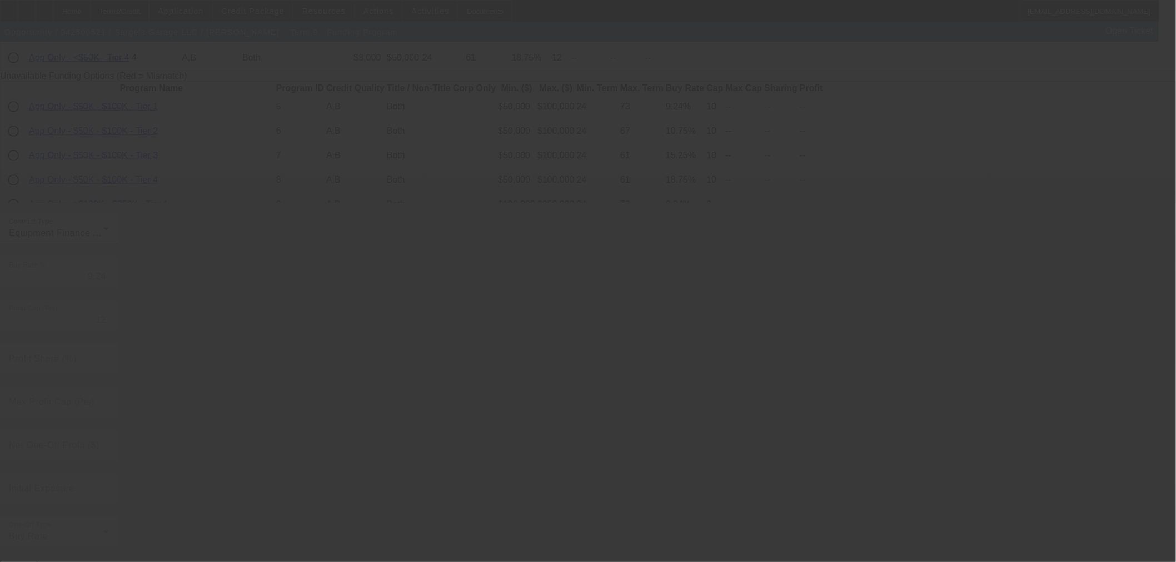
radio input "true"
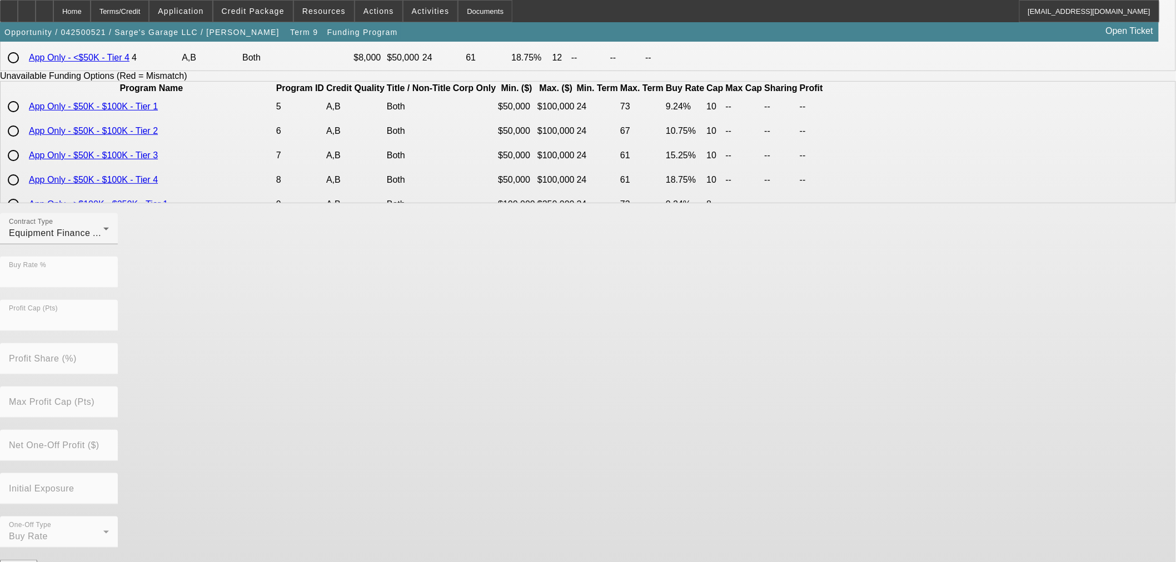
scroll to position [0, 0]
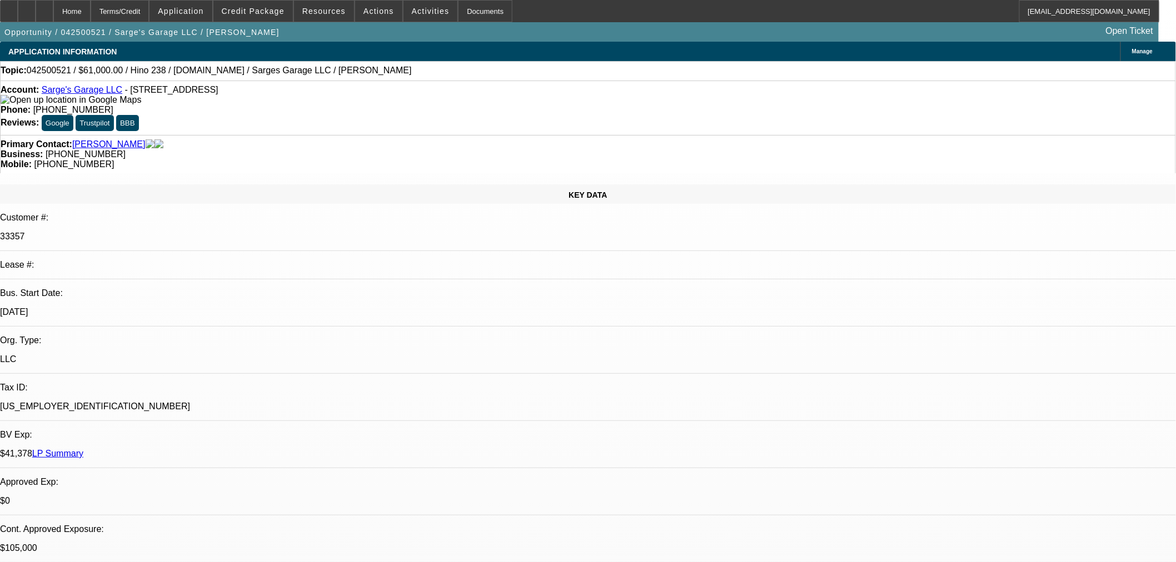
select select "0"
select select "3"
select select "0"
select select "6"
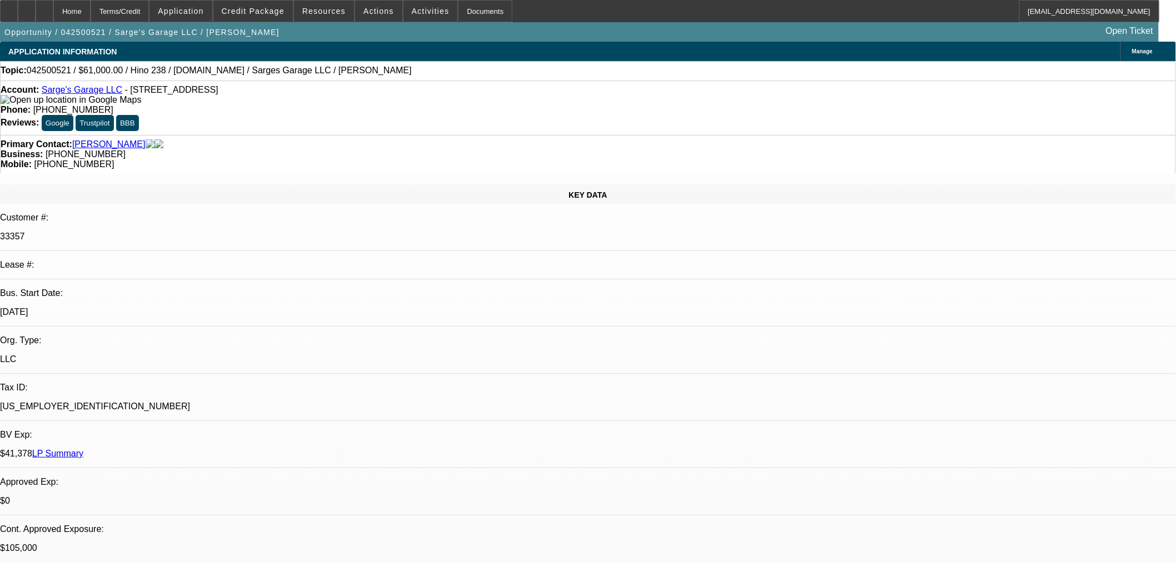
select select "0"
select select "2"
select select "0"
select select "6"
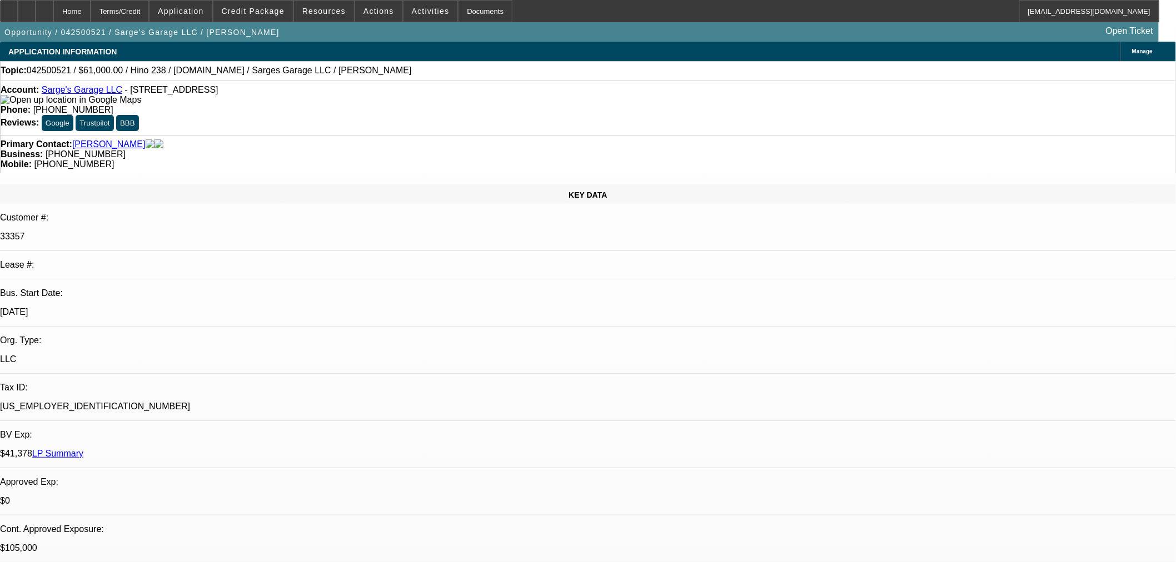
select select "0"
select select "2"
select select "0"
select select "6"
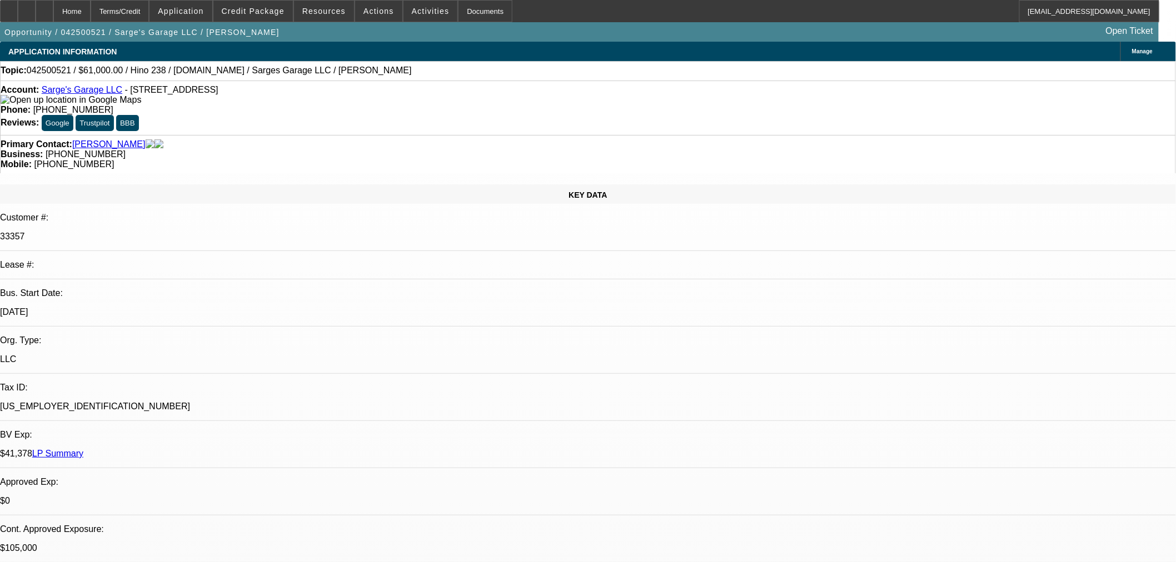
select select "2"
select select "0"
select select "6"
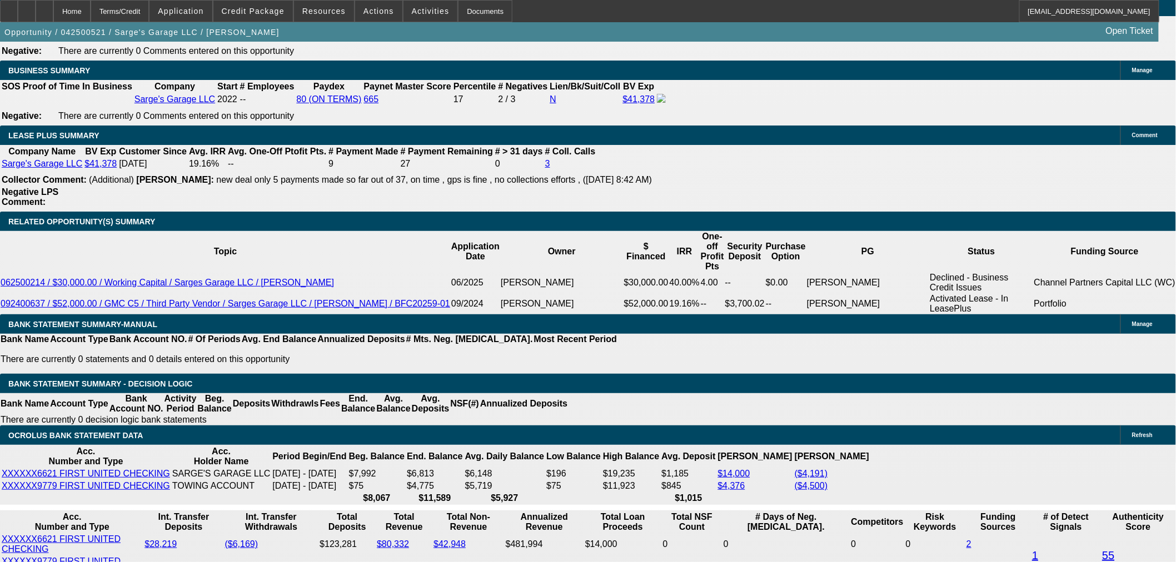
scroll to position [1667, 0]
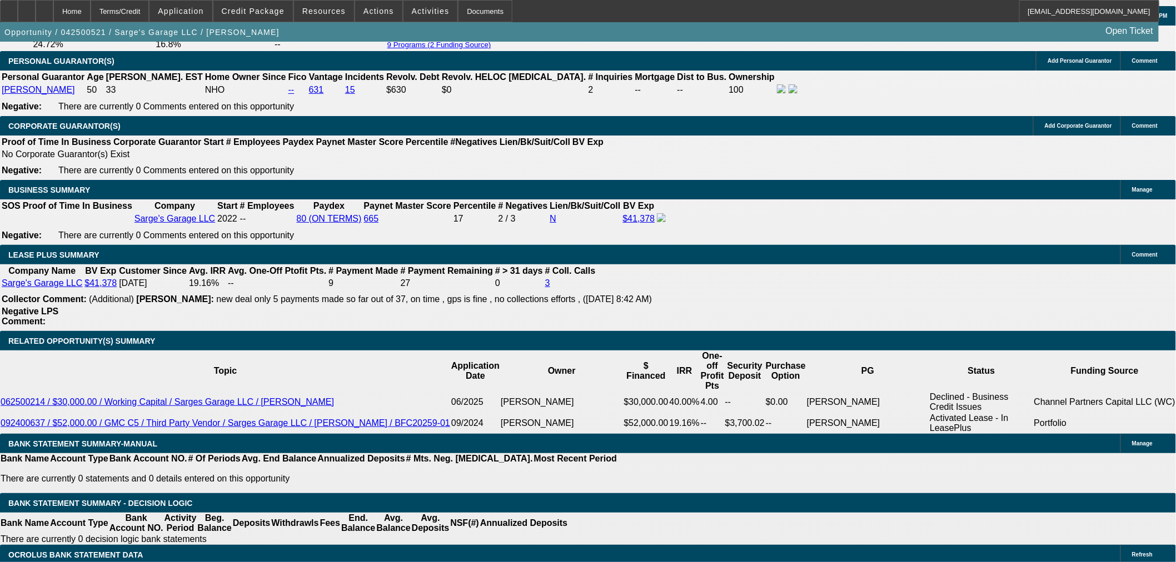
drag, startPoint x: 232, startPoint y: 404, endPoint x: 261, endPoint y: 400, distance: 29.2
type input "UNKNOWN"
type input "40"
type input "$817.14"
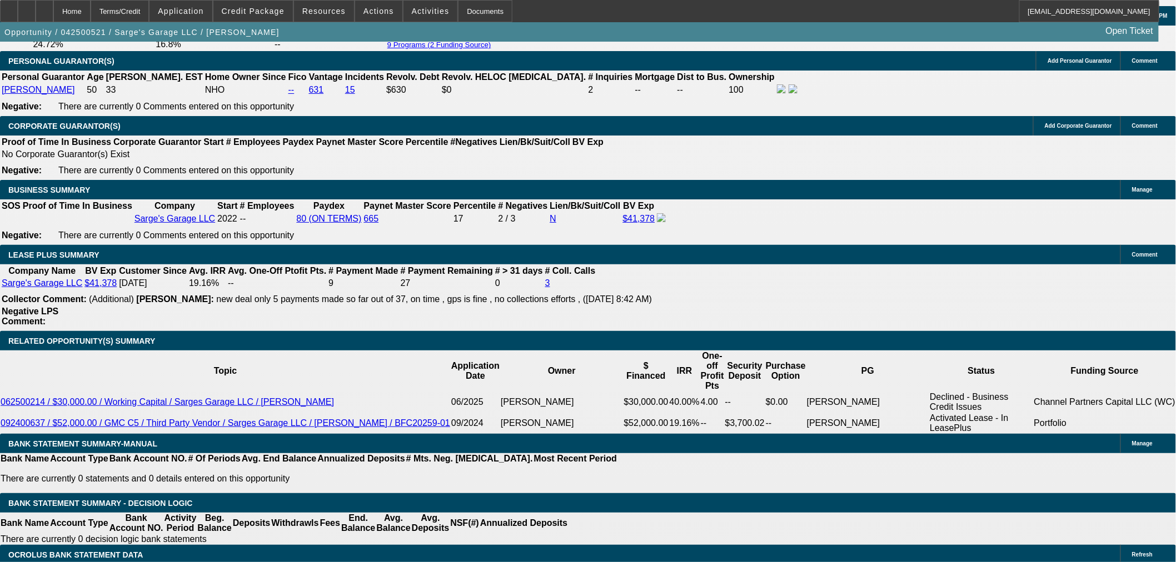
type input "40"
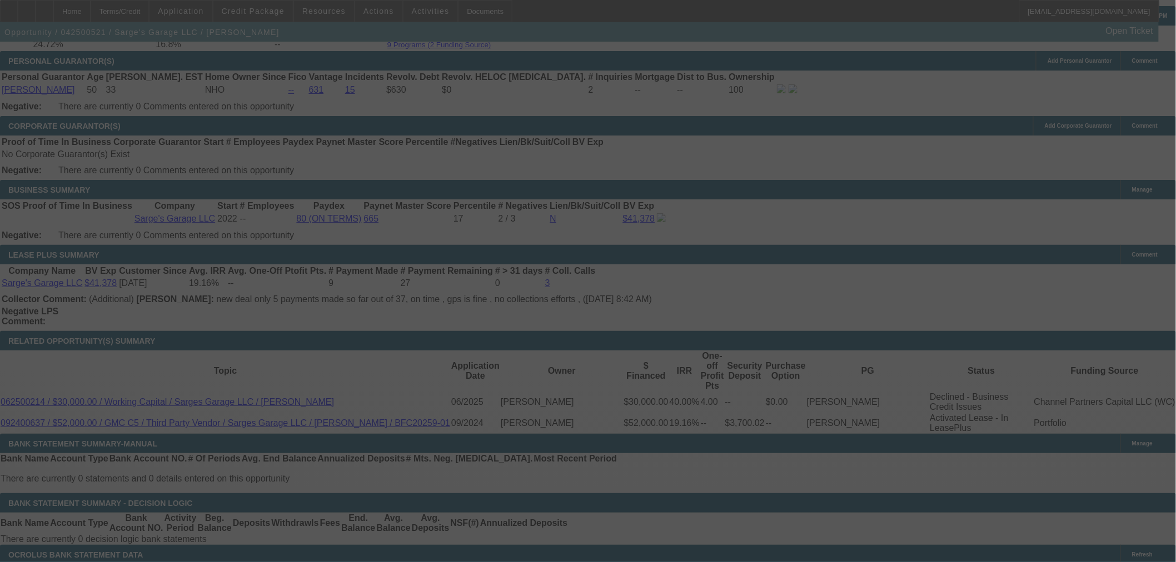
select select "0"
select select "3"
select select "0"
select select "6"
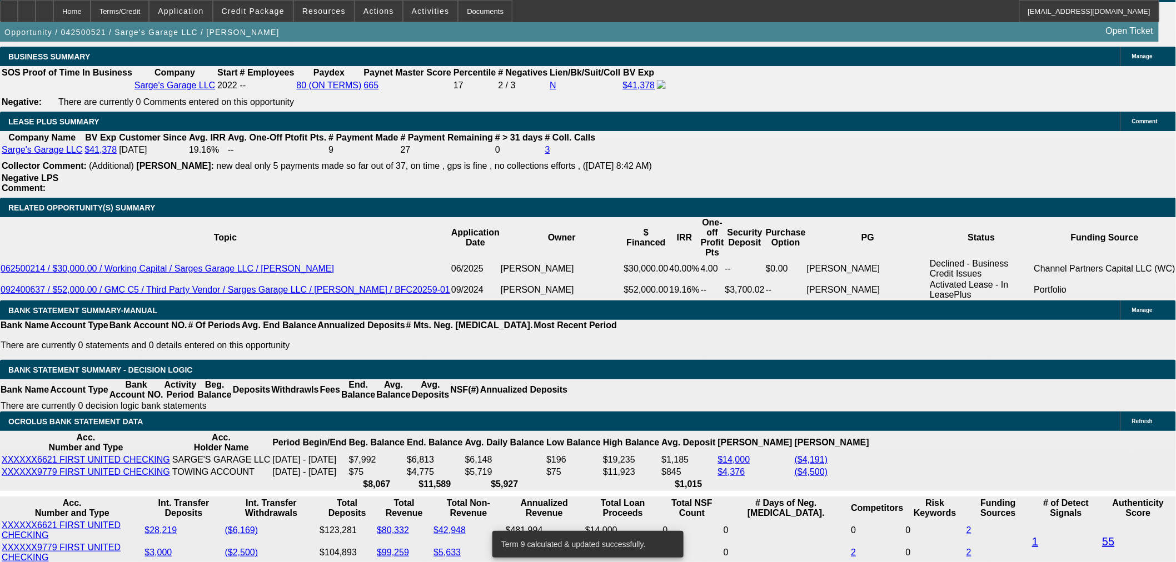
scroll to position [1604, 0]
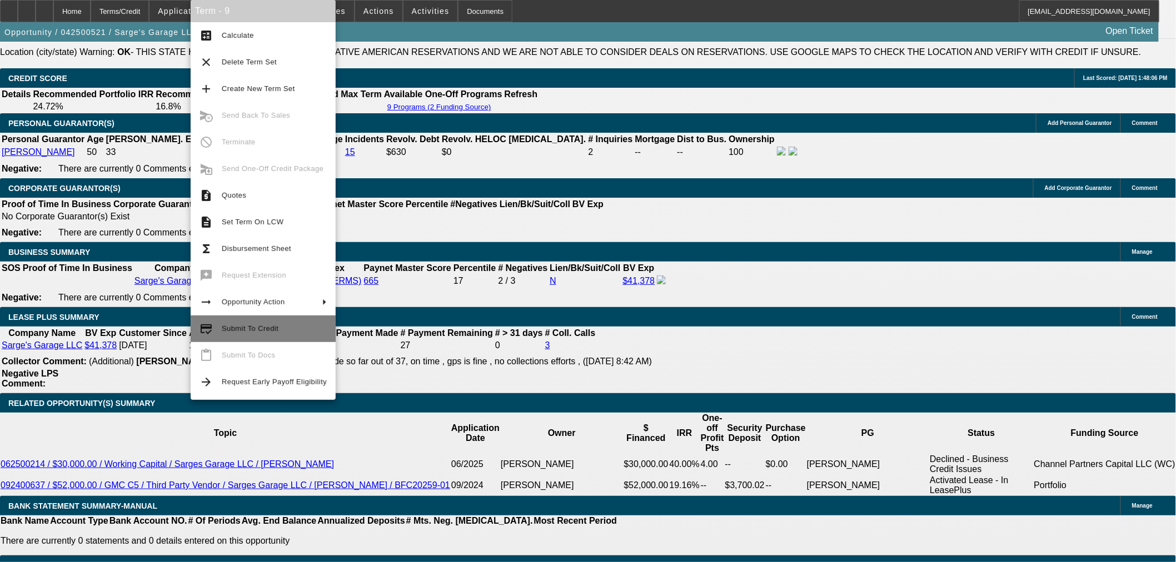
click at [218, 334] on button "credit_score Submit To Credit" at bounding box center [263, 329] width 145 height 27
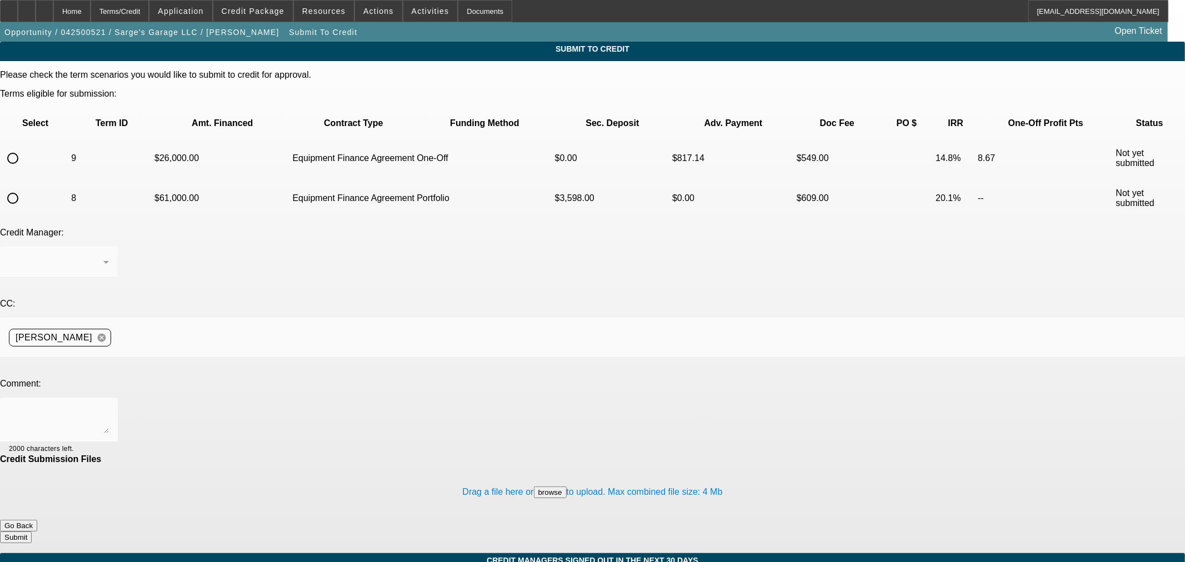
click at [24, 147] on input "radio" at bounding box center [13, 158] width 22 height 22
radio input "true"
click at [109, 407] on textarea at bounding box center [59, 420] width 100 height 27
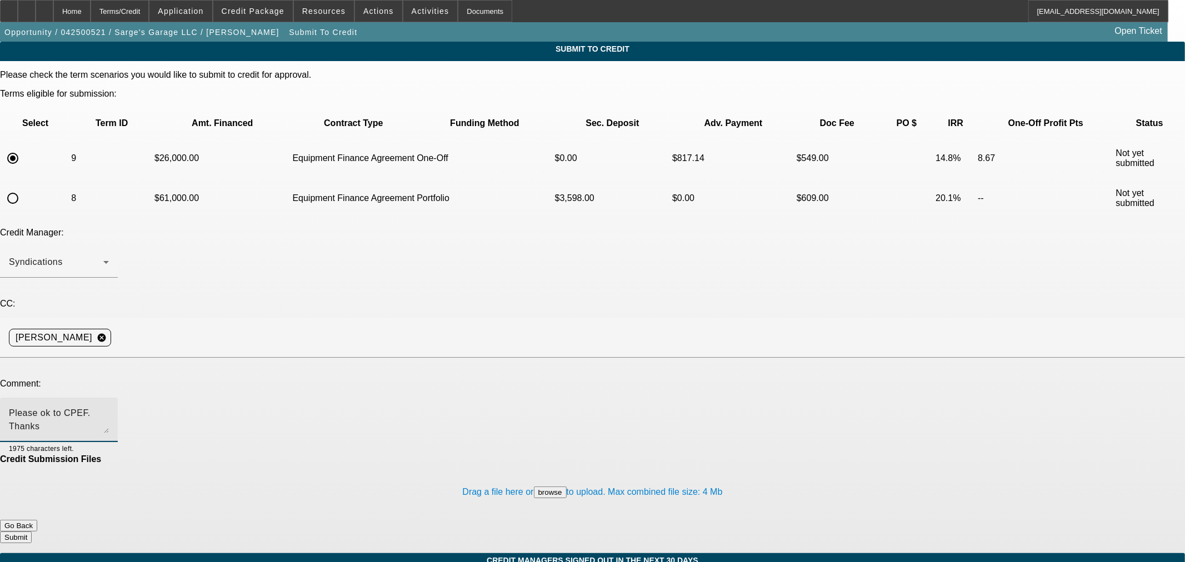
type textarea "Please ok to CPEF. Thanks"
click at [32, 532] on button "Submit" at bounding box center [16, 538] width 32 height 12
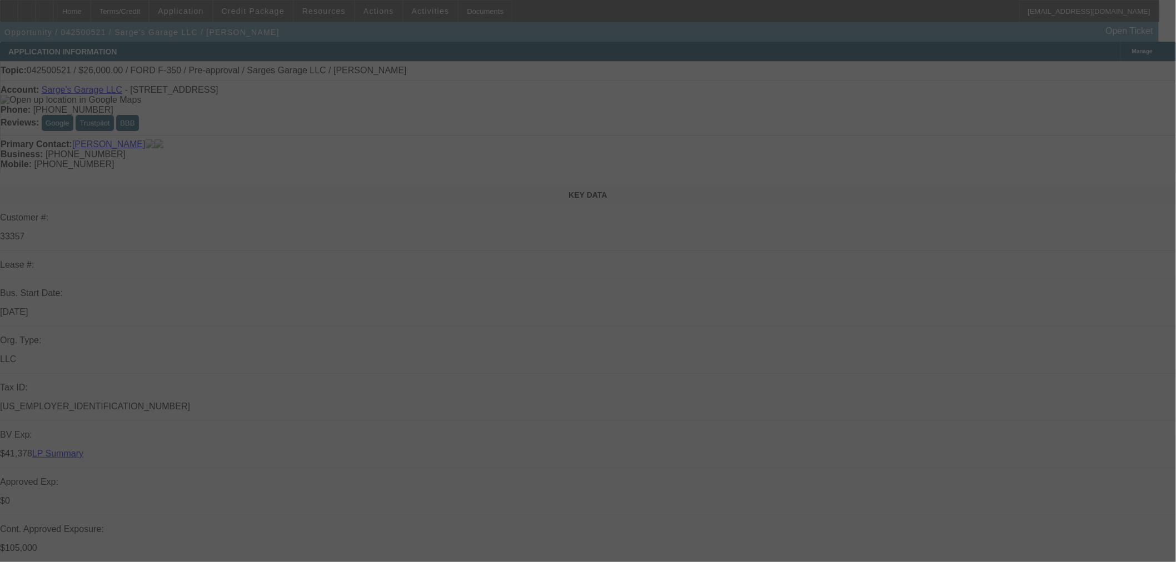
select select "0"
select select "3"
select select "0"
select select "6"
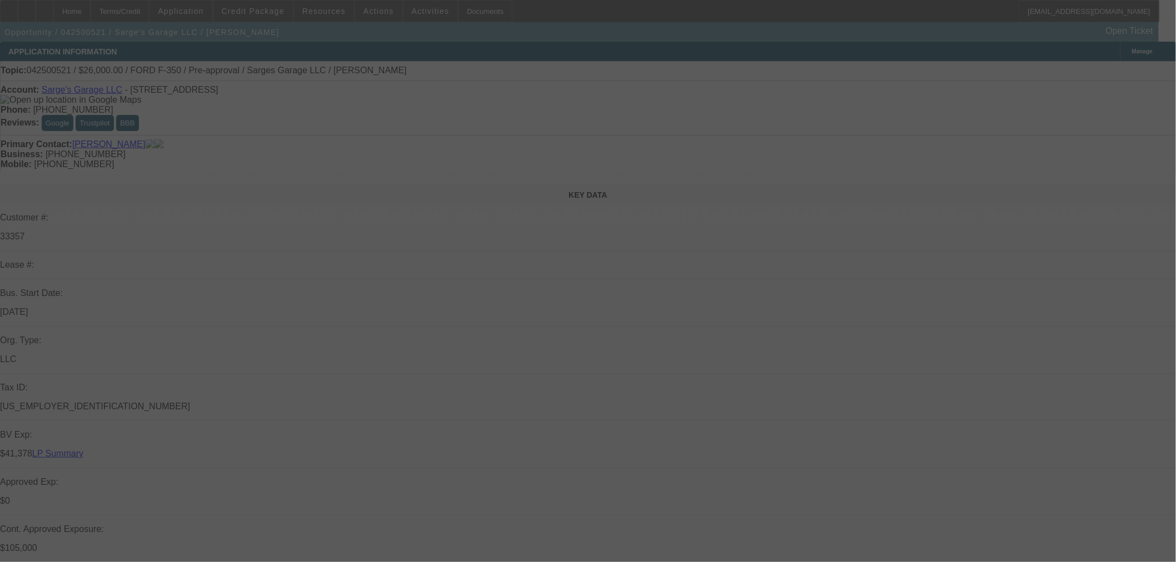
select select "0"
select select "2"
select select "0"
select select "6"
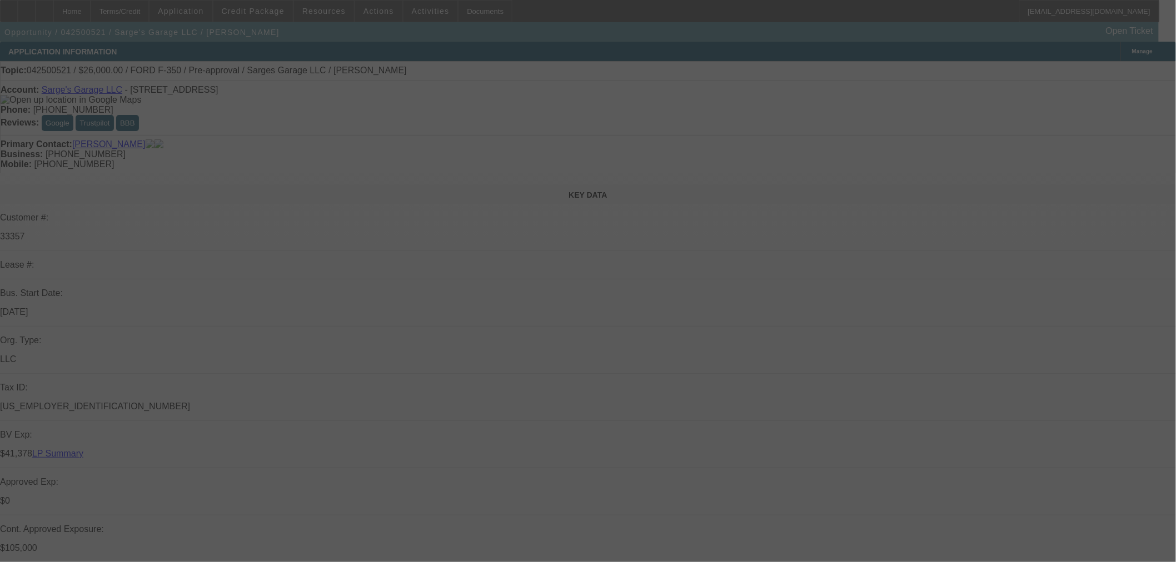
select select "0"
select select "2"
select select "0"
select select "6"
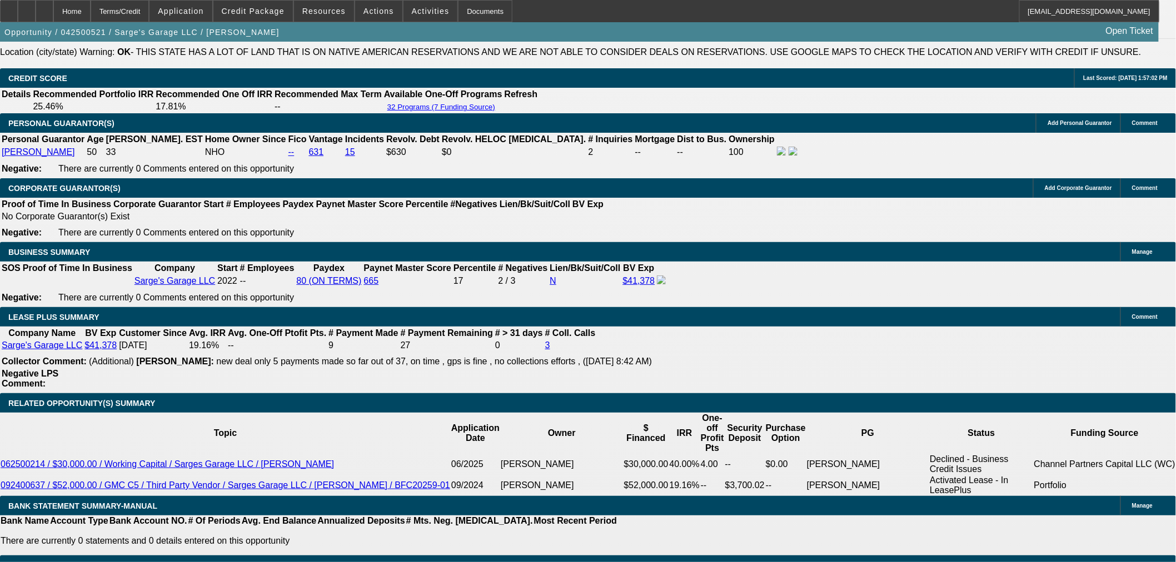
scroll to position [1600, 0]
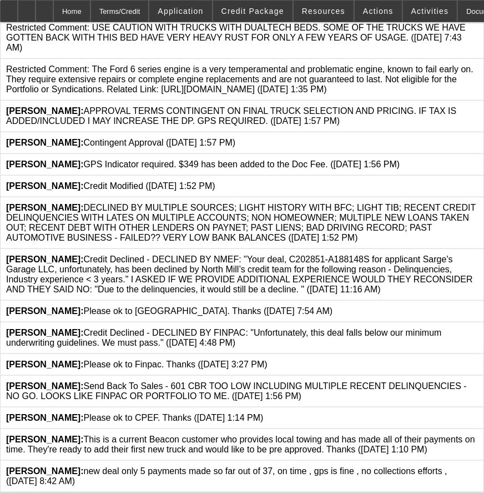
scroll to position [390, 0]
click at [478, 434] on icon at bounding box center [478, 434] width 0 height 0
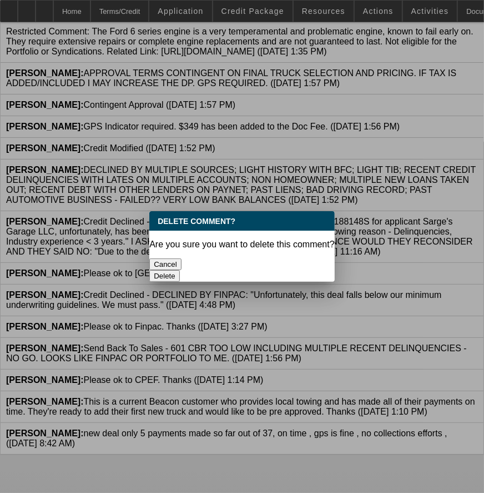
scroll to position [0, 0]
click at [180, 270] on button "Delete" at bounding box center [164, 276] width 31 height 12
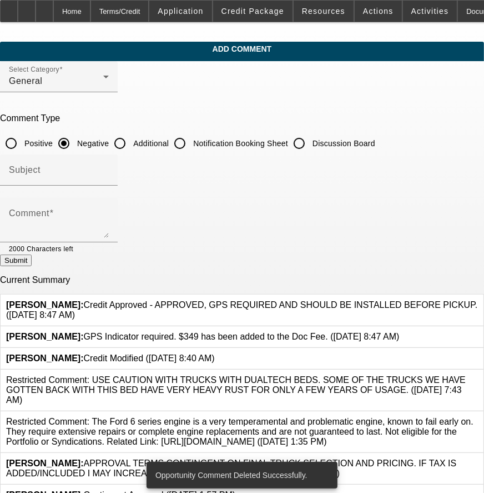
click at [131, 143] on input "Additional" at bounding box center [120, 143] width 22 height 22
radio input "true"
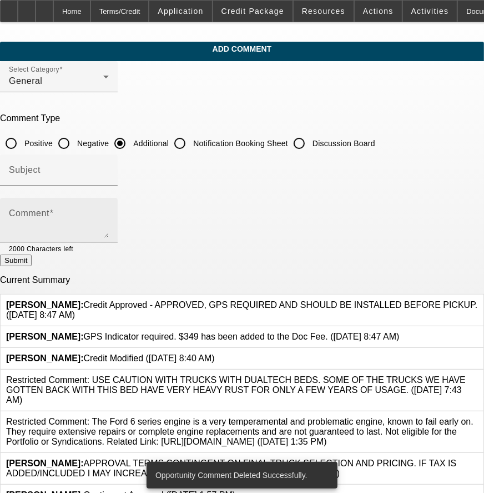
click at [109, 219] on textarea "Comment" at bounding box center [59, 224] width 100 height 27
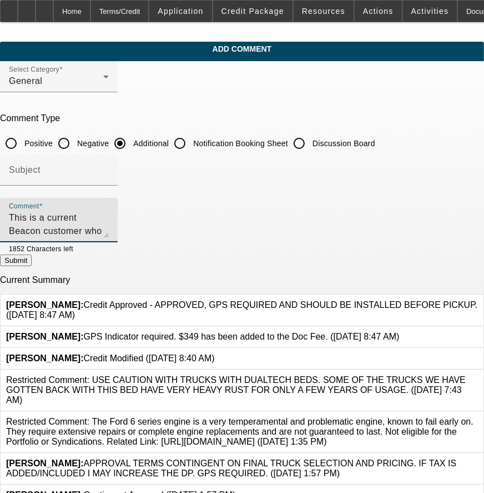
type textarea "This is a current Beacon customer who provides towing and auto repair services.…"
click at [32, 266] on button "Submit" at bounding box center [16, 260] width 32 height 12
radio input "true"
